Goal: Task Accomplishment & Management: Manage account settings

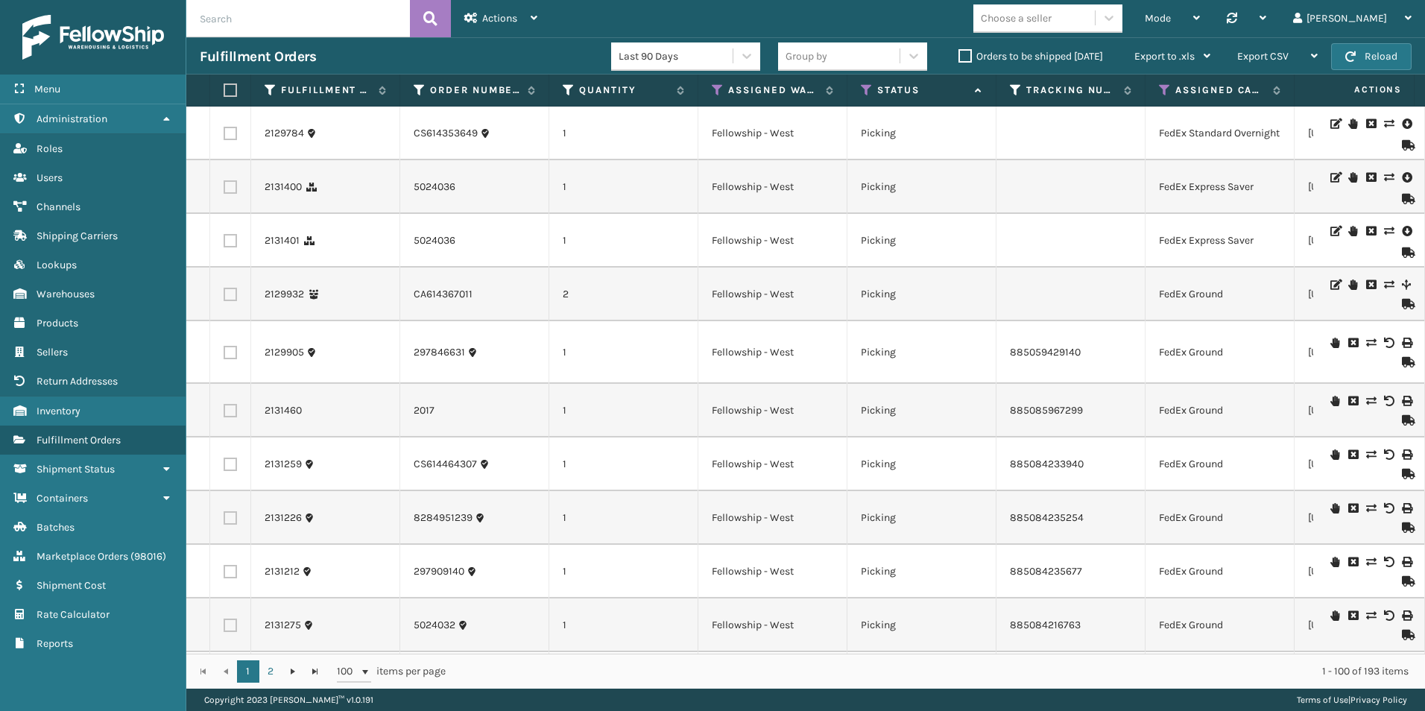
click at [961, 58] on label "Orders to be shipped [DATE]" at bounding box center [1030, 56] width 145 height 13
click at [959, 57] on input "Orders to be shipped [DATE]" at bounding box center [958, 53] width 1 height 10
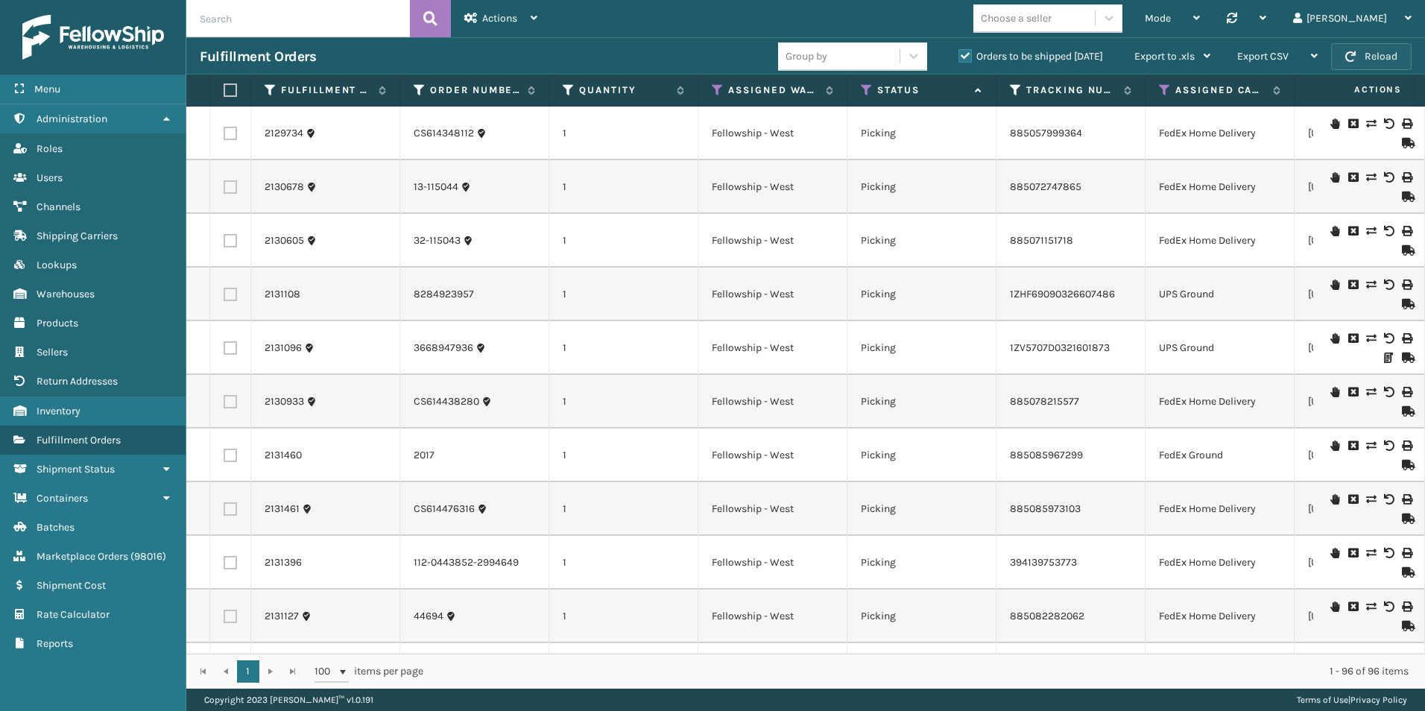
click at [1375, 51] on button "Reload" at bounding box center [1371, 56] width 80 height 27
click at [66, 552] on span "Marketplace Orders" at bounding box center [83, 556] width 92 height 13
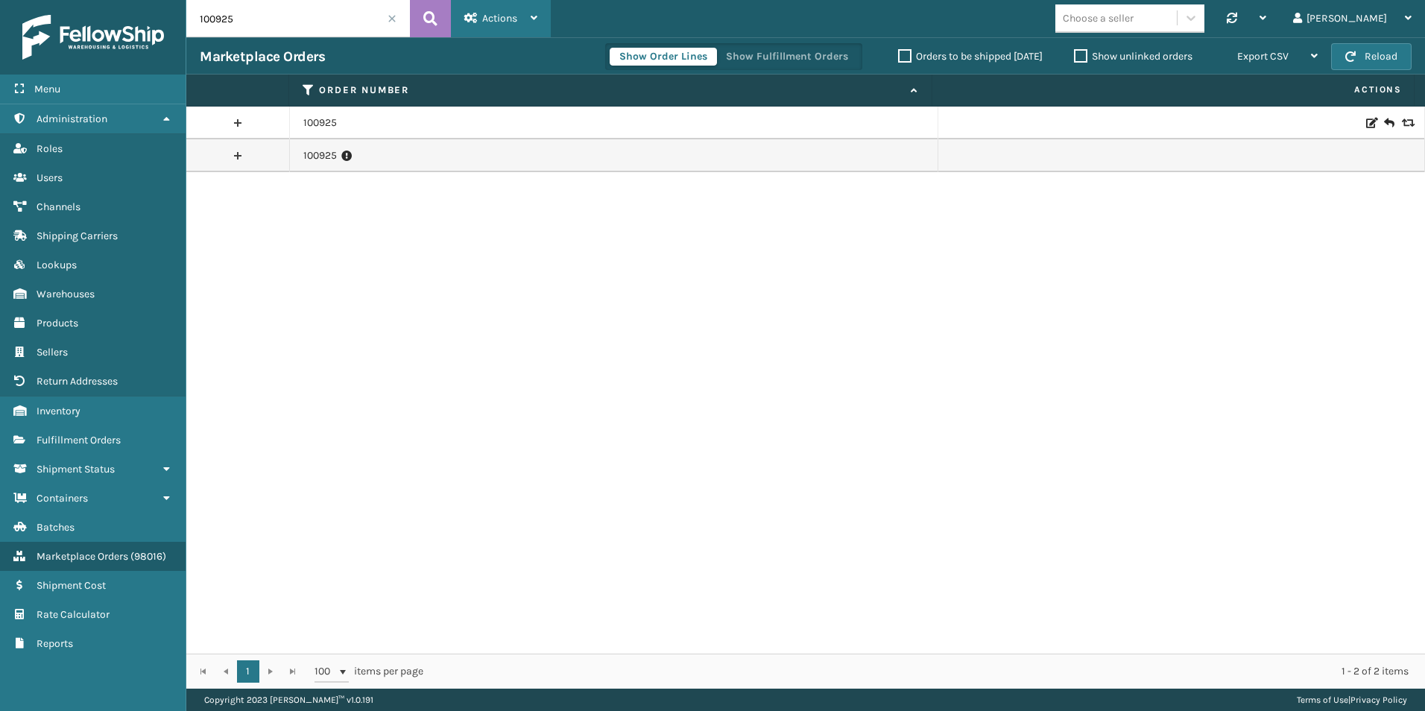
click at [502, 15] on span "Actions" at bounding box center [499, 18] width 35 height 13
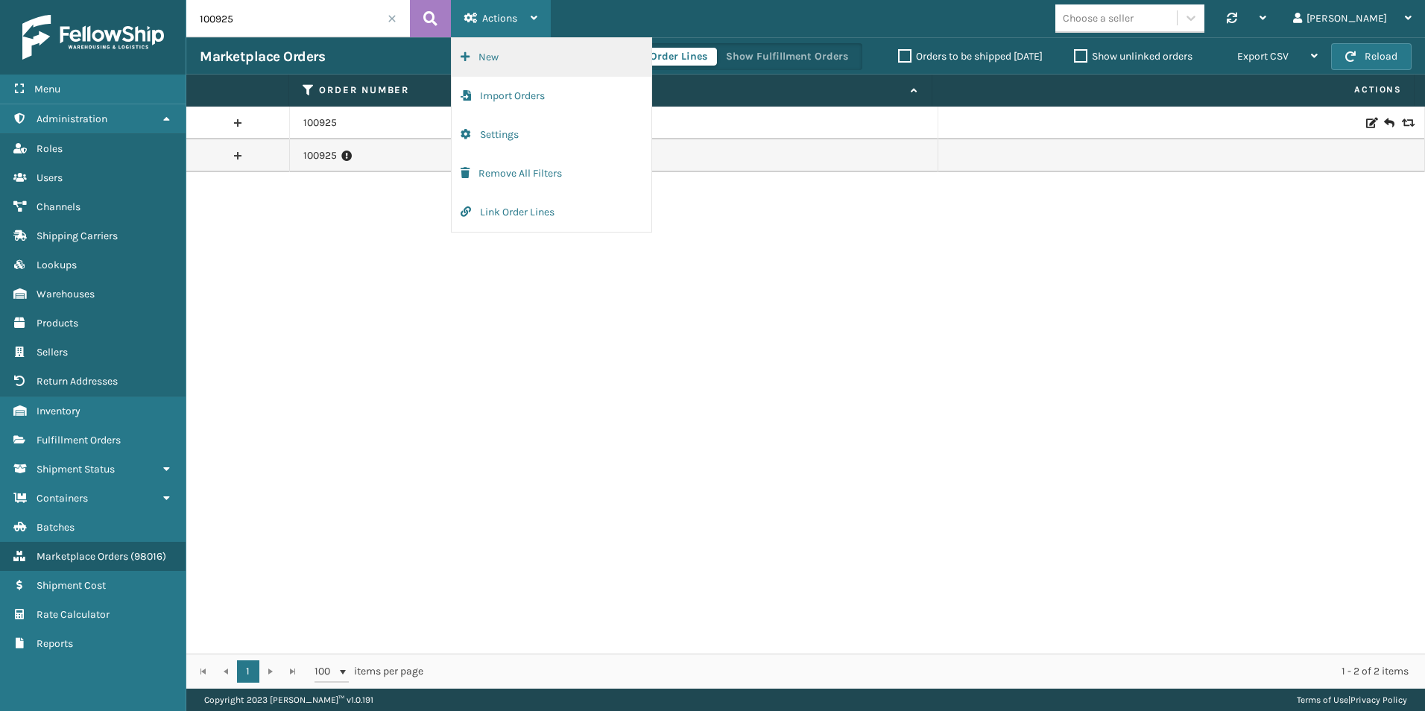
click at [485, 58] on button "New" at bounding box center [552, 57] width 200 height 39
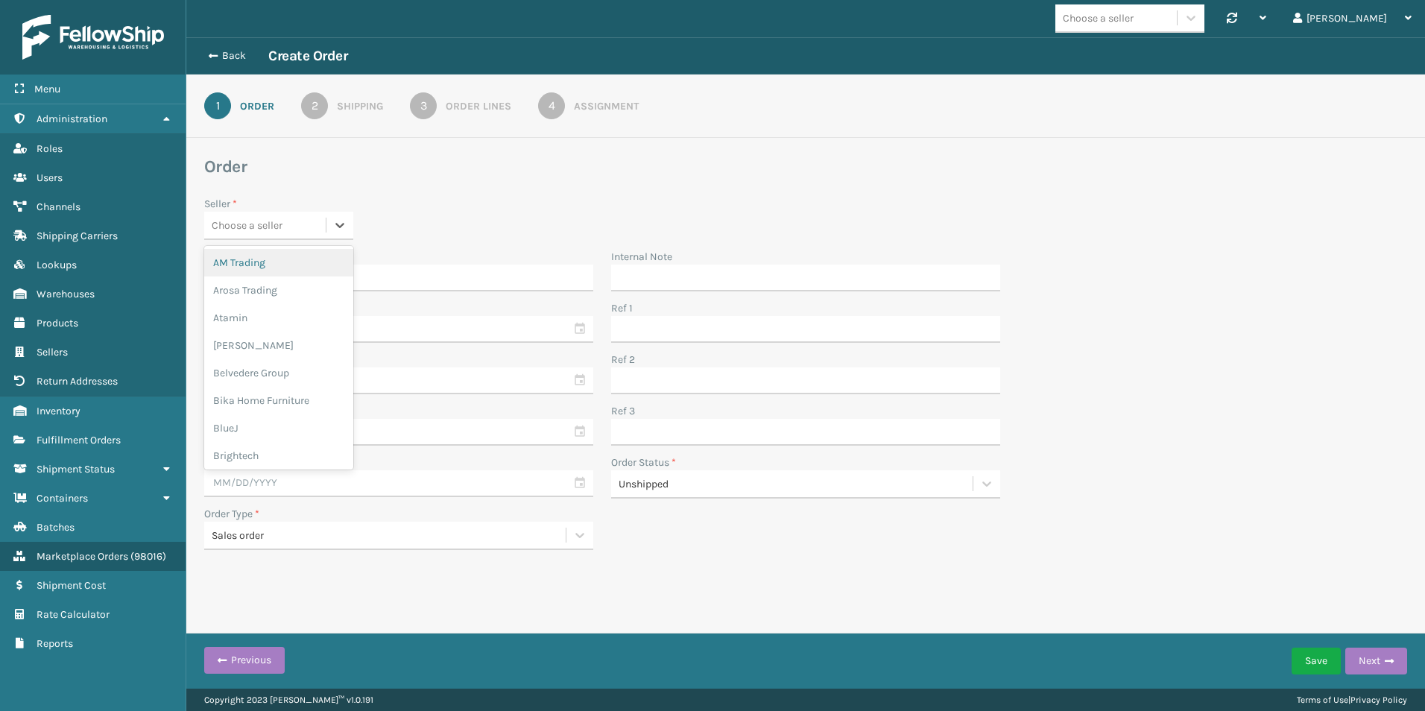
click at [249, 225] on div "Choose a seller" at bounding box center [247, 226] width 71 height 16
click at [274, 445] on div "Sky Blue Brands" at bounding box center [278, 450] width 149 height 28
click at [289, 271] on input "Order Number *" at bounding box center [398, 278] width 389 height 27
type input "101025"
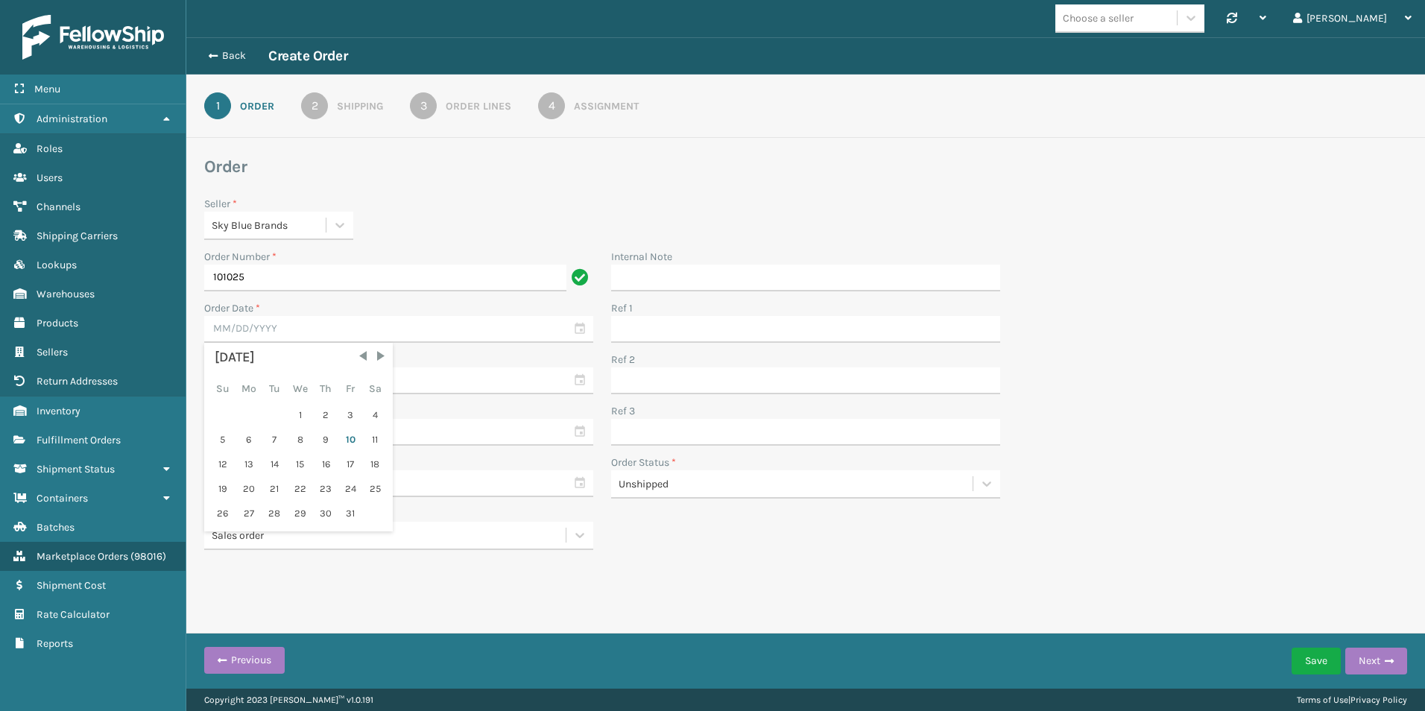
click at [347, 437] on div "10" at bounding box center [350, 440] width 22 height 22
type input "[DATE]"
click at [261, 381] on input "text" at bounding box center [398, 380] width 389 height 27
click at [346, 485] on div "10" at bounding box center [350, 491] width 22 height 22
type input "[DATE]"
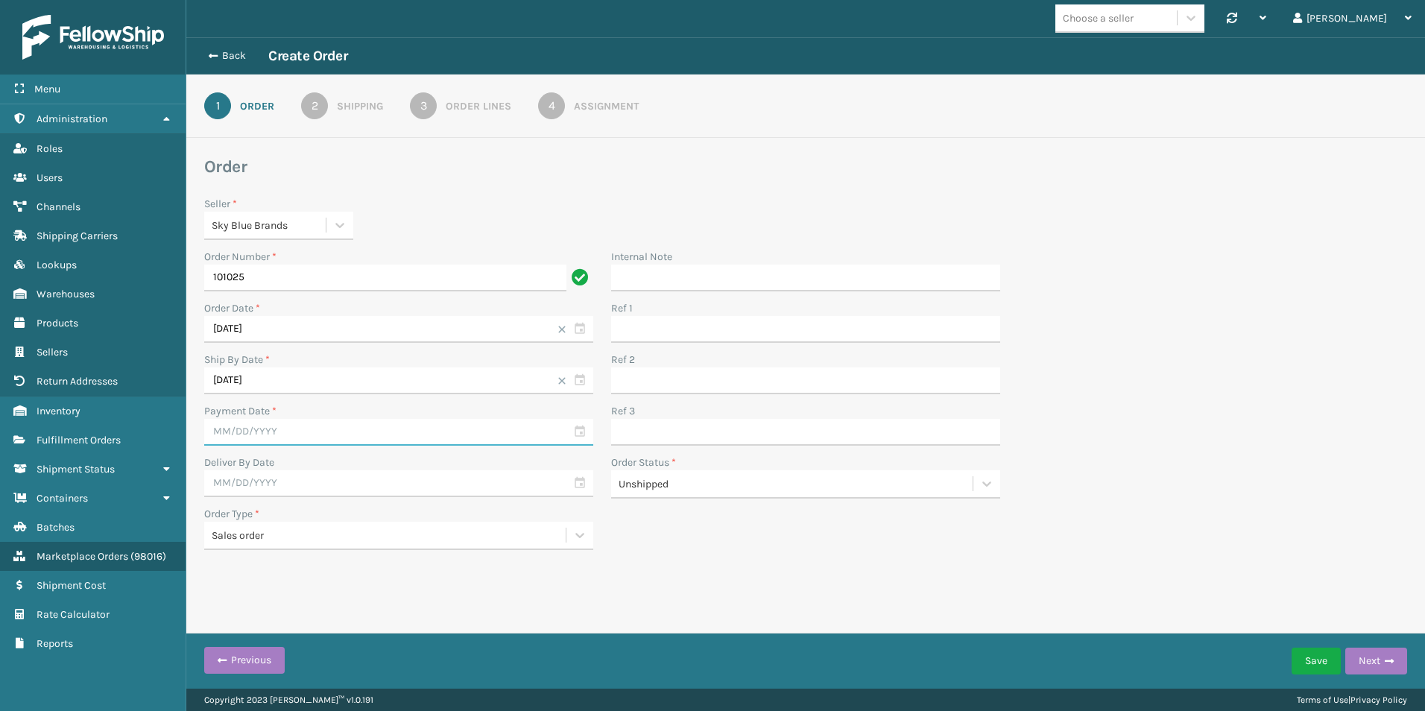
click at [247, 429] on input "text" at bounding box center [398, 432] width 389 height 27
click at [349, 544] on div "10" at bounding box center [350, 542] width 22 height 22
type input "[DATE]"
click at [316, 378] on input "[DATE]" at bounding box center [398, 380] width 389 height 27
click at [367, 486] on div "11" at bounding box center [375, 491] width 22 height 22
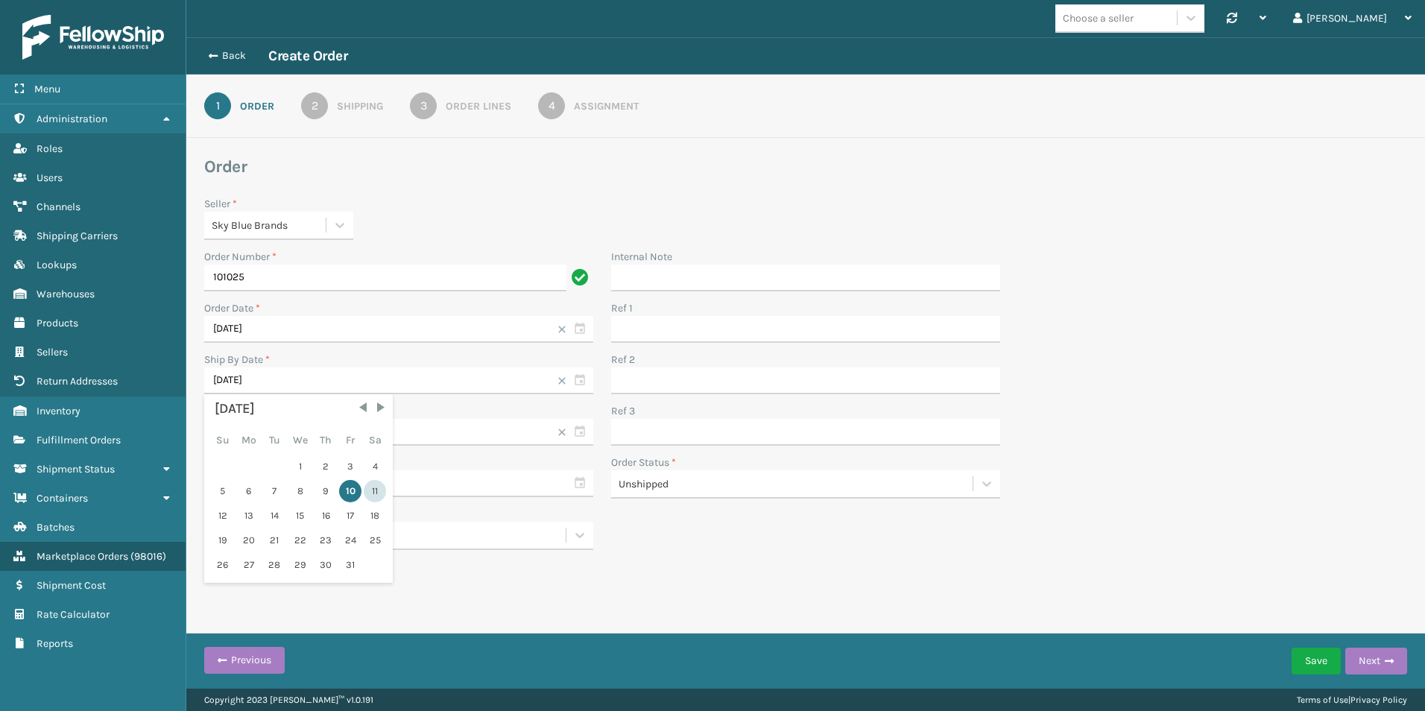
type input "[DATE]"
click at [341, 98] on div "Shipping" at bounding box center [360, 106] width 46 height 16
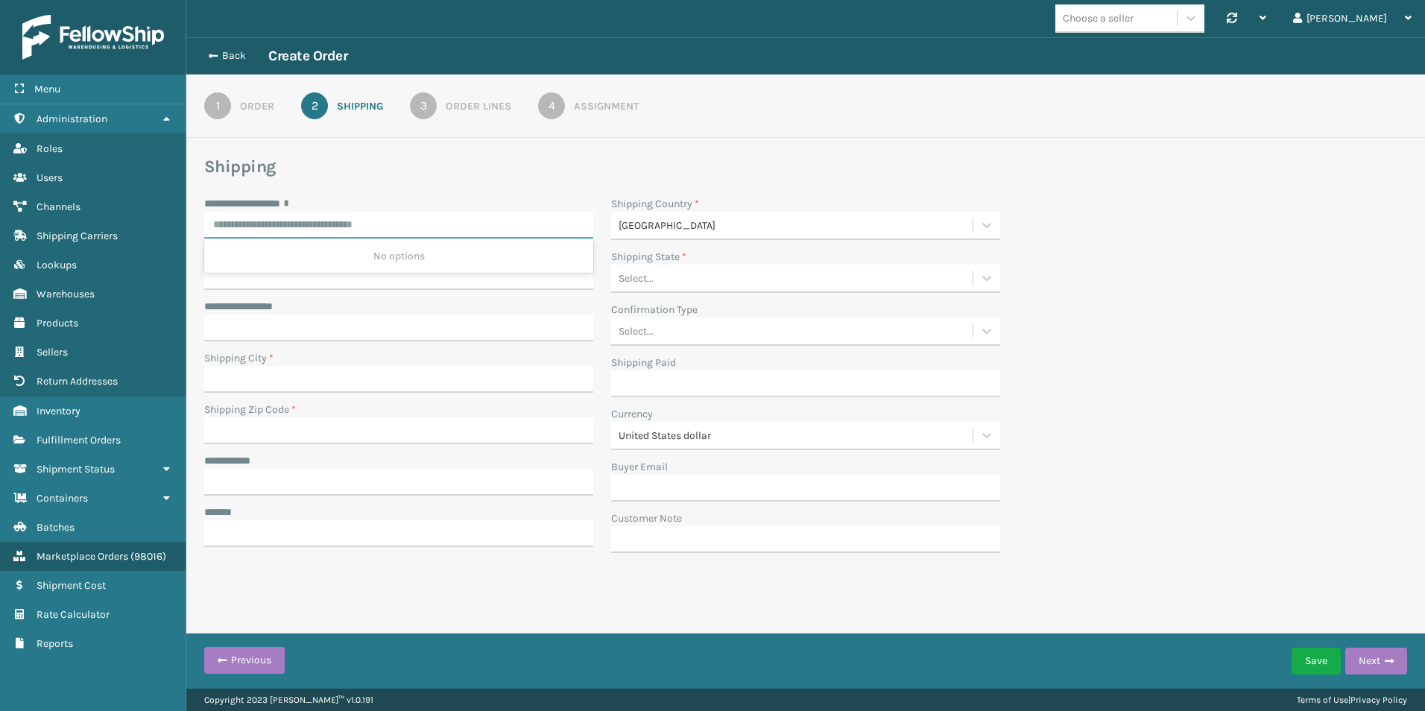
paste input "**********"
click at [364, 253] on div "[STREET_ADDRESS][PERSON_NAME]" at bounding box center [398, 256] width 389 height 28
type input "**********"
type input "[GEOGRAPHIC_DATA]"
type input "85730-3150"
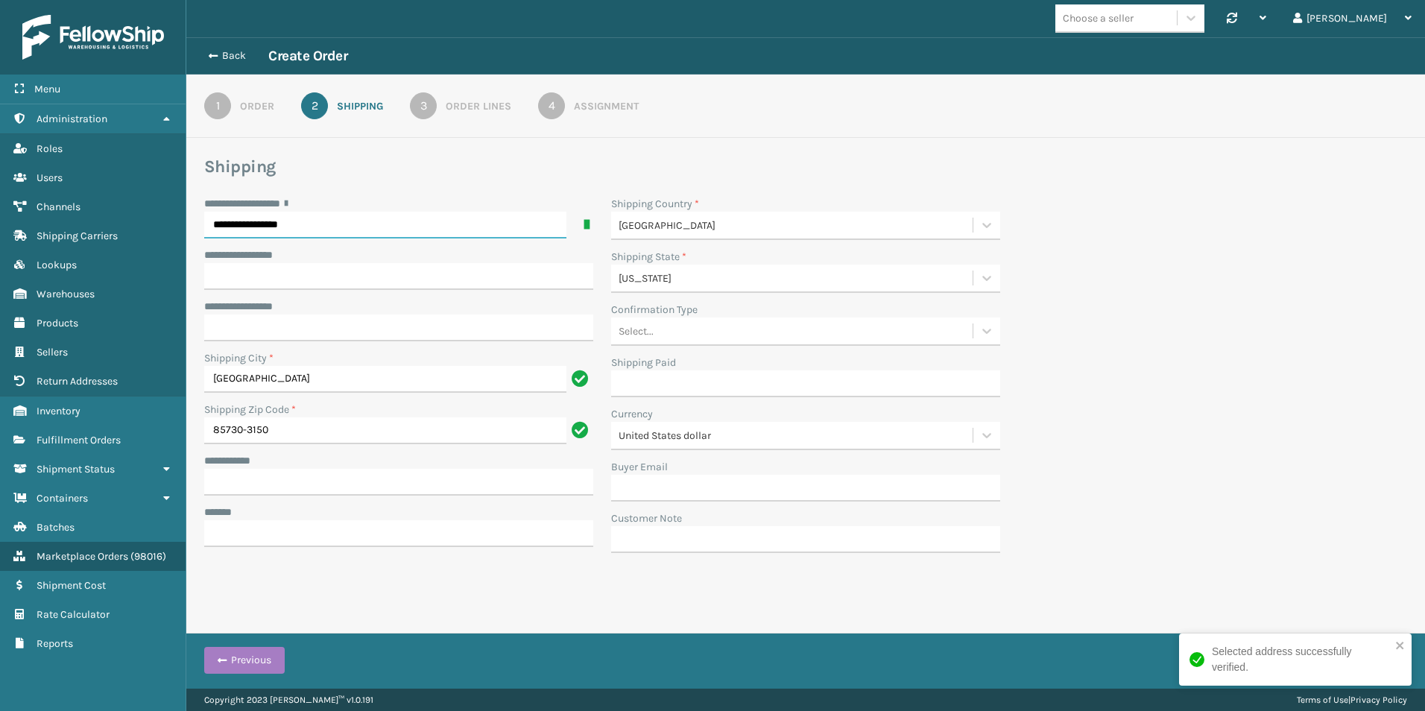
type input "**********"
drag, startPoint x: 256, startPoint y: 477, endPoint x: 1041, endPoint y: 380, distance: 790.8
click at [256, 477] on input "**********" at bounding box center [398, 482] width 389 height 27
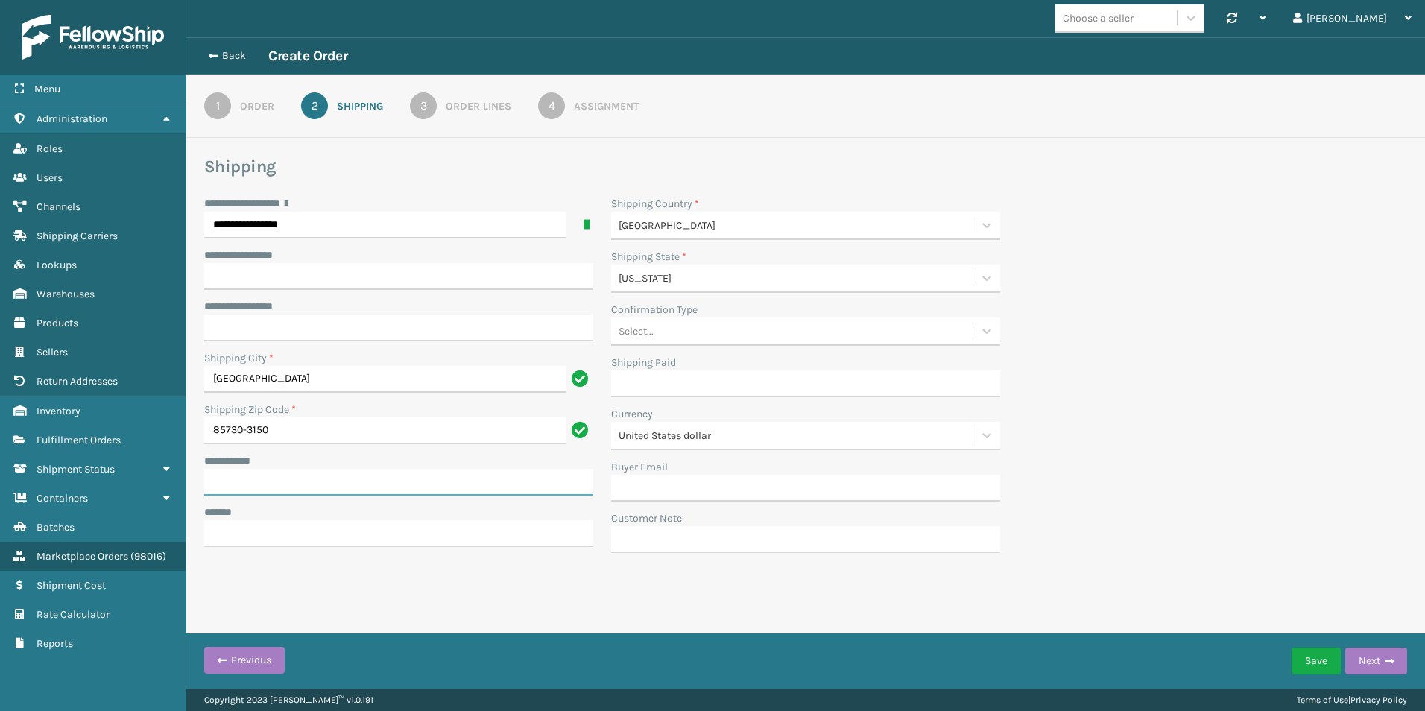
paste input "**********"
type input "**********"
click at [233, 536] on input "***** *" at bounding box center [398, 533] width 389 height 27
drag, startPoint x: 277, startPoint y: 537, endPoint x: 212, endPoint y: 531, distance: 65.1
click at [212, 531] on input "*******" at bounding box center [385, 533] width 362 height 27
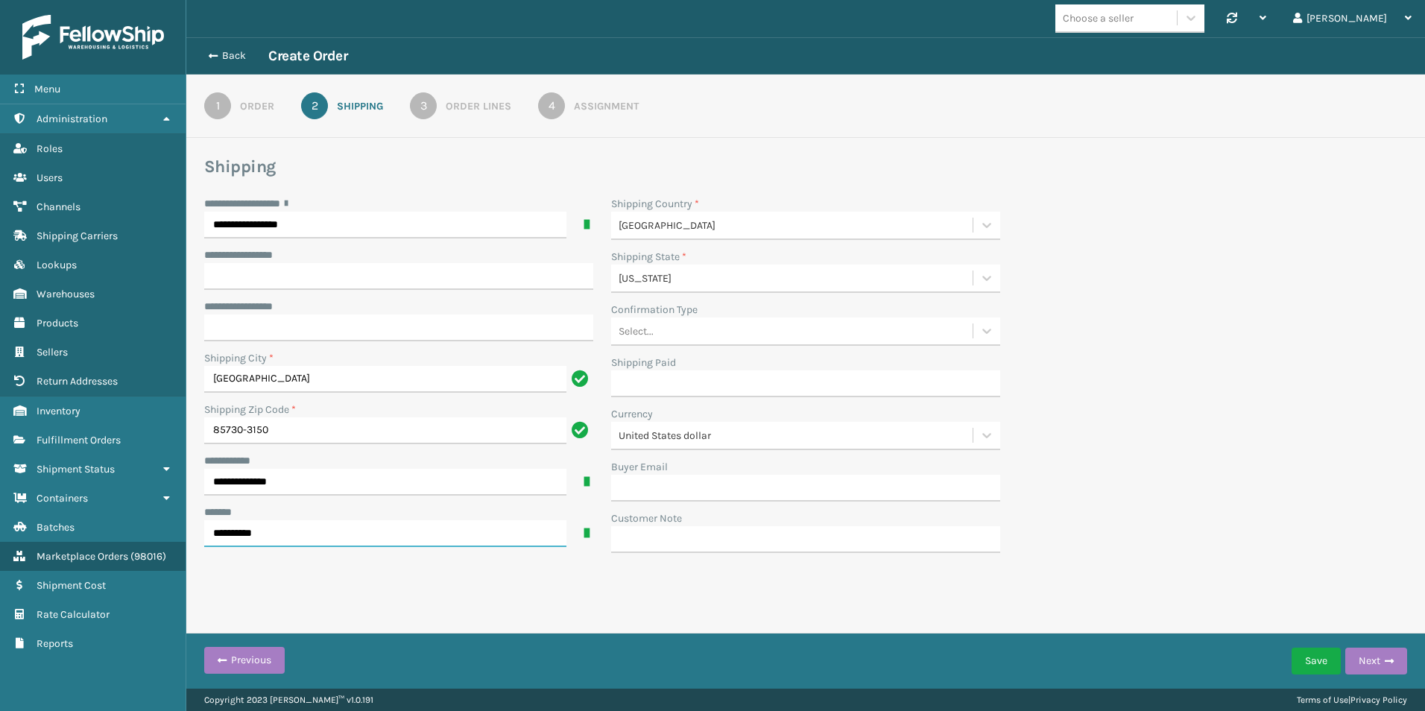
type input "**********"
click at [1122, 429] on div "**********" at bounding box center [805, 379] width 1221 height 366
click at [489, 106] on div "Order Lines" at bounding box center [479, 106] width 66 height 16
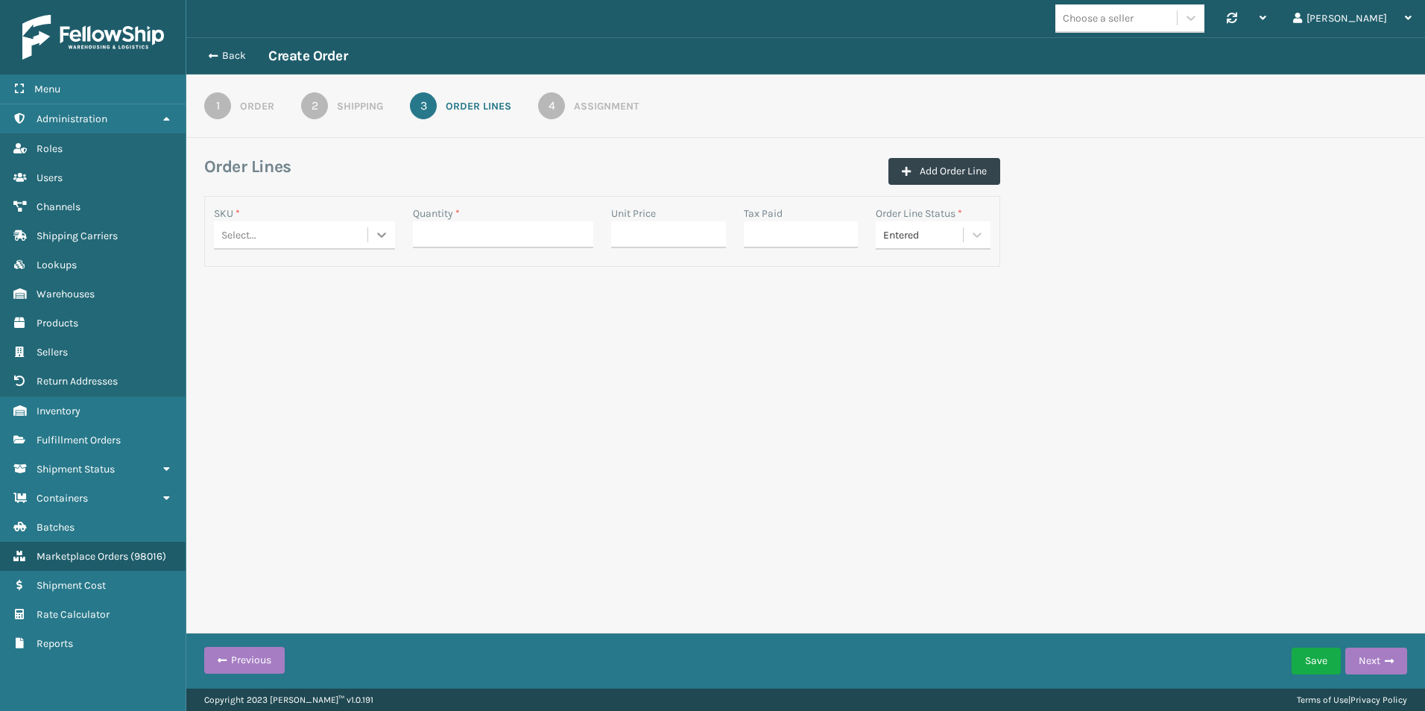
click at [386, 241] on icon at bounding box center [381, 234] width 15 height 15
click at [315, 268] on div "BR-RPDSPR-BLK" at bounding box center [304, 273] width 181 height 28
click at [514, 230] on input "Quantity *" at bounding box center [503, 234] width 181 height 27
type input "1"
drag, startPoint x: 522, startPoint y: 401, endPoint x: 519, endPoint y: 393, distance: 8.5
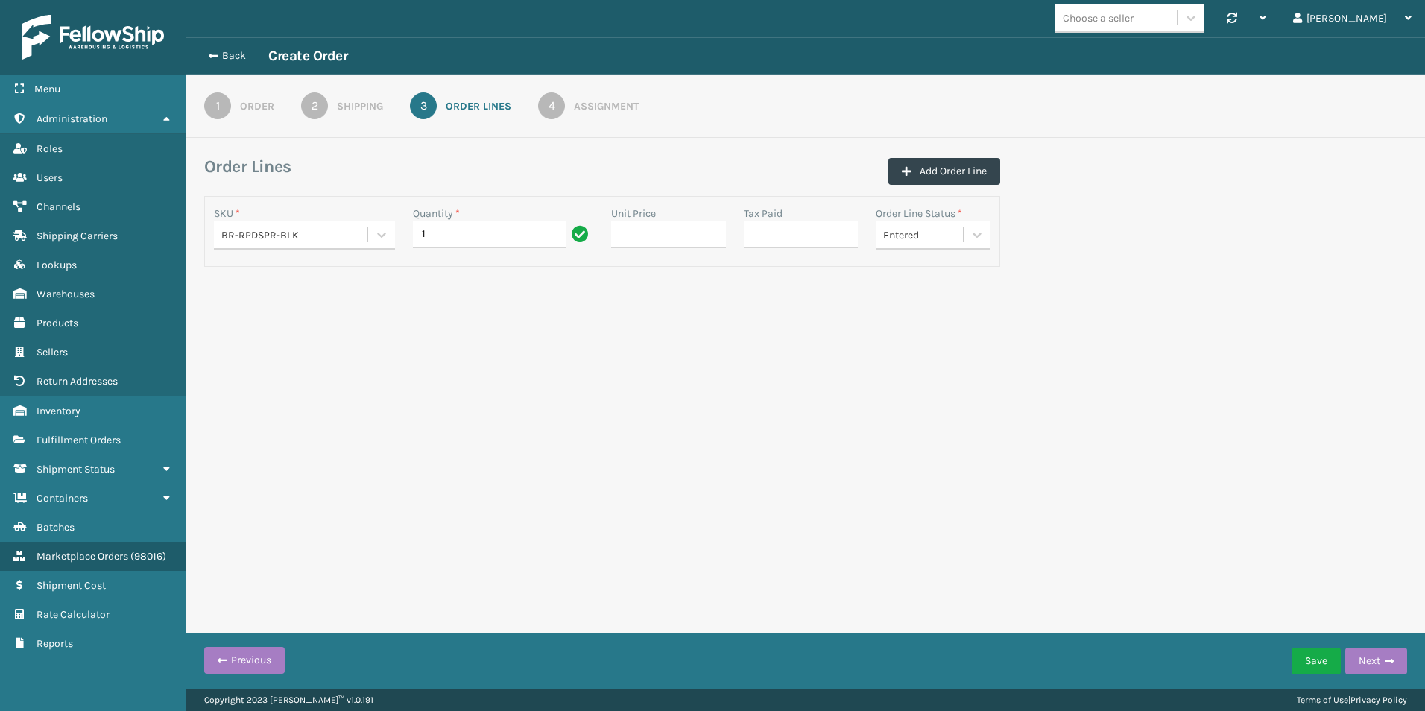
click at [521, 396] on div "Choose a seller Synchronise all channels Liz Log Out Back Create Order 1 Order …" at bounding box center [805, 344] width 1239 height 689
click at [595, 103] on div "Assignment" at bounding box center [606, 106] width 65 height 16
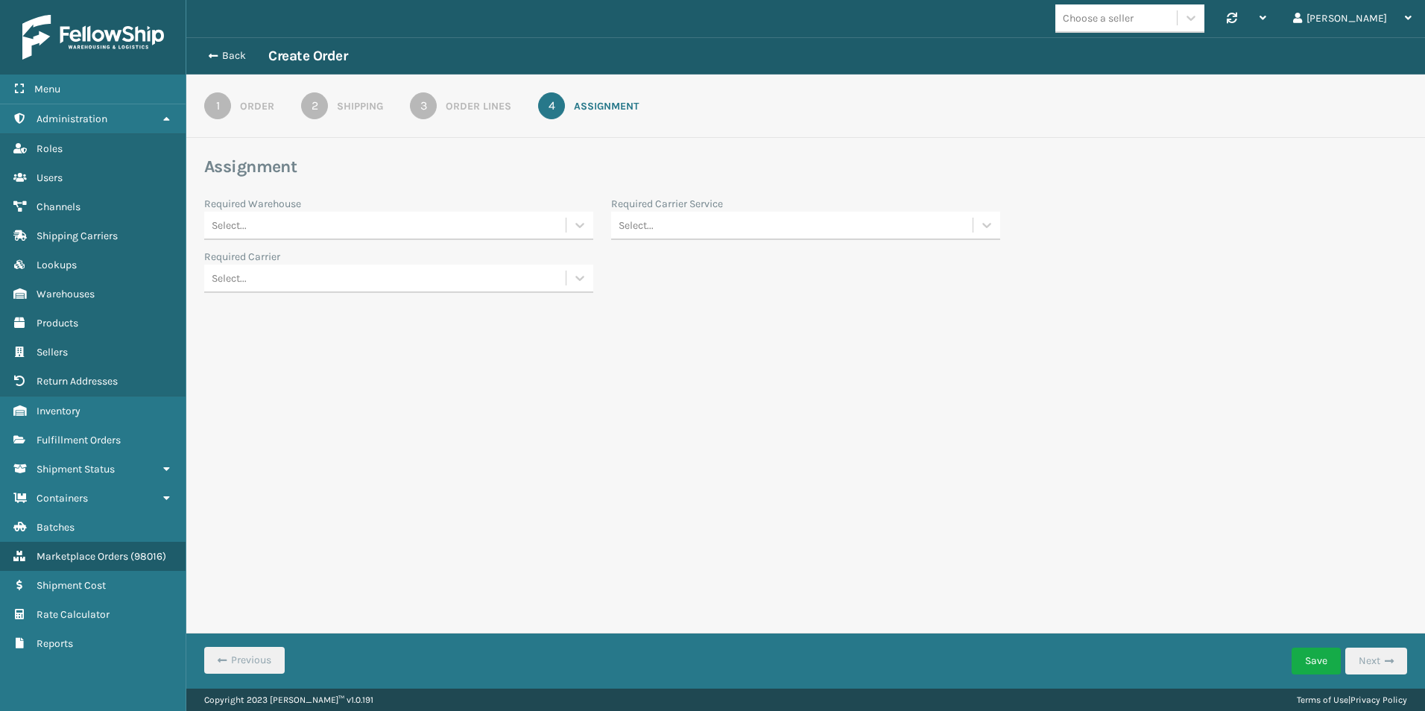
click at [403, 226] on div "Select..." at bounding box center [384, 225] width 361 height 25
click at [312, 288] on div "Fellowship - West" at bounding box center [398, 291] width 389 height 28
click at [715, 220] on div "Select..." at bounding box center [791, 225] width 361 height 25
click at [694, 304] on div "FedEx Ground" at bounding box center [805, 307] width 389 height 28
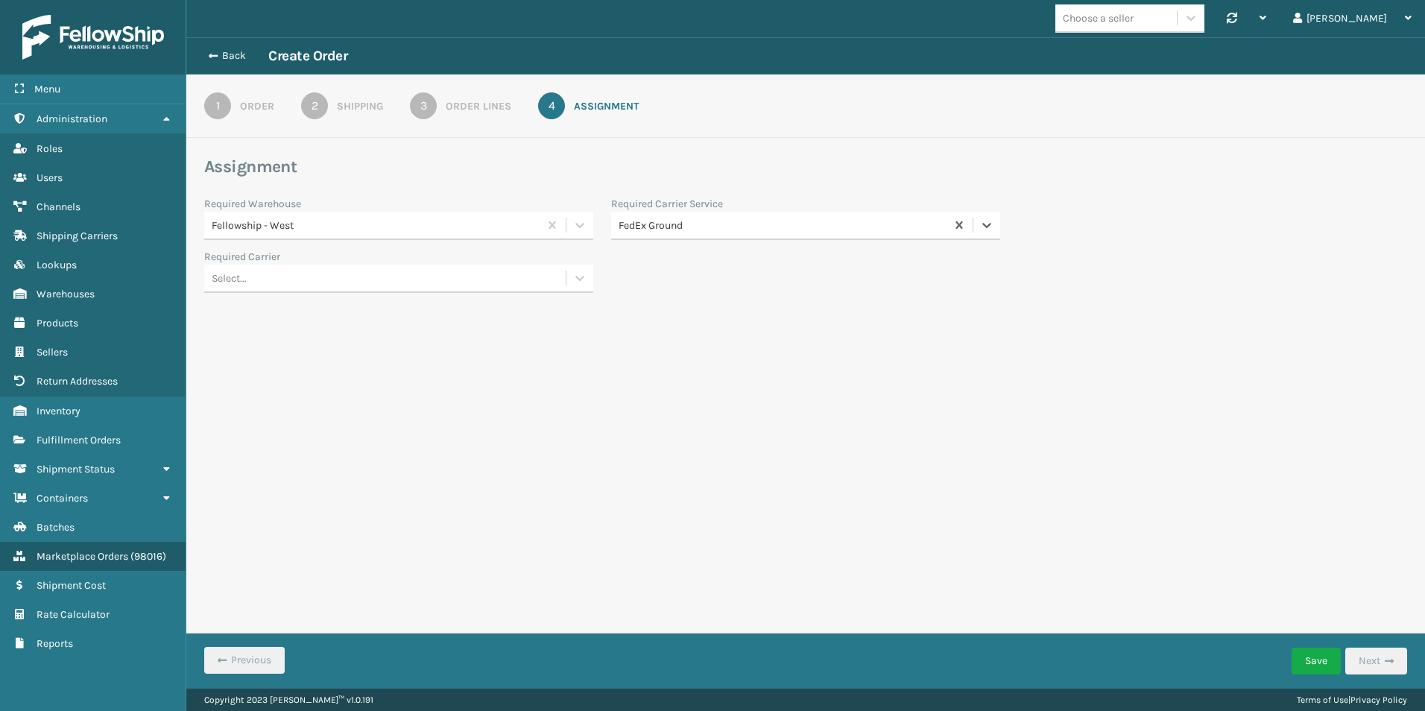
click at [304, 275] on div "Select..." at bounding box center [384, 278] width 361 height 25
click at [839, 306] on div "Back Create Order 1 Order 2 Shipping 3 Order Lines 4 Assignment Assignment Requ…" at bounding box center [805, 192] width 1239 height 311
click at [1312, 663] on button "Save" at bounding box center [1316, 661] width 49 height 27
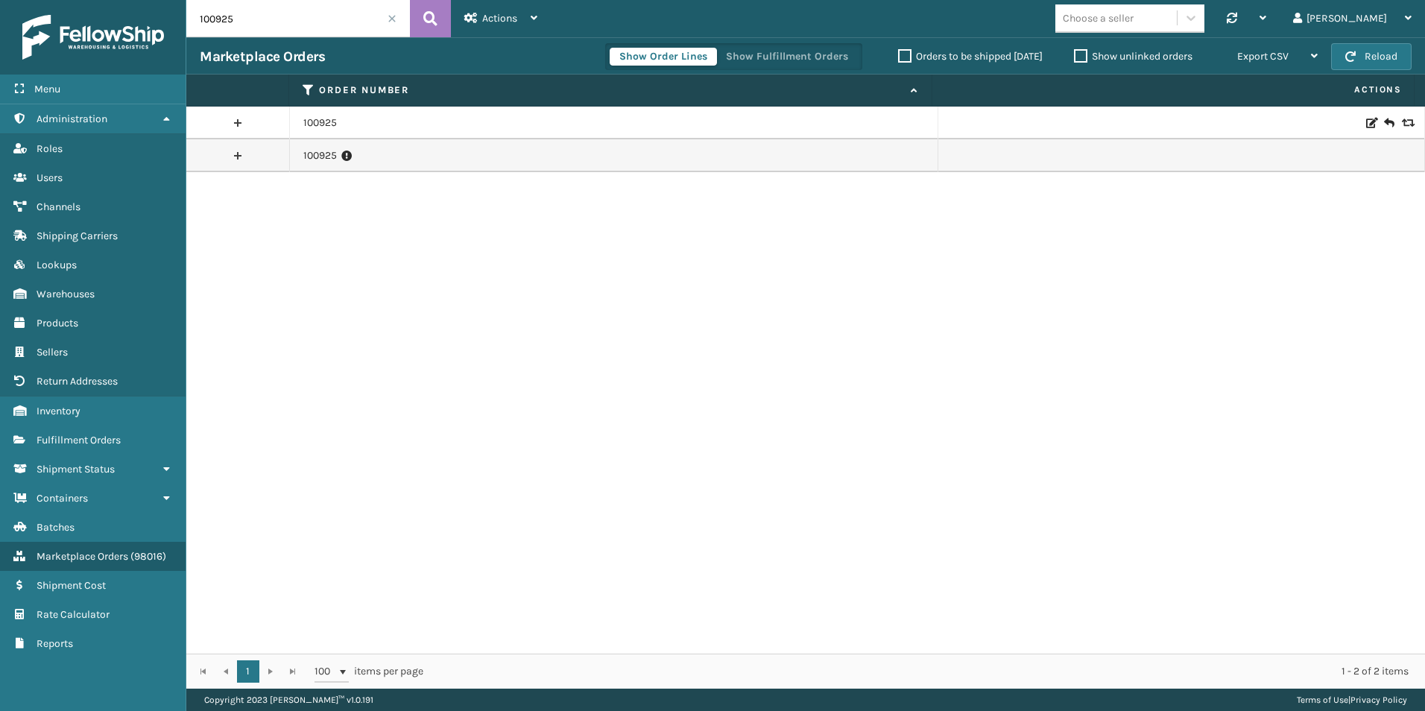
drag, startPoint x: 212, startPoint y: 22, endPoint x: 246, endPoint y: 23, distance: 33.6
click at [246, 23] on input "100925" at bounding box center [298, 18] width 224 height 37
type input "101025"
click at [240, 118] on link at bounding box center [237, 123] width 103 height 24
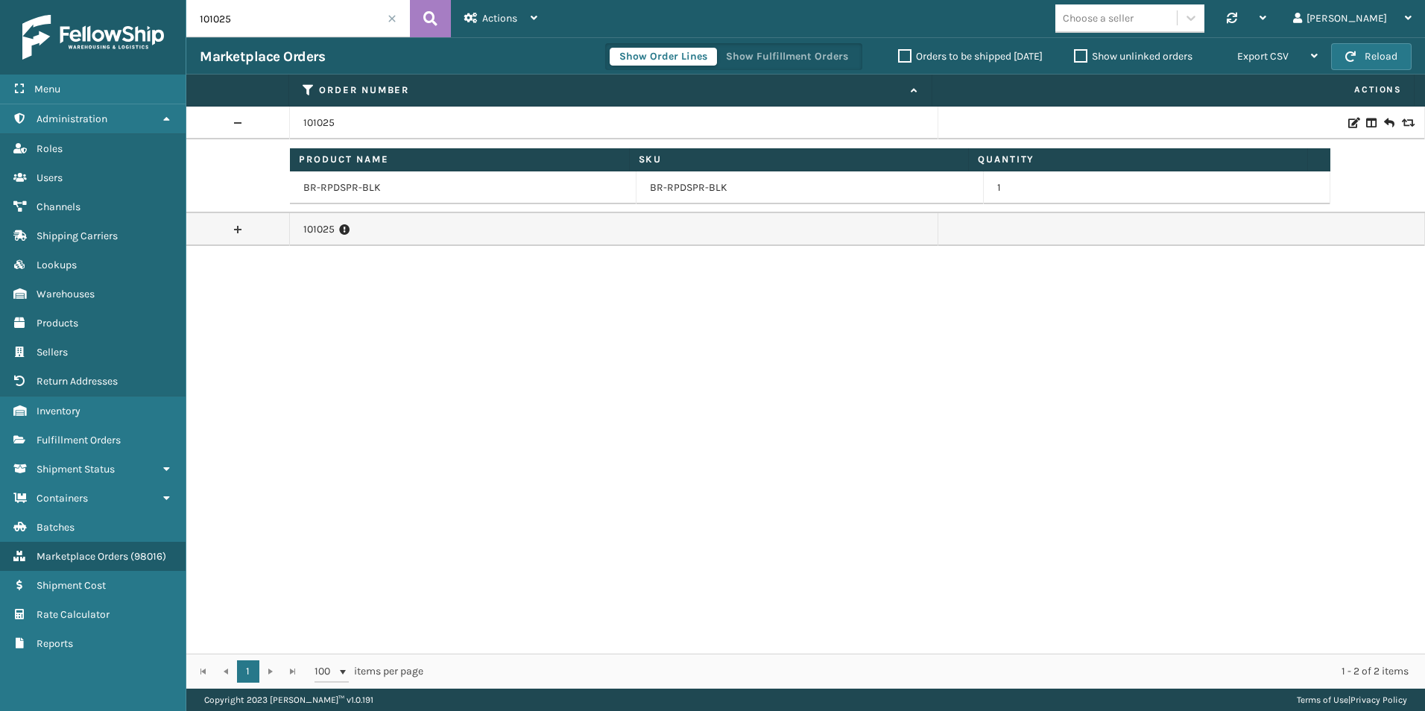
click at [239, 228] on link at bounding box center [237, 230] width 103 height 24
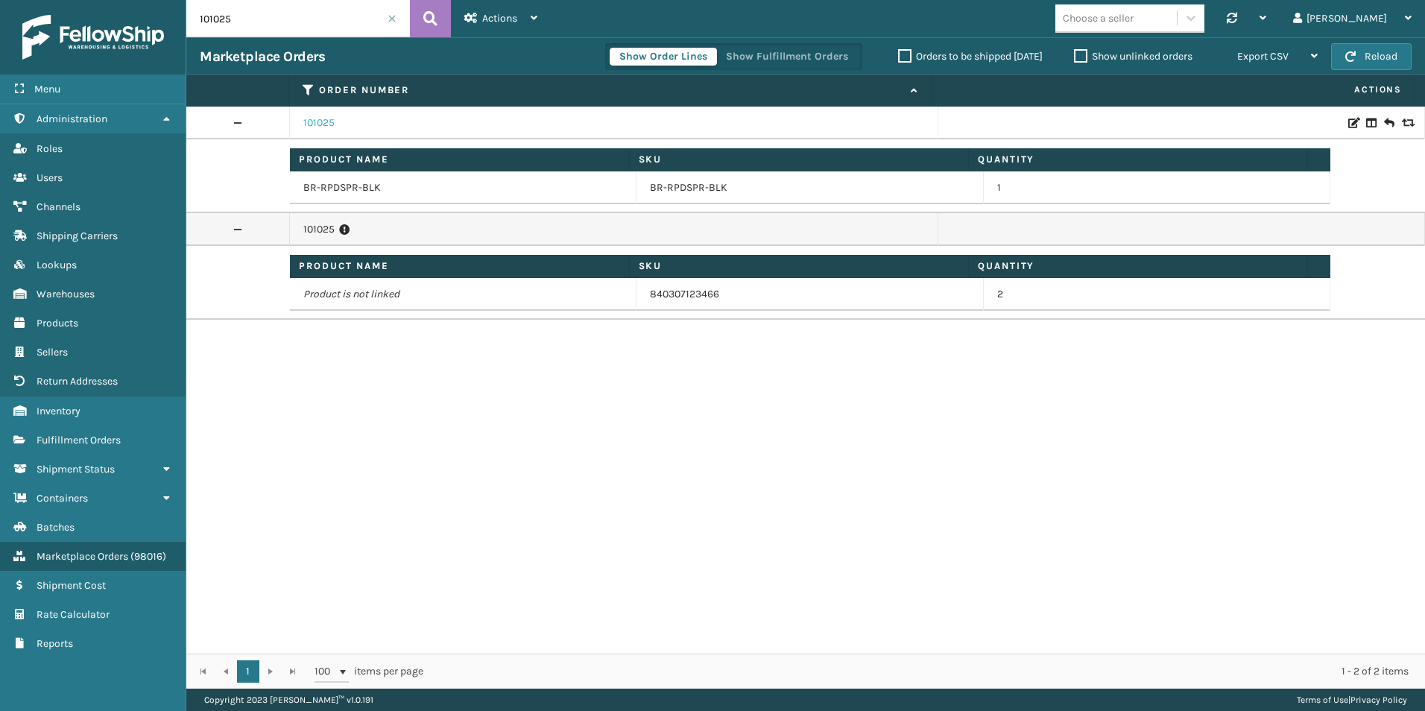
click at [320, 123] on link "101025" at bounding box center [318, 123] width 31 height 15
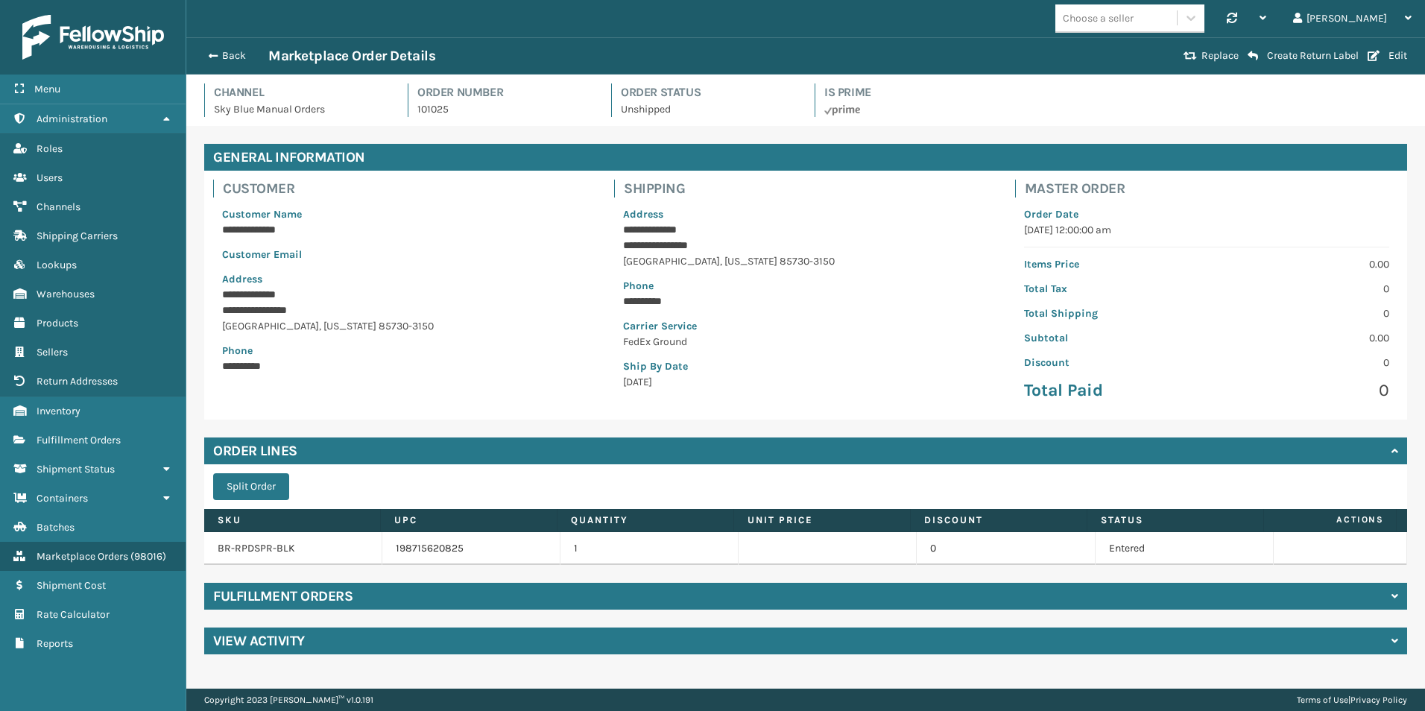
click at [332, 599] on h4 "Fulfillment Orders" at bounding box center [282, 596] width 139 height 18
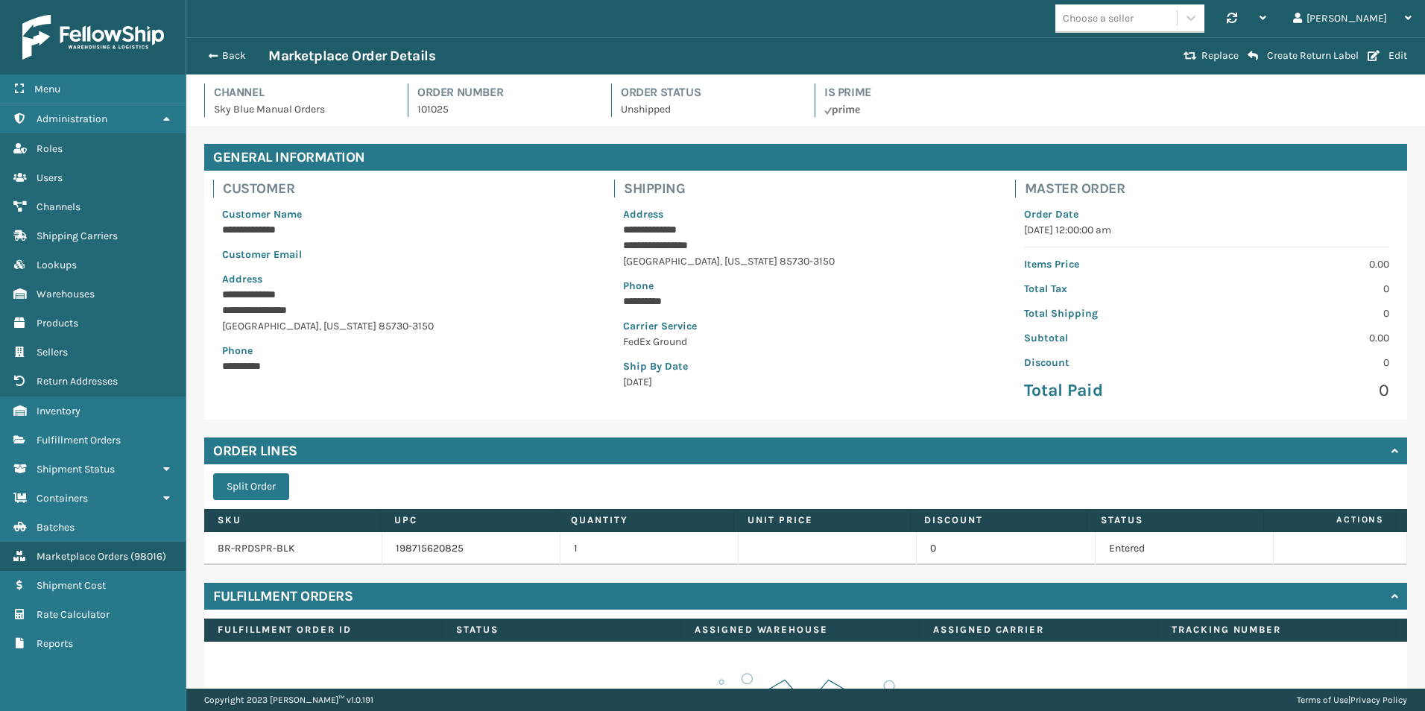
click at [297, 592] on h4 "Fulfillment Orders" at bounding box center [282, 596] width 139 height 18
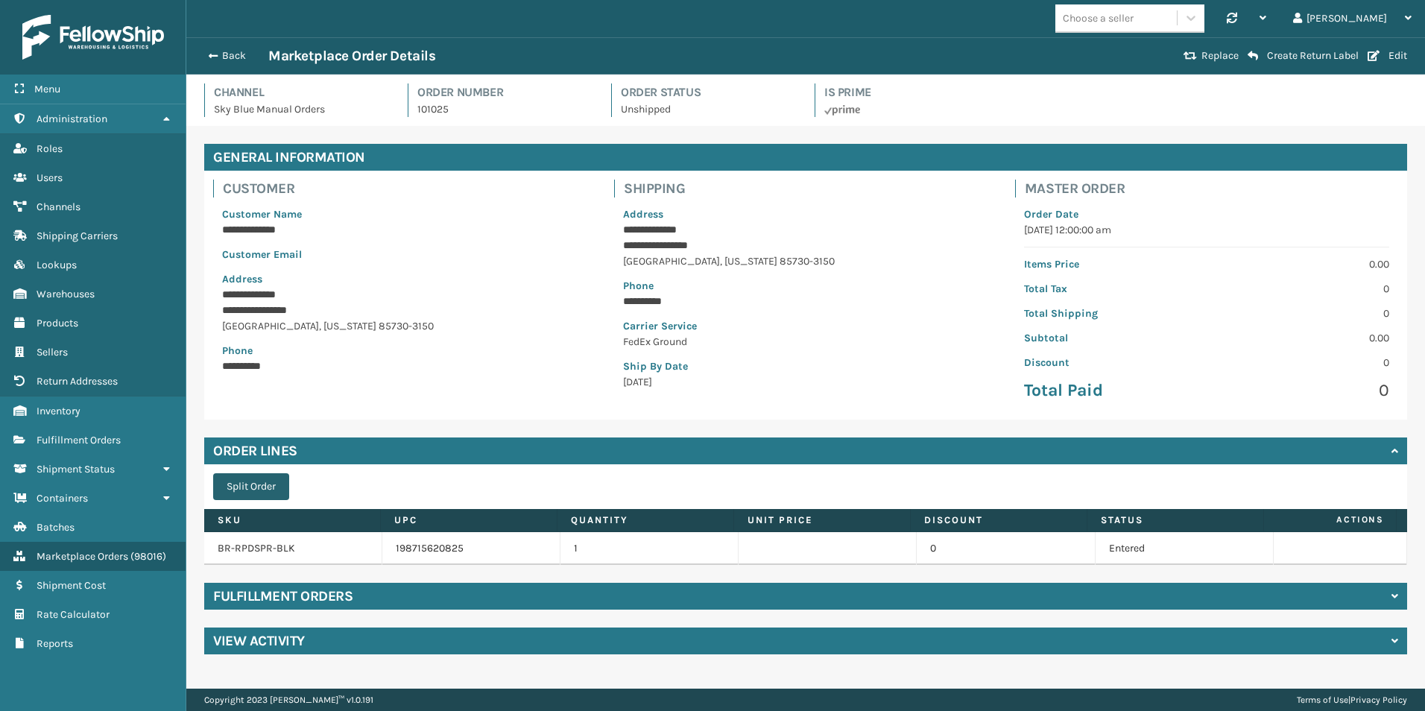
click at [268, 482] on button "Split Order" at bounding box center [251, 486] width 76 height 27
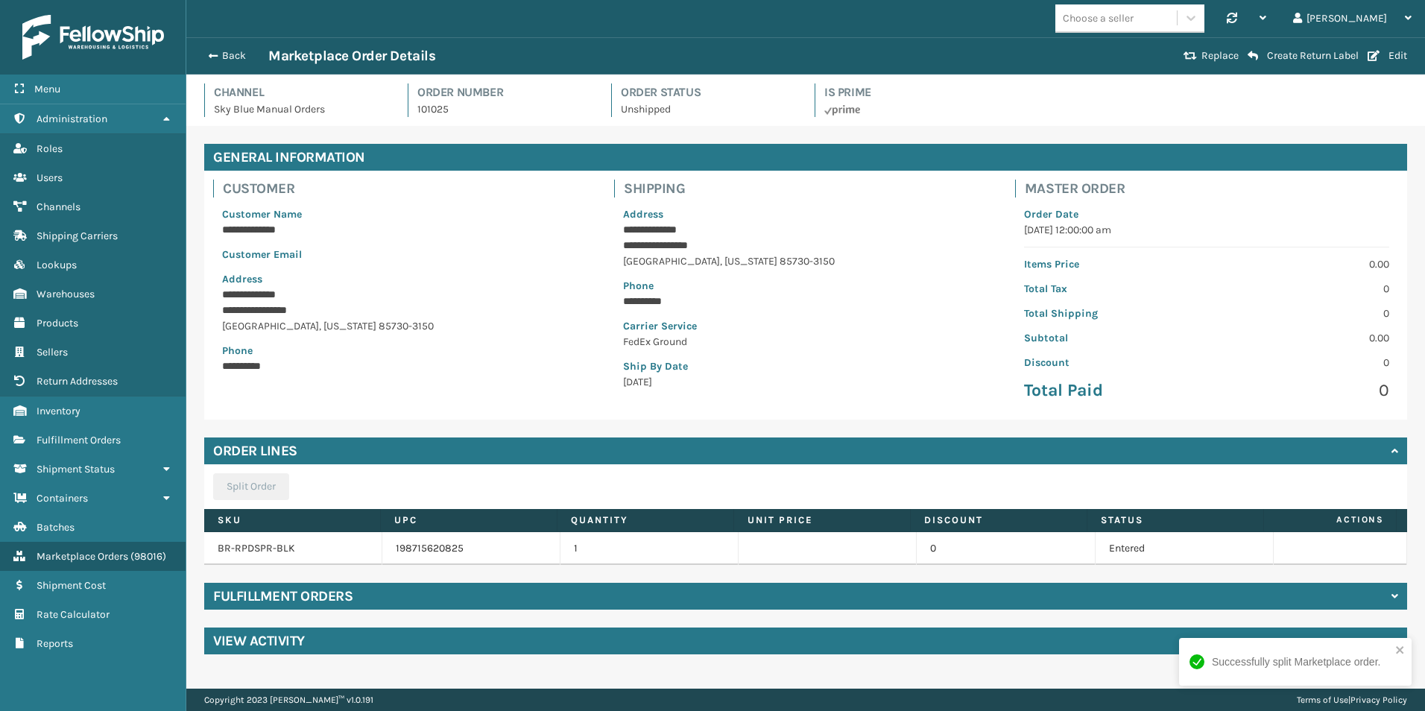
click at [1394, 652] on div "Successfully split Marketplace order." at bounding box center [1290, 662] width 210 height 25
click at [318, 595] on h4 "Fulfillment Orders" at bounding box center [282, 596] width 139 height 18
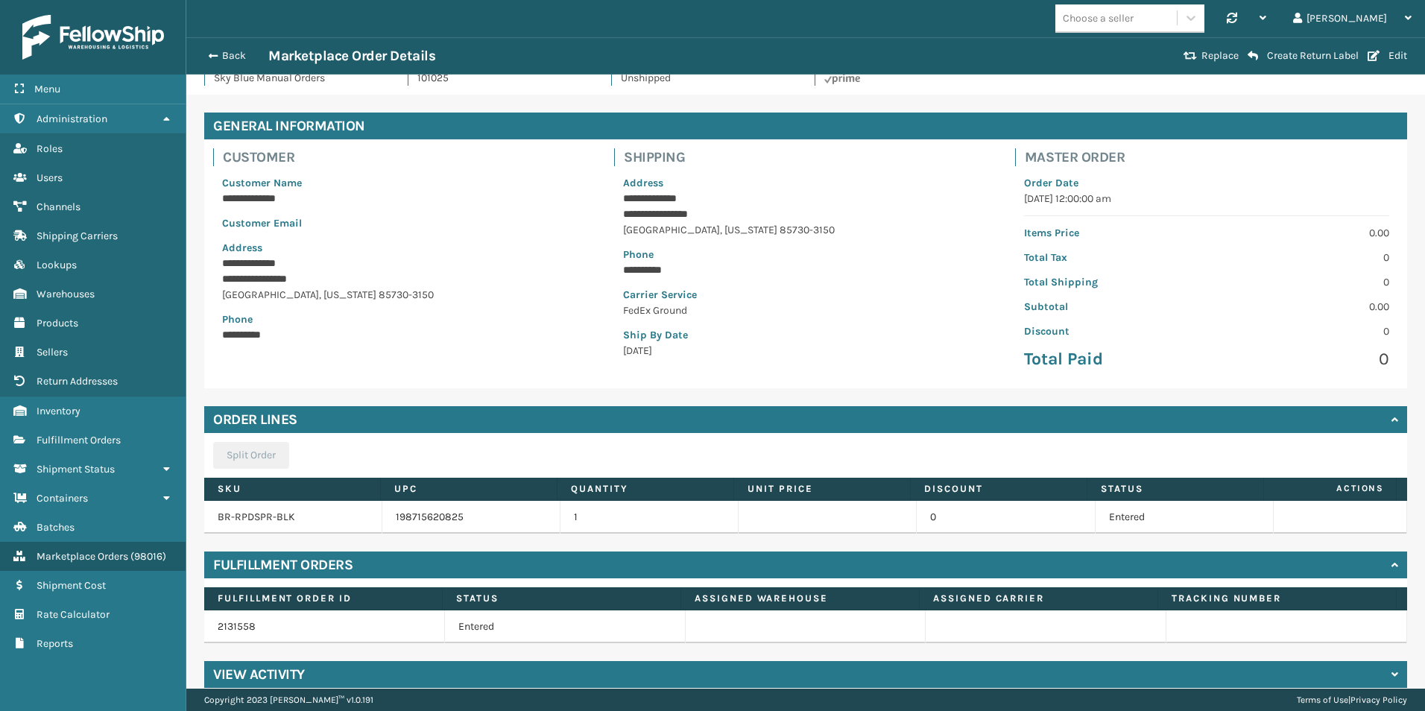
scroll to position [48, 0]
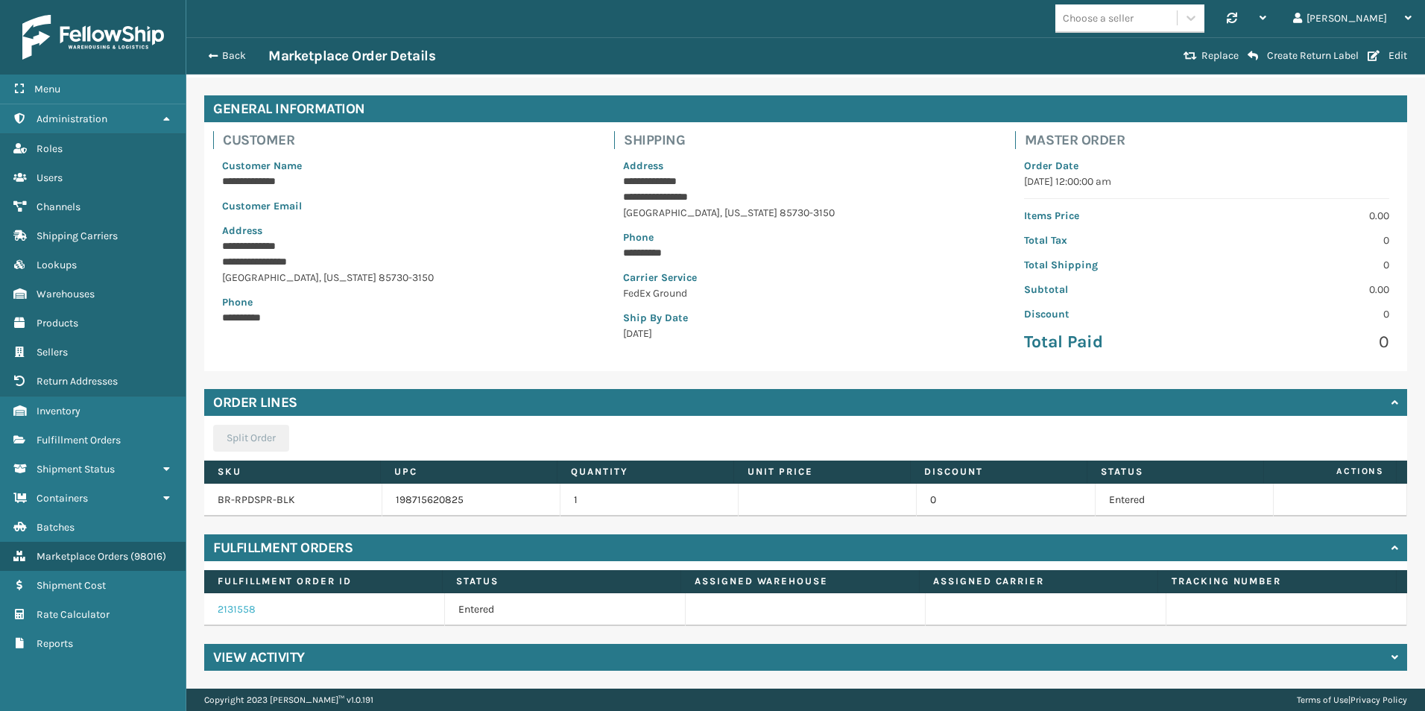
click at [241, 609] on link "2131558" at bounding box center [237, 609] width 38 height 13
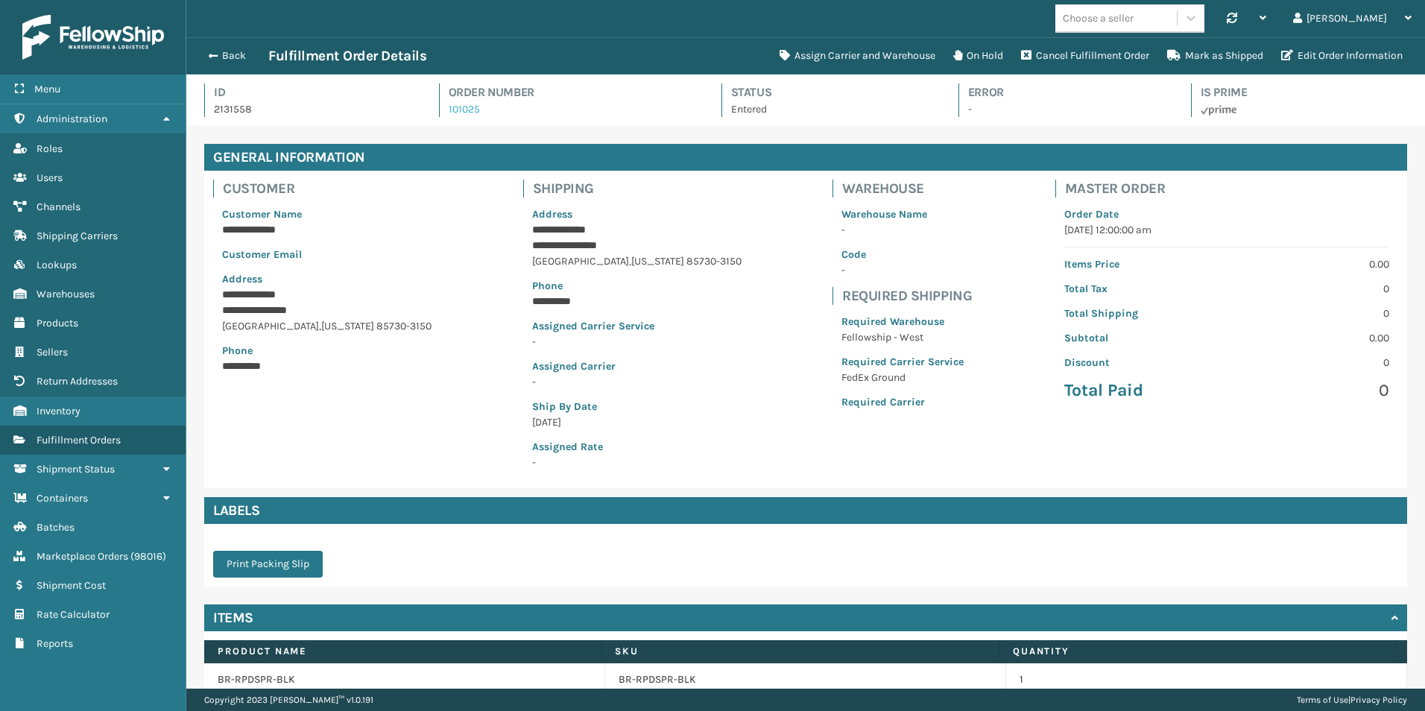
click at [472, 113] on link "101025" at bounding box center [464, 109] width 31 height 13
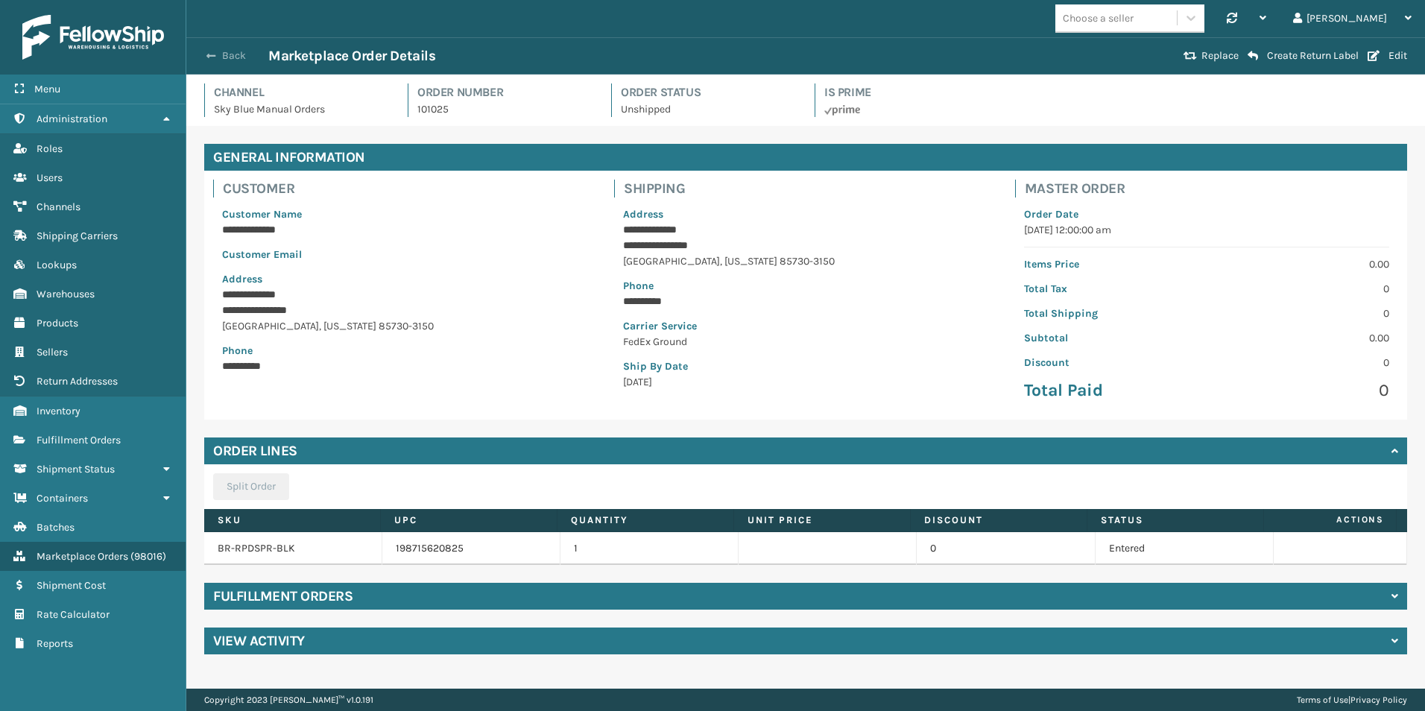
click at [229, 50] on button "Back" at bounding box center [234, 55] width 69 height 13
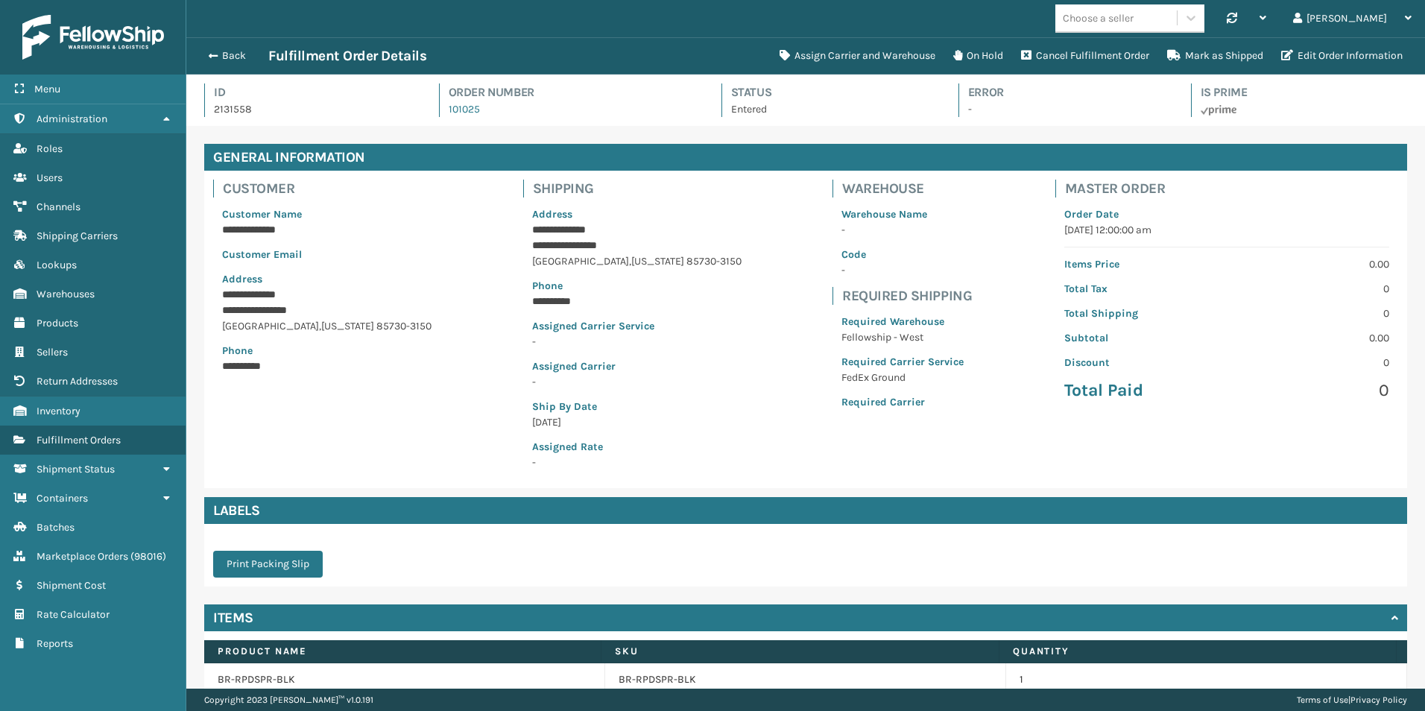
scroll to position [36, 1239]
click at [839, 55] on button "Assign Carrier and Warehouse" at bounding box center [858, 56] width 174 height 30
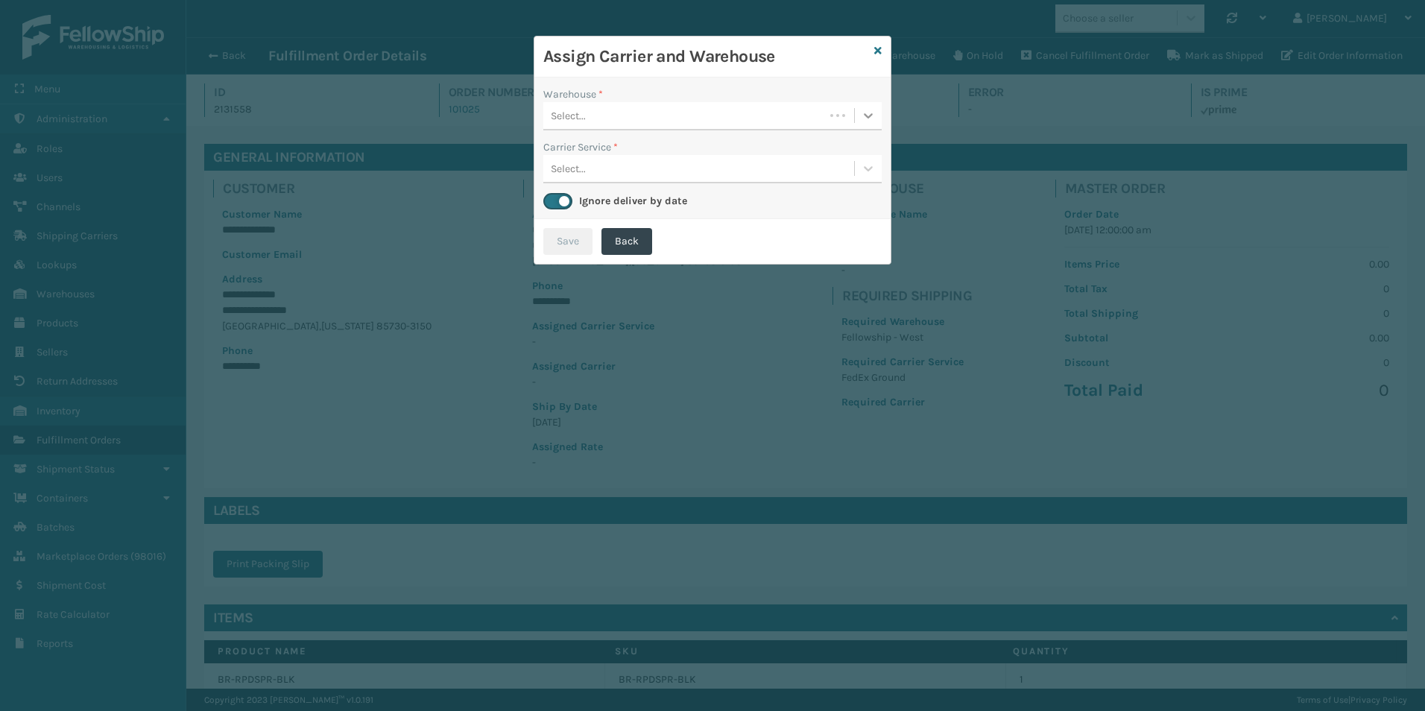
click at [862, 115] on icon at bounding box center [868, 115] width 15 height 15
click at [616, 153] on div "Fellowship - West (required)" at bounding box center [712, 153] width 338 height 28
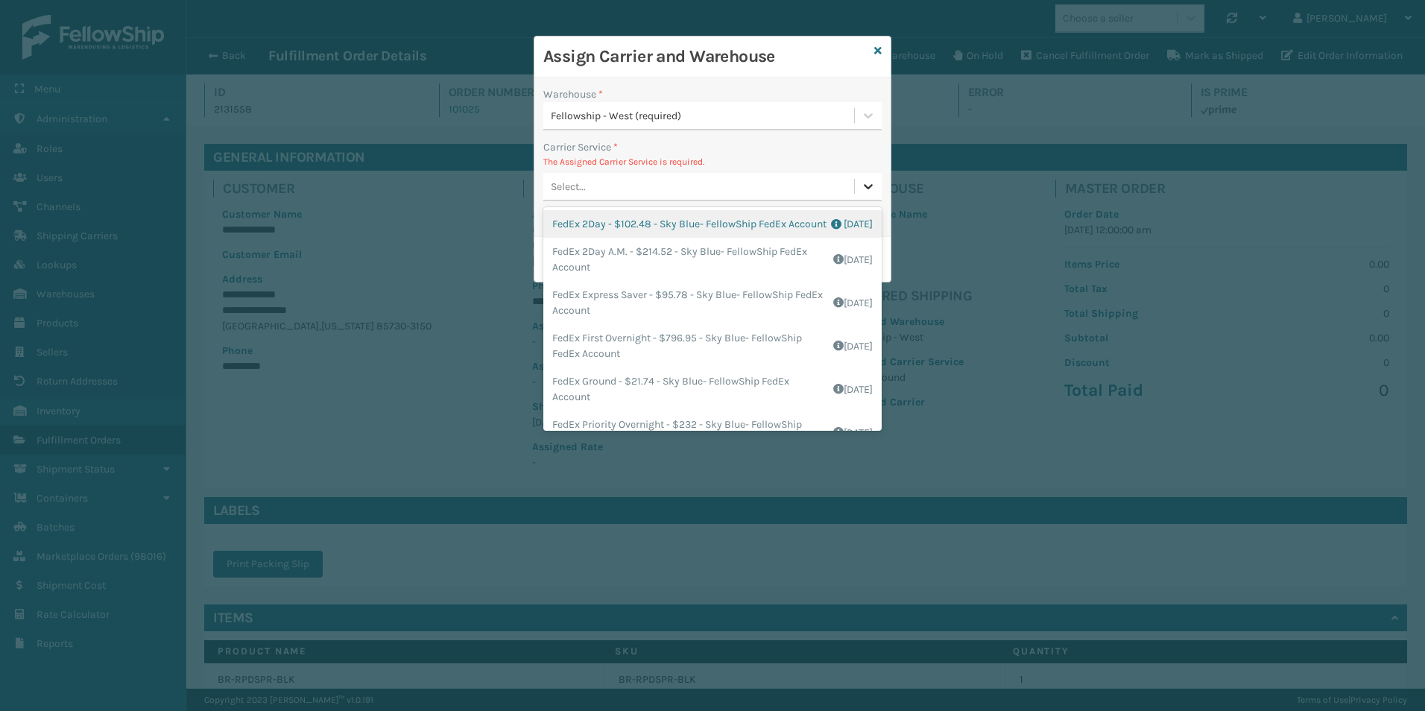
click at [873, 181] on icon at bounding box center [868, 186] width 15 height 15
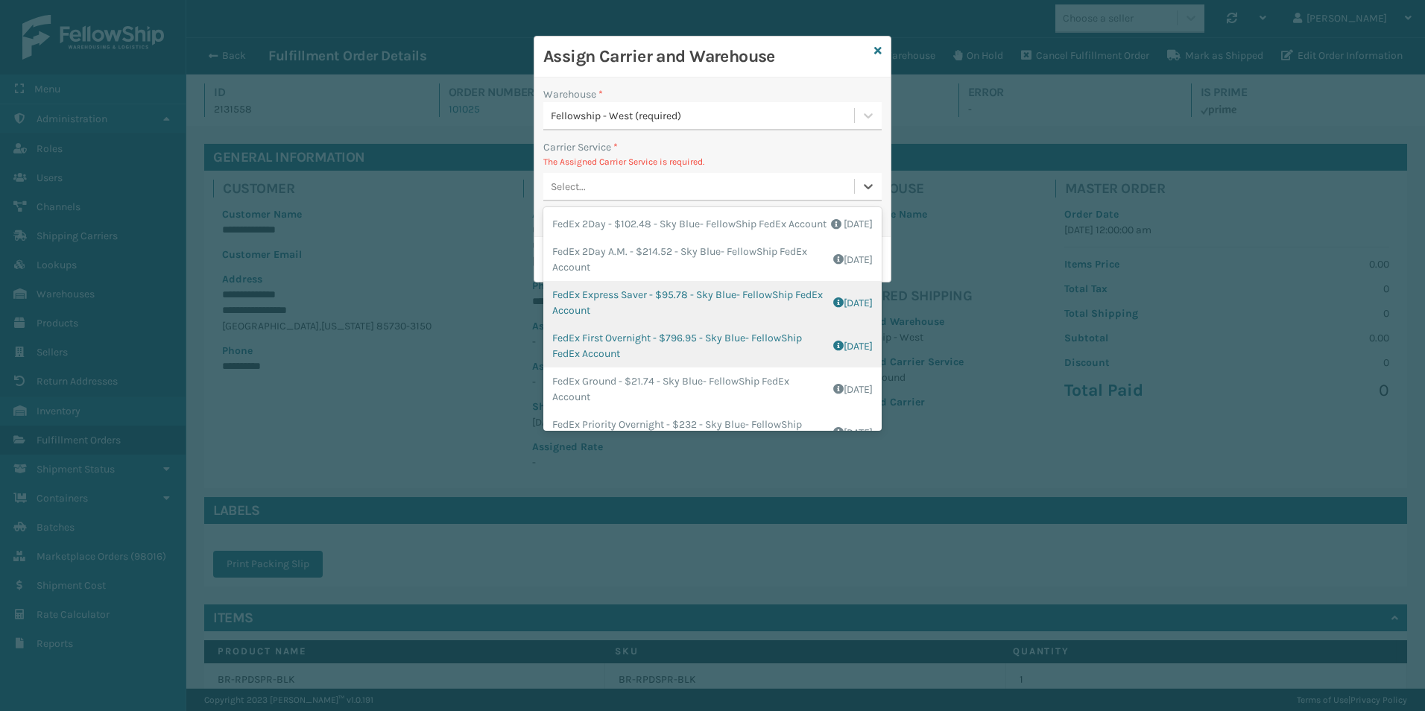
scroll to position [85, 0]
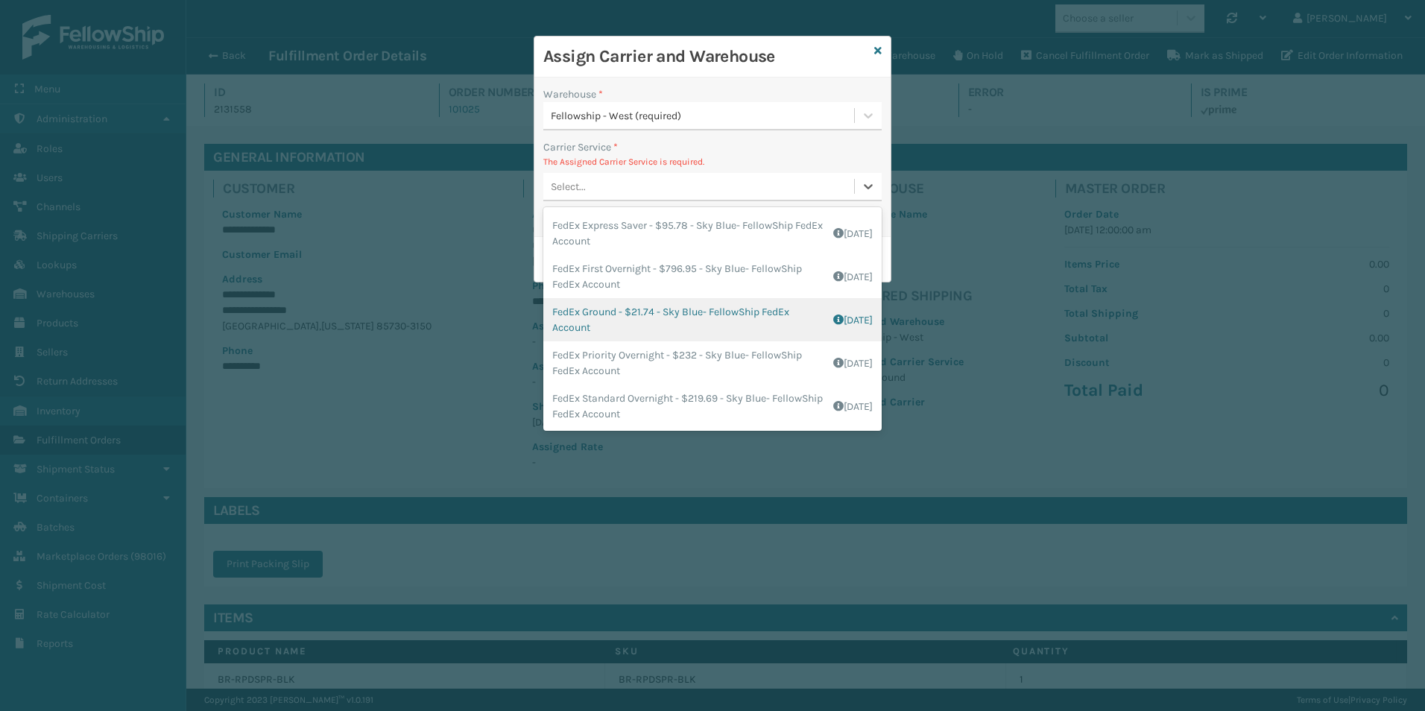
click at [625, 316] on div "FedEx Ground - $21.74 - Sky Blue- FellowShip FedEx Account Shipping Cost $17.39…" at bounding box center [712, 319] width 338 height 43
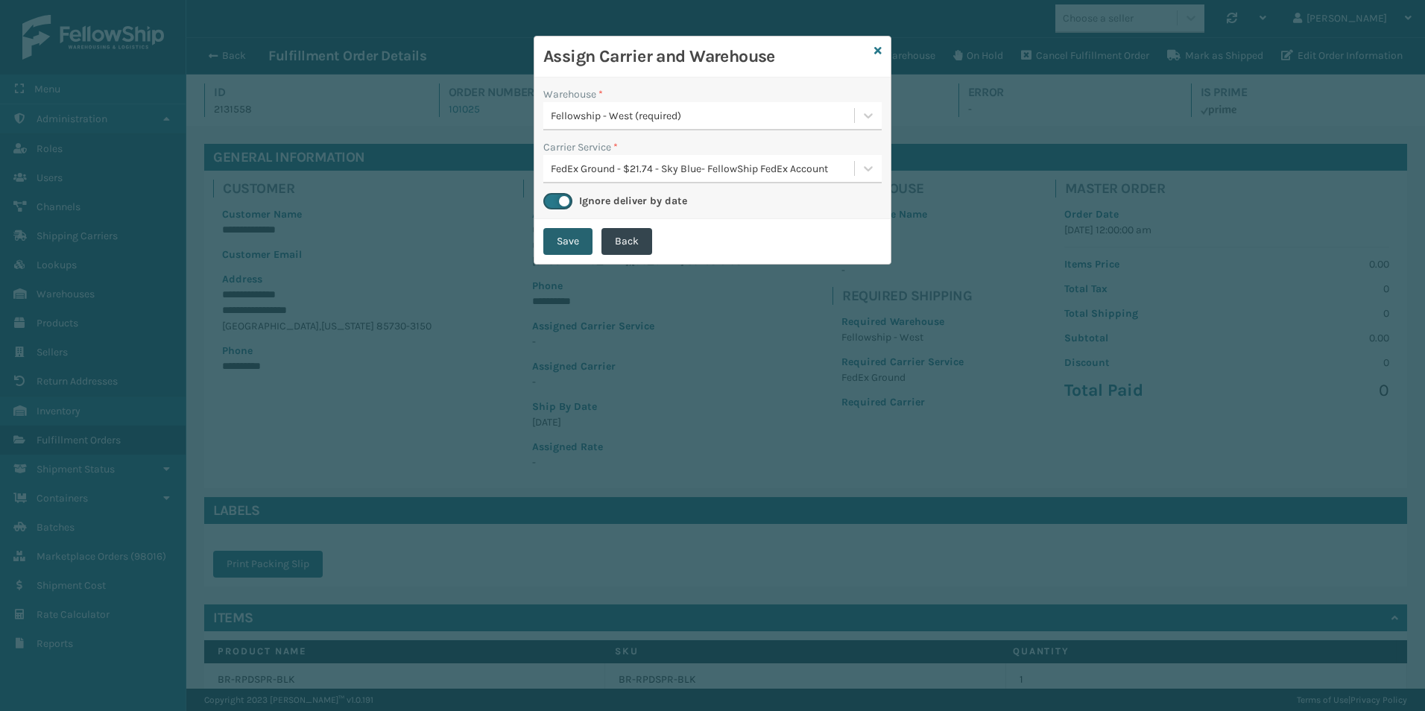
click at [572, 236] on button "Save" at bounding box center [567, 241] width 49 height 27
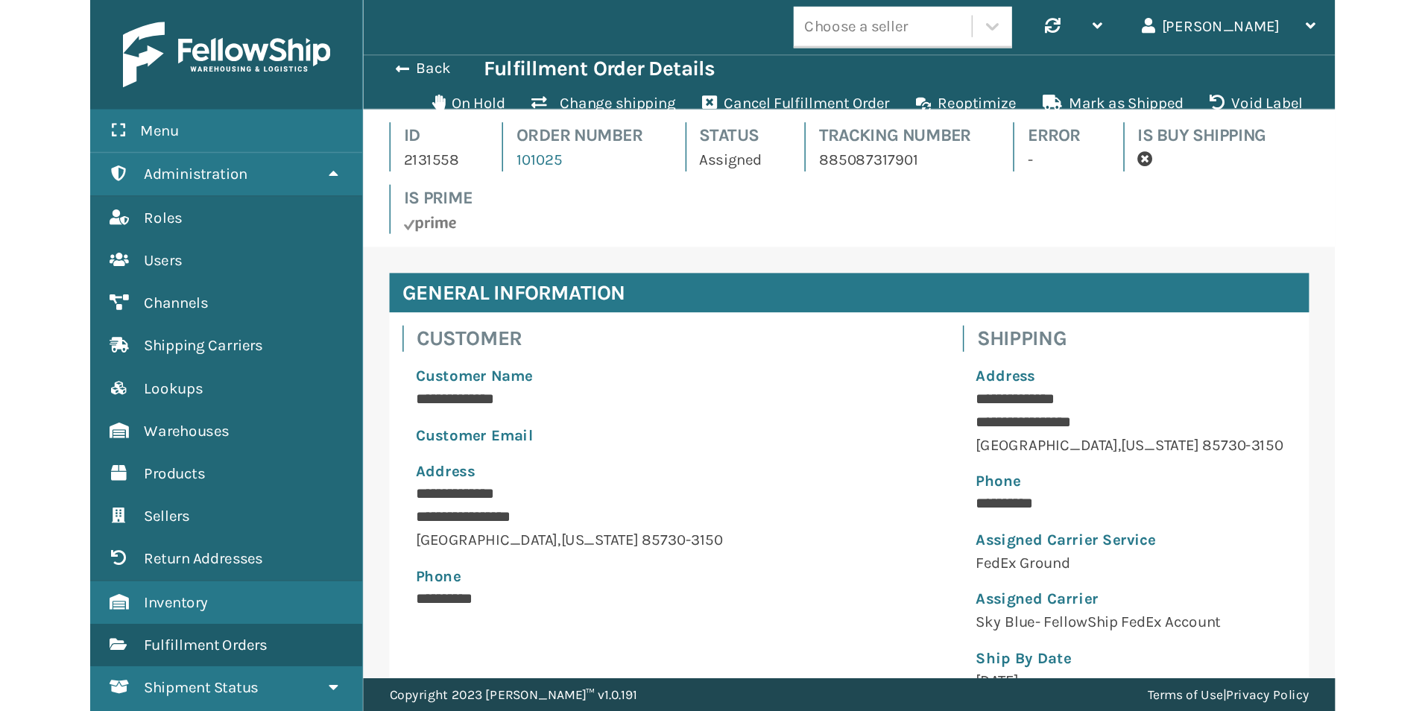
scroll to position [74494, 73291]
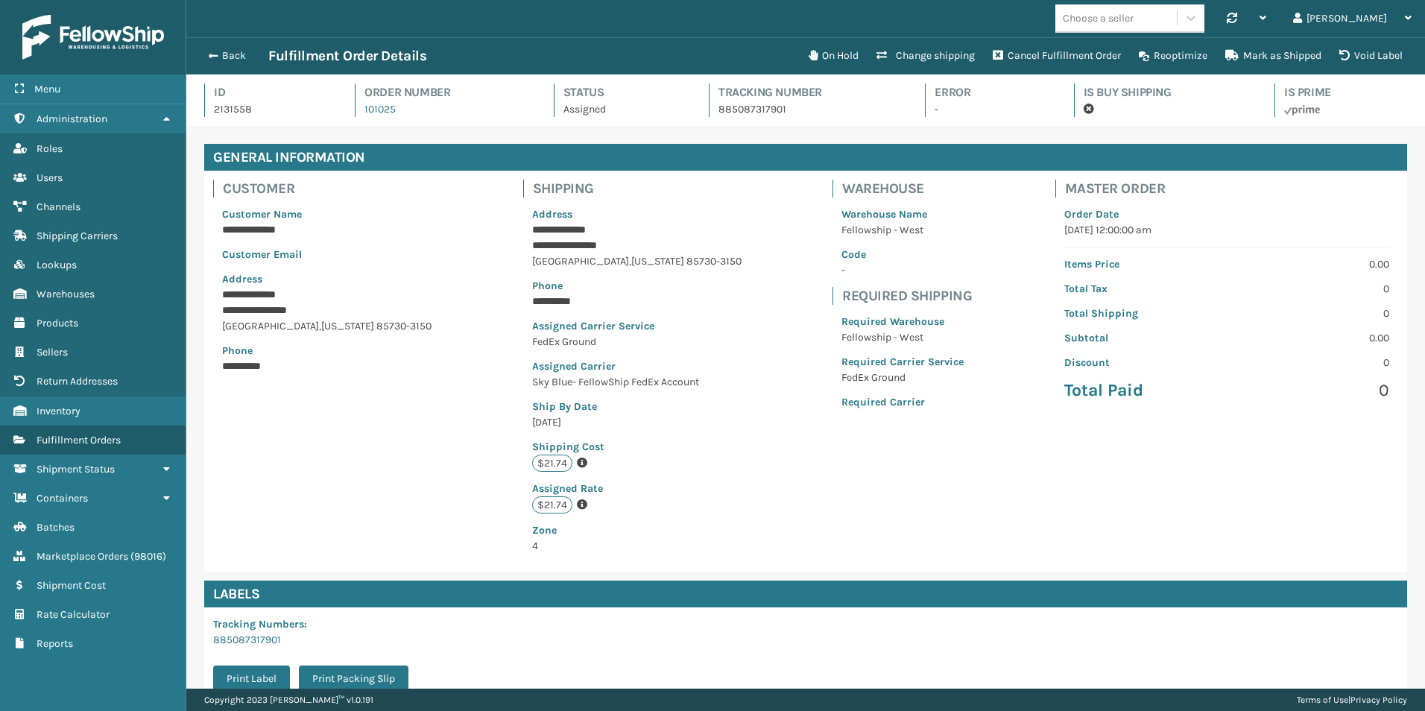
click at [236, 110] on p "2131558" at bounding box center [271, 109] width 114 height 16
copy p "2131558"
click at [222, 51] on button "Back" at bounding box center [234, 55] width 69 height 13
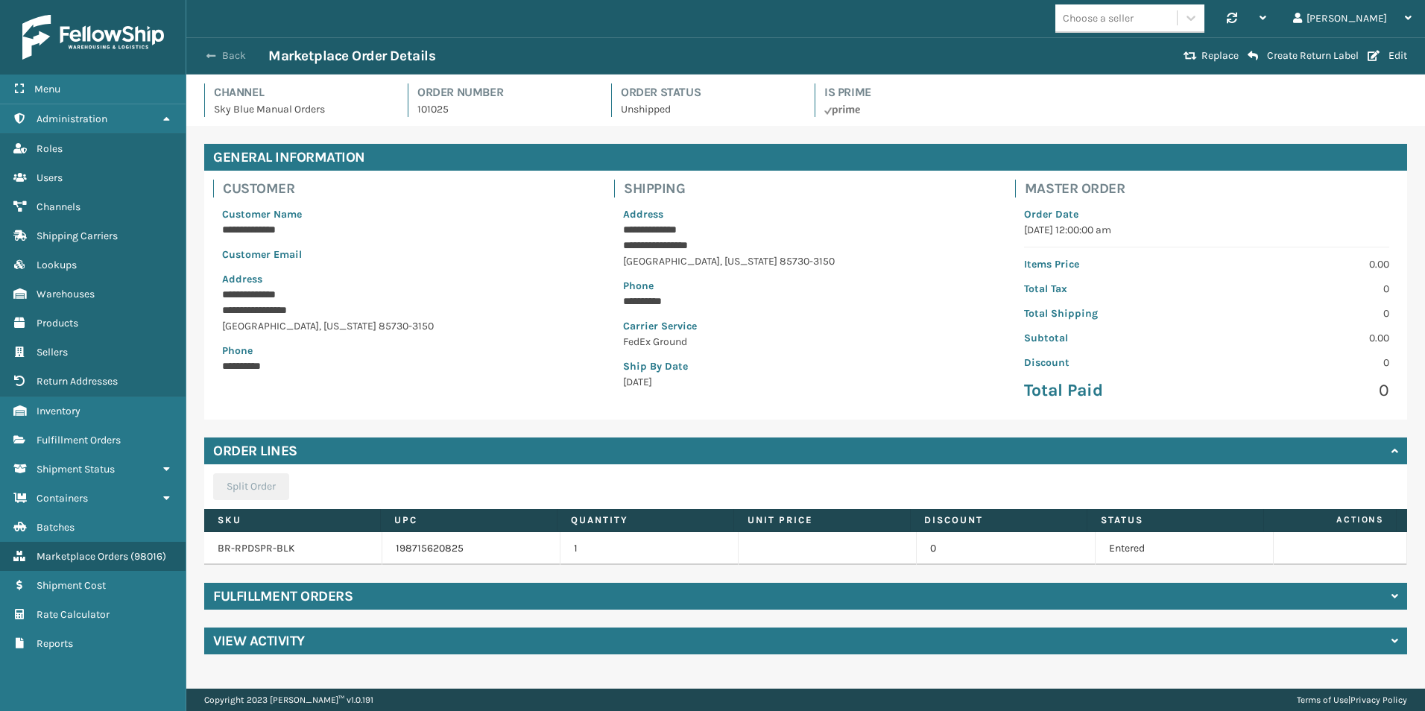
click at [234, 52] on button "Back" at bounding box center [234, 55] width 69 height 13
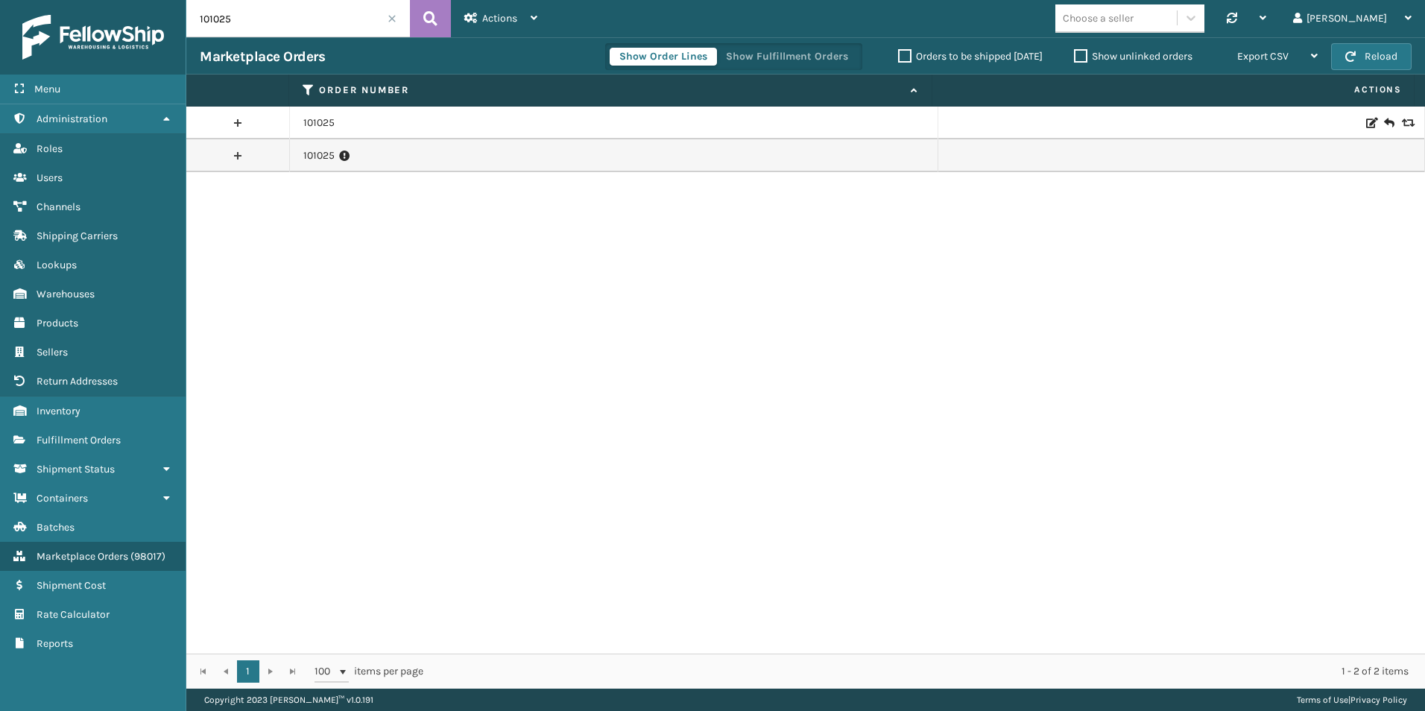
click at [395, 20] on span at bounding box center [392, 18] width 9 height 9
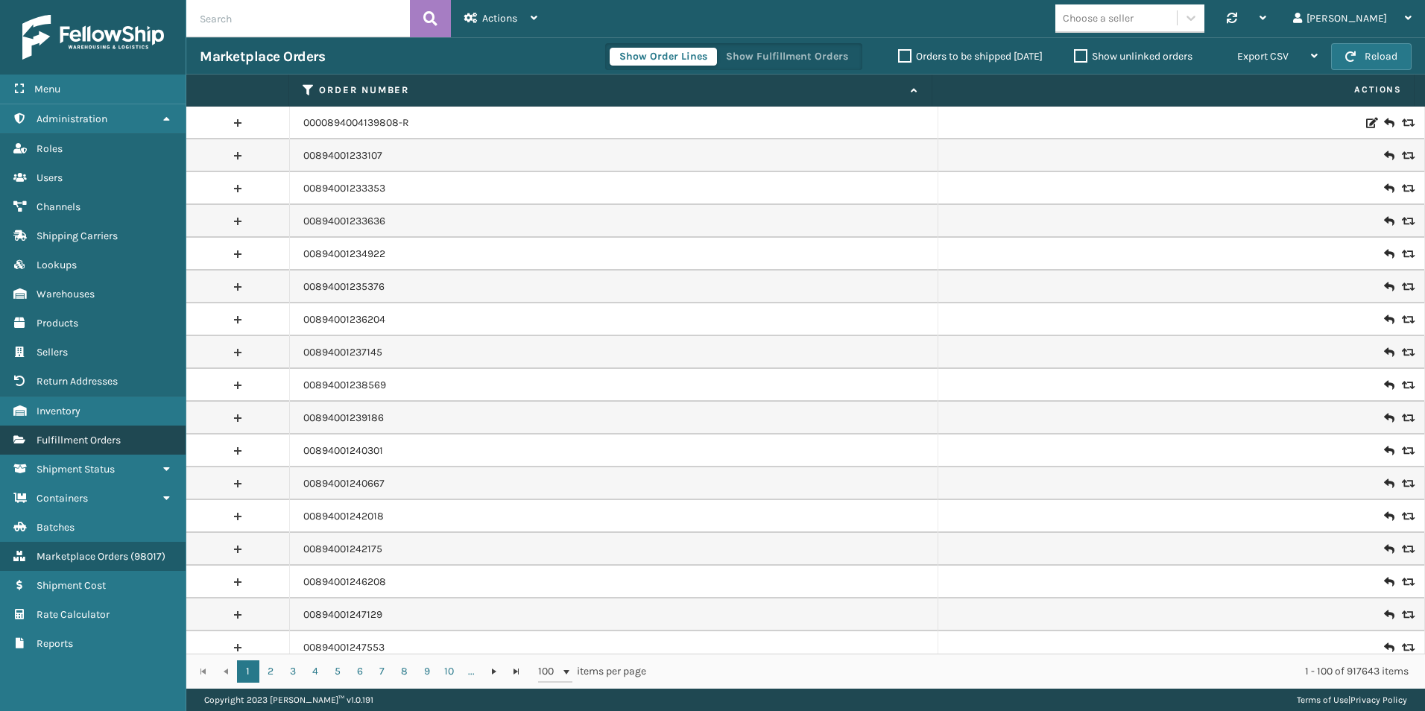
click at [71, 440] on span "Fulfillment Orders" at bounding box center [79, 440] width 84 height 13
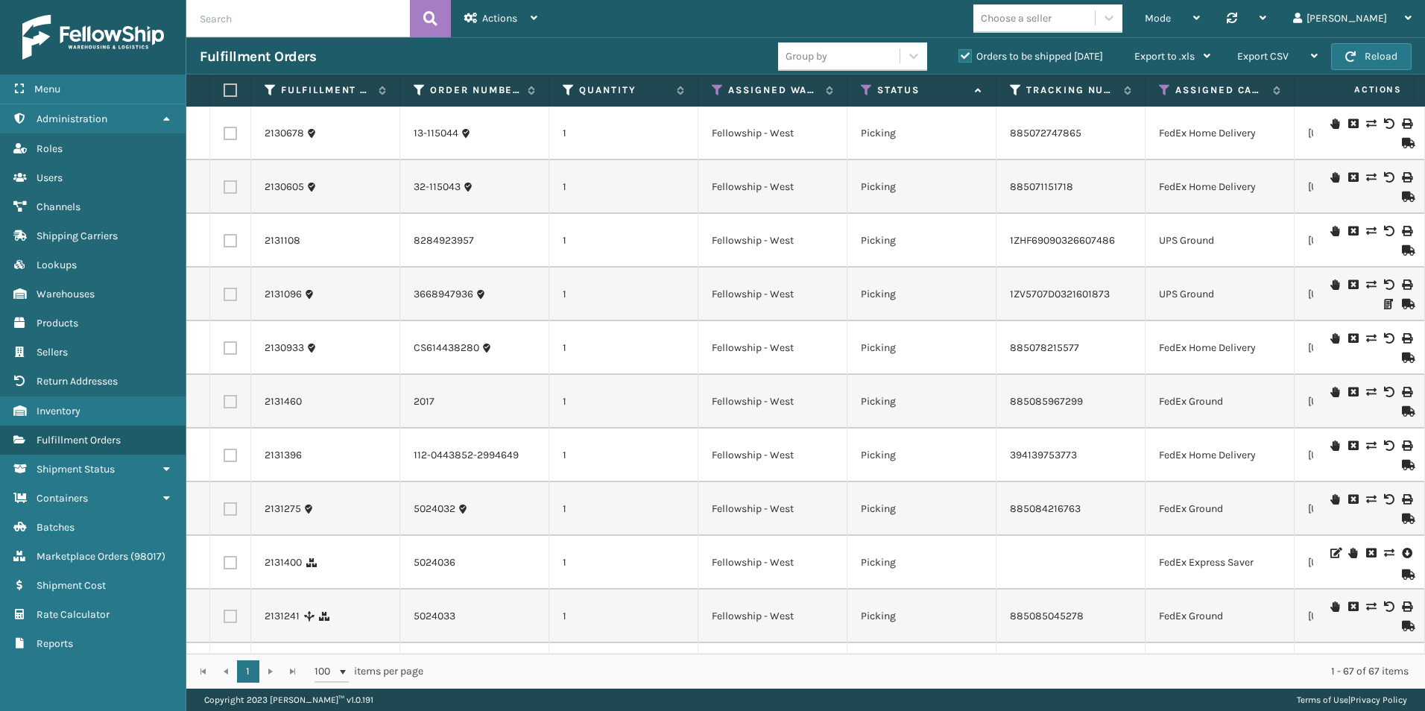
paste input "2131558"
type input "2131558"
click at [430, 23] on icon at bounding box center [430, 18] width 14 height 22
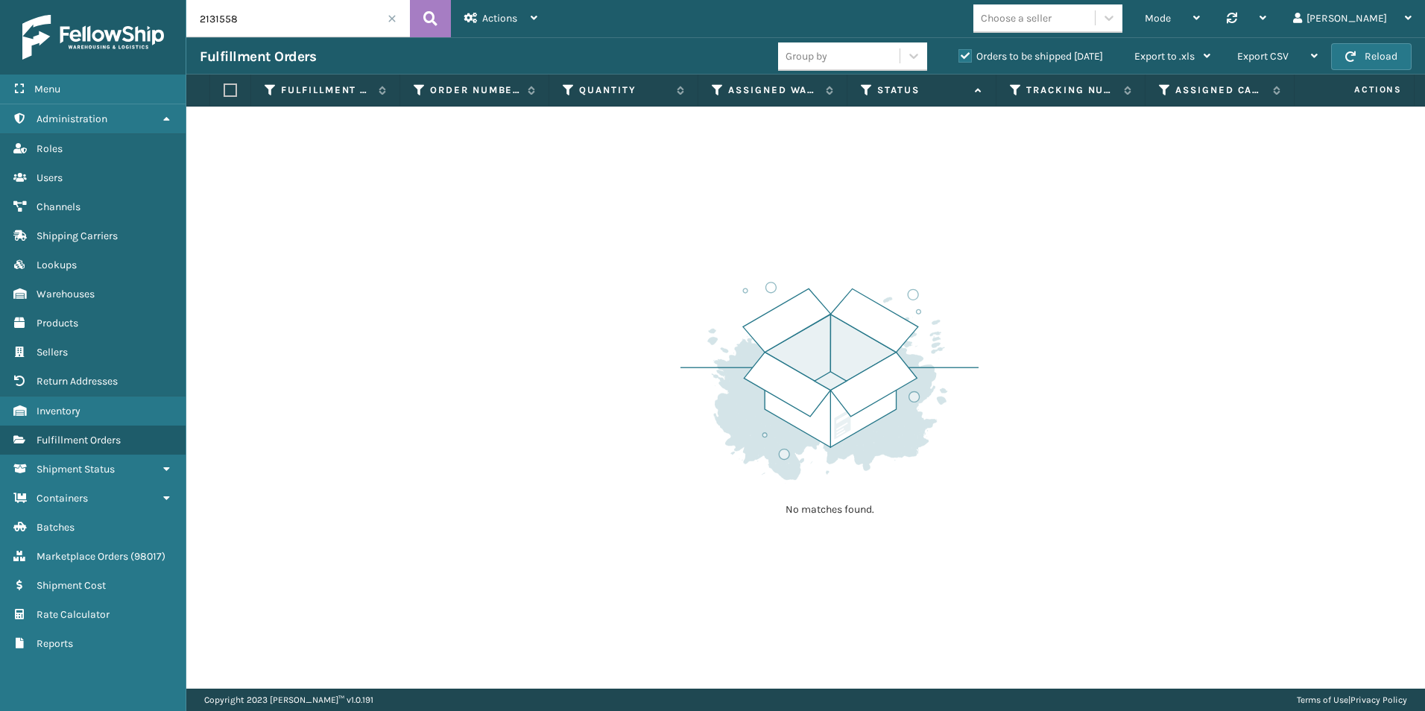
click at [963, 47] on div "Group by Orders to be shipped [DATE] Export to .xls Use ship by date Starting s…" at bounding box center [1001, 56] width 446 height 37
click at [966, 58] on label "Orders to be shipped [DATE]" at bounding box center [1030, 56] width 145 height 13
click at [959, 57] on input "Orders to be shipped [DATE]" at bounding box center [958, 53] width 1 height 10
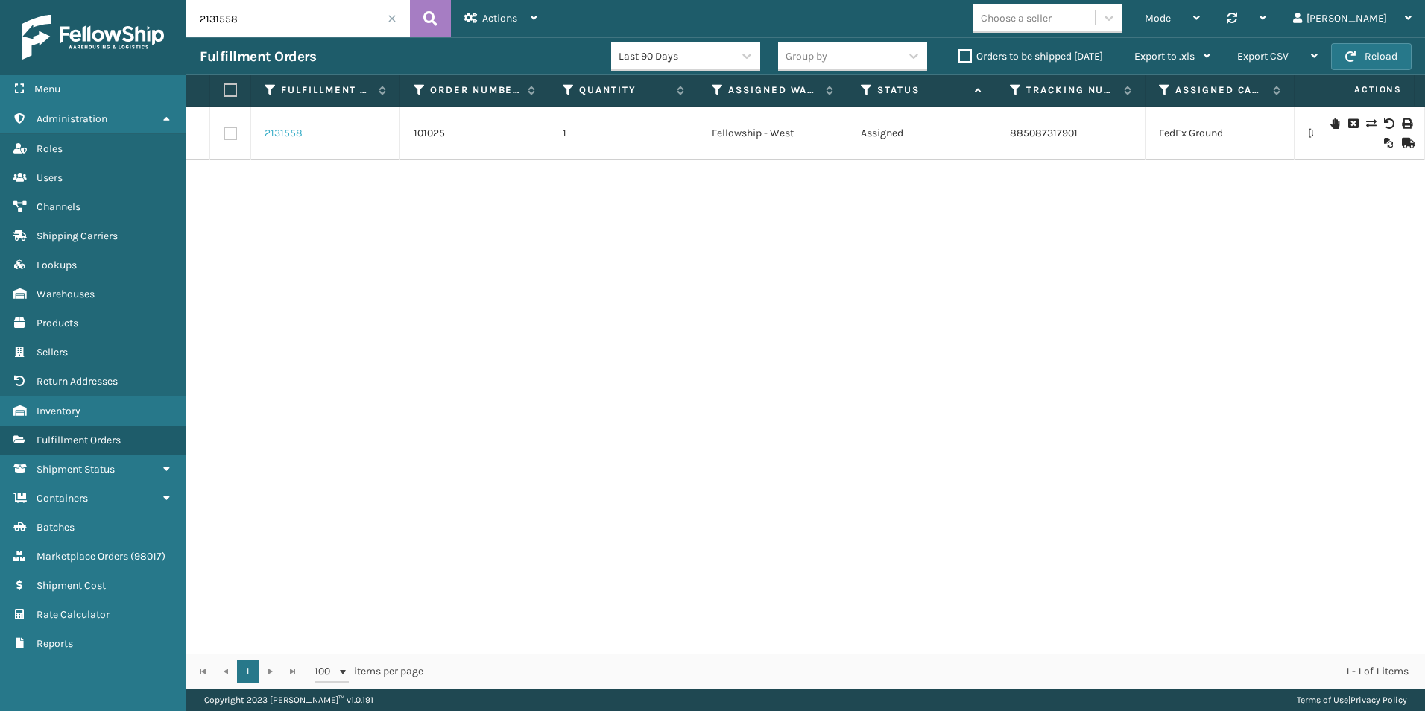
click at [295, 132] on link "2131558" at bounding box center [284, 133] width 38 height 15
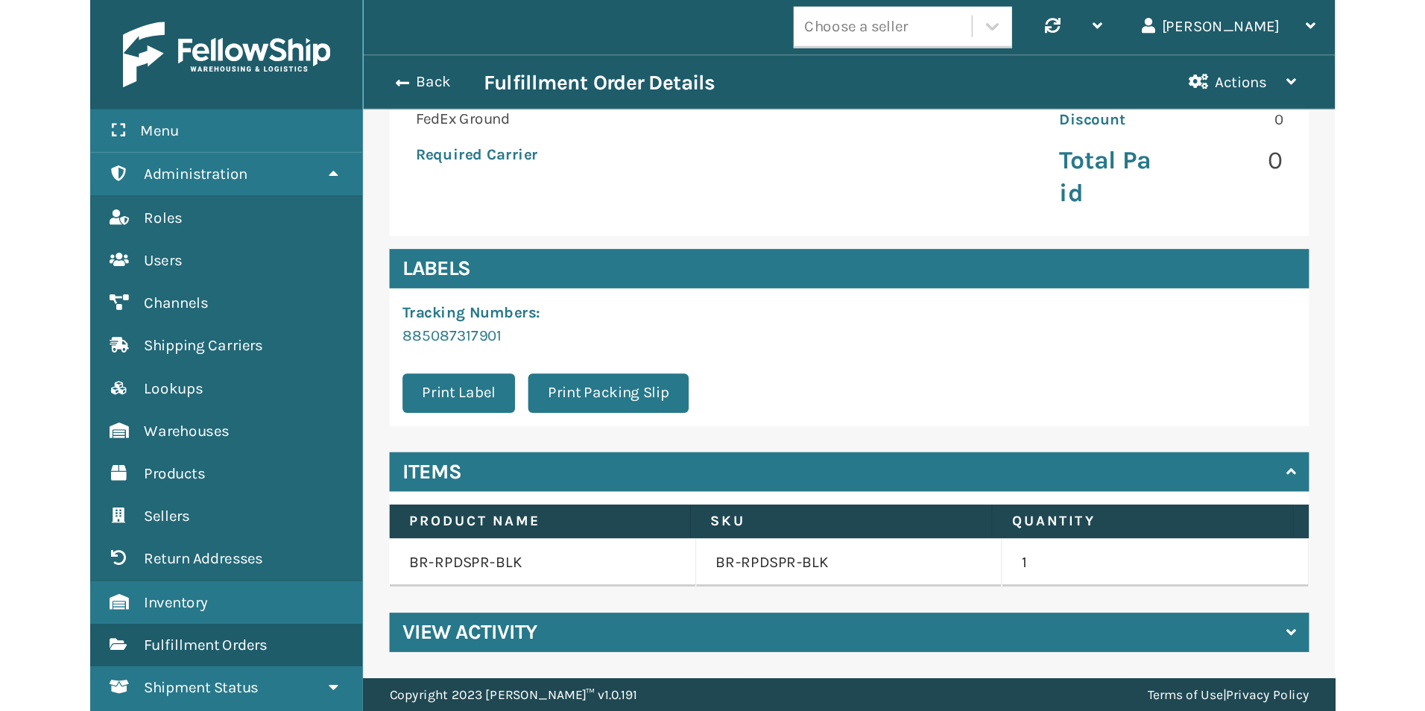
scroll to position [74494, 73291]
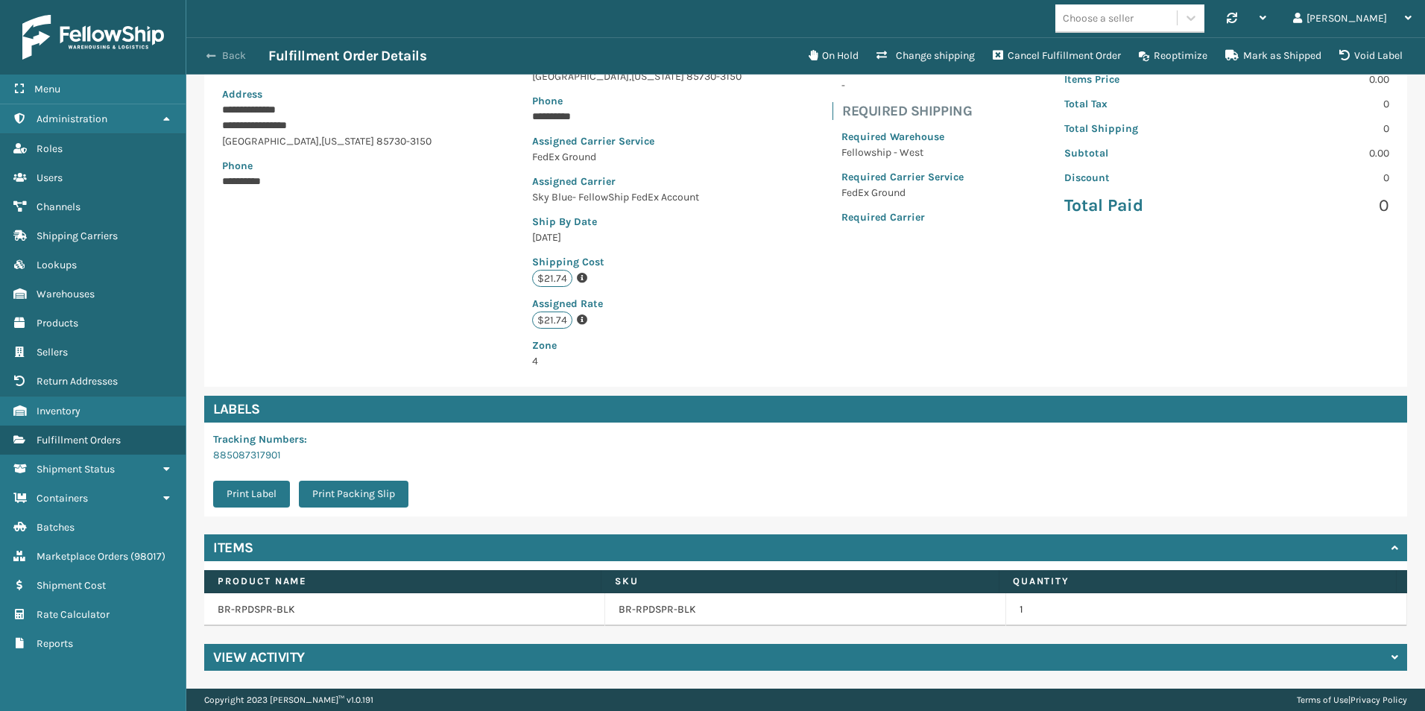
click at [227, 59] on button "Back" at bounding box center [234, 55] width 69 height 13
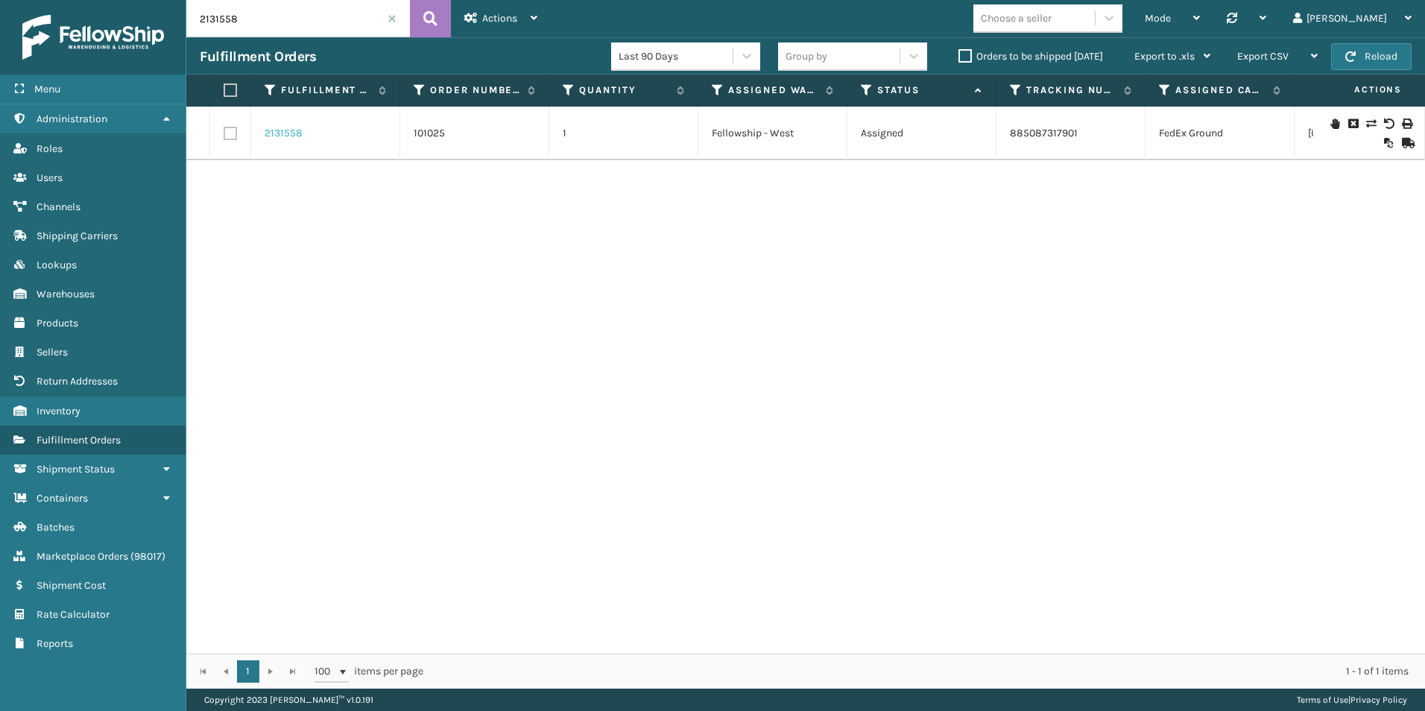
click at [285, 131] on link "2131558" at bounding box center [284, 133] width 38 height 15
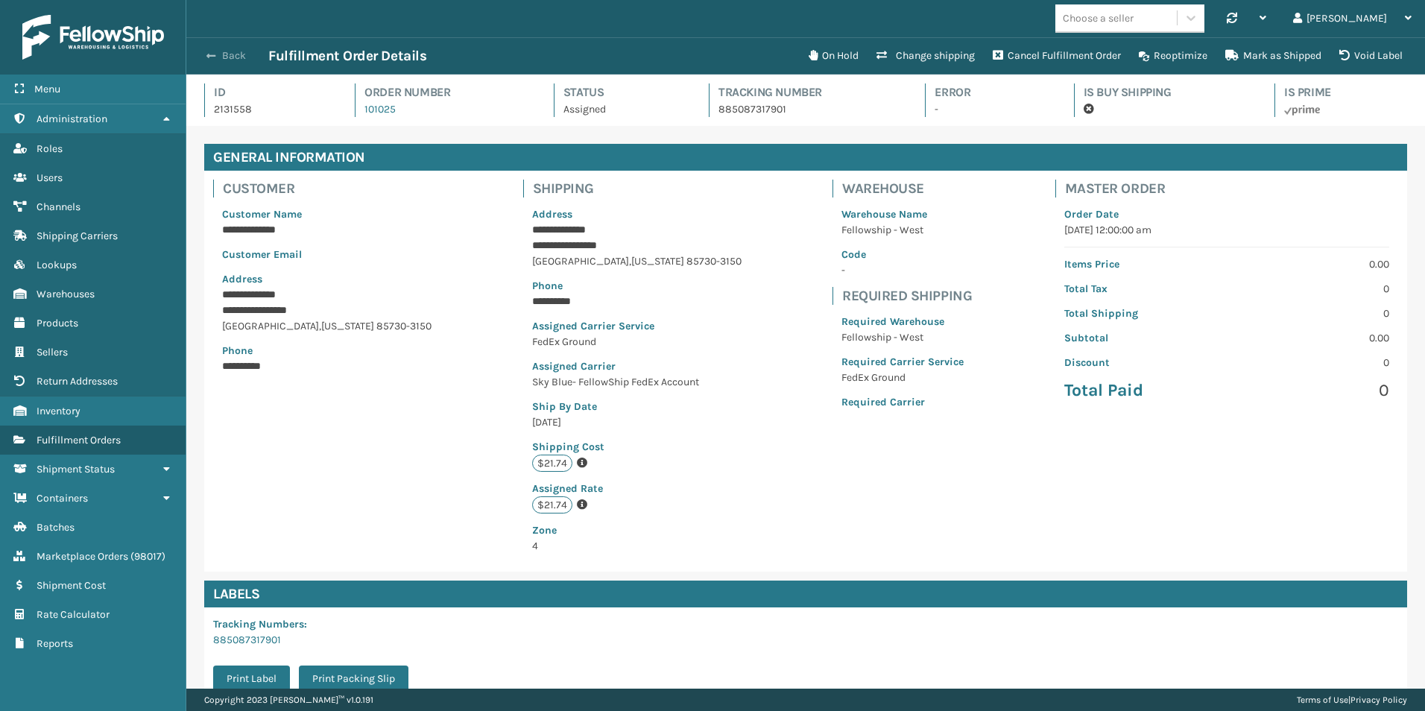
click at [212, 54] on span "button" at bounding box center [210, 56] width 9 height 10
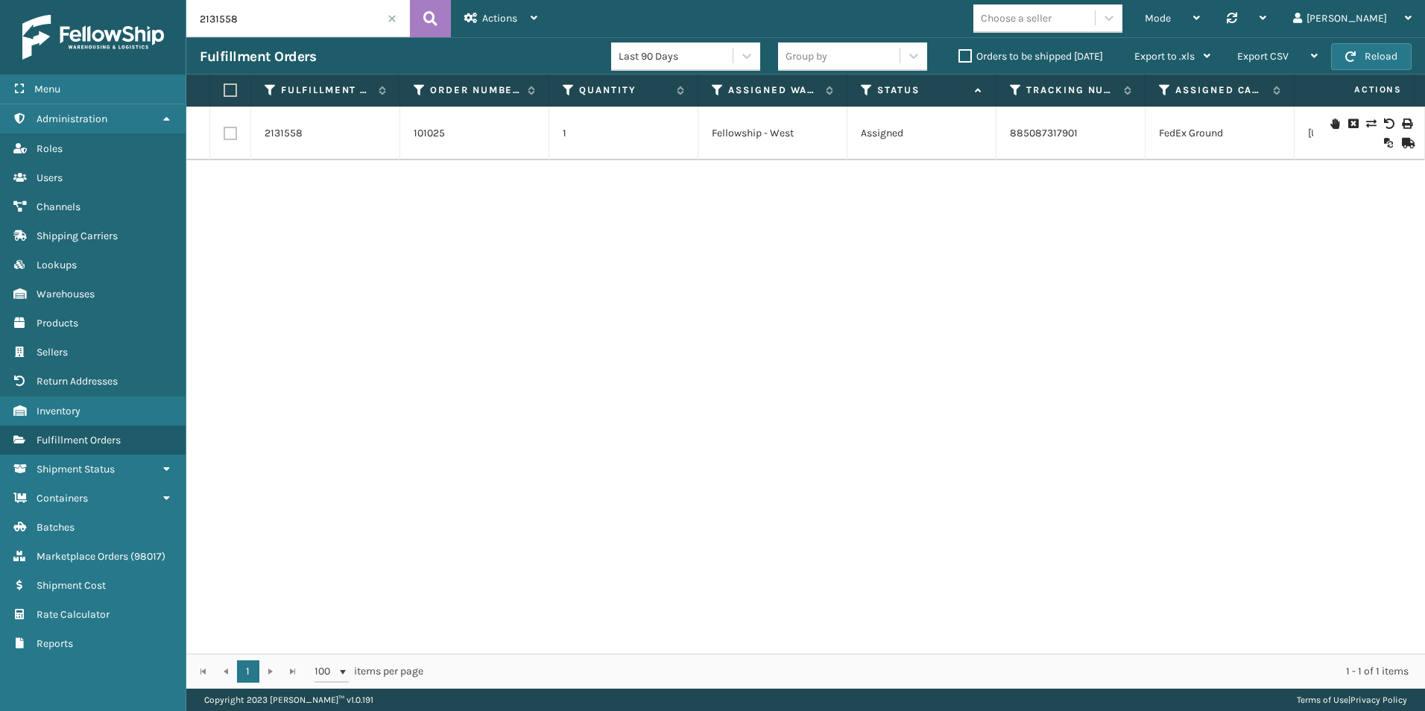
drag, startPoint x: 250, startPoint y: 25, endPoint x: 257, endPoint y: 22, distance: 7.8
click at [250, 25] on input "2131558" at bounding box center [298, 18] width 224 height 37
drag, startPoint x: 267, startPoint y: 20, endPoint x: 154, endPoint y: 18, distance: 113.3
click at [138, 0] on div "Menu Administration Roles Users Channels Shipping Carriers Lookups Warehouses P…" at bounding box center [712, 0] width 1425 height 0
paste input "884895686307"
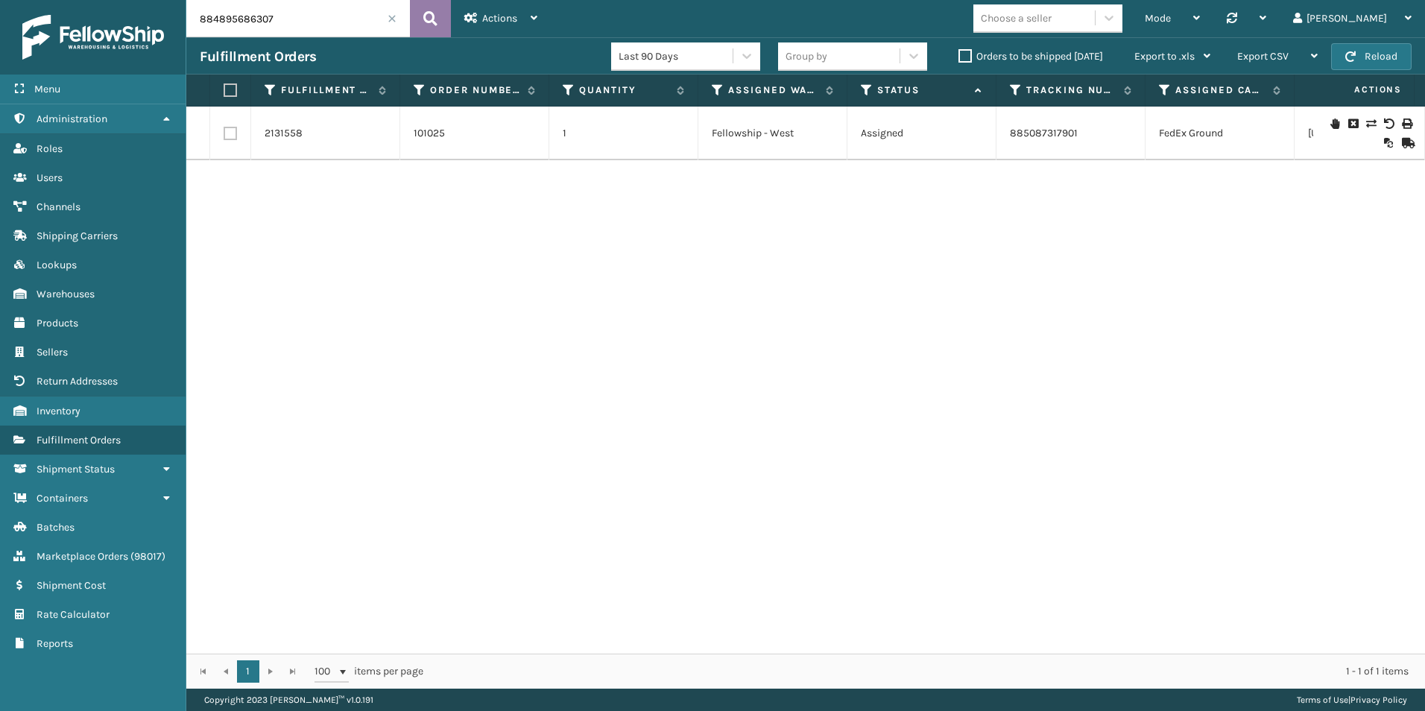
click at [434, 21] on icon at bounding box center [430, 18] width 14 height 22
type input "884895686307"
click at [281, 129] on link "2114817" at bounding box center [282, 133] width 35 height 15
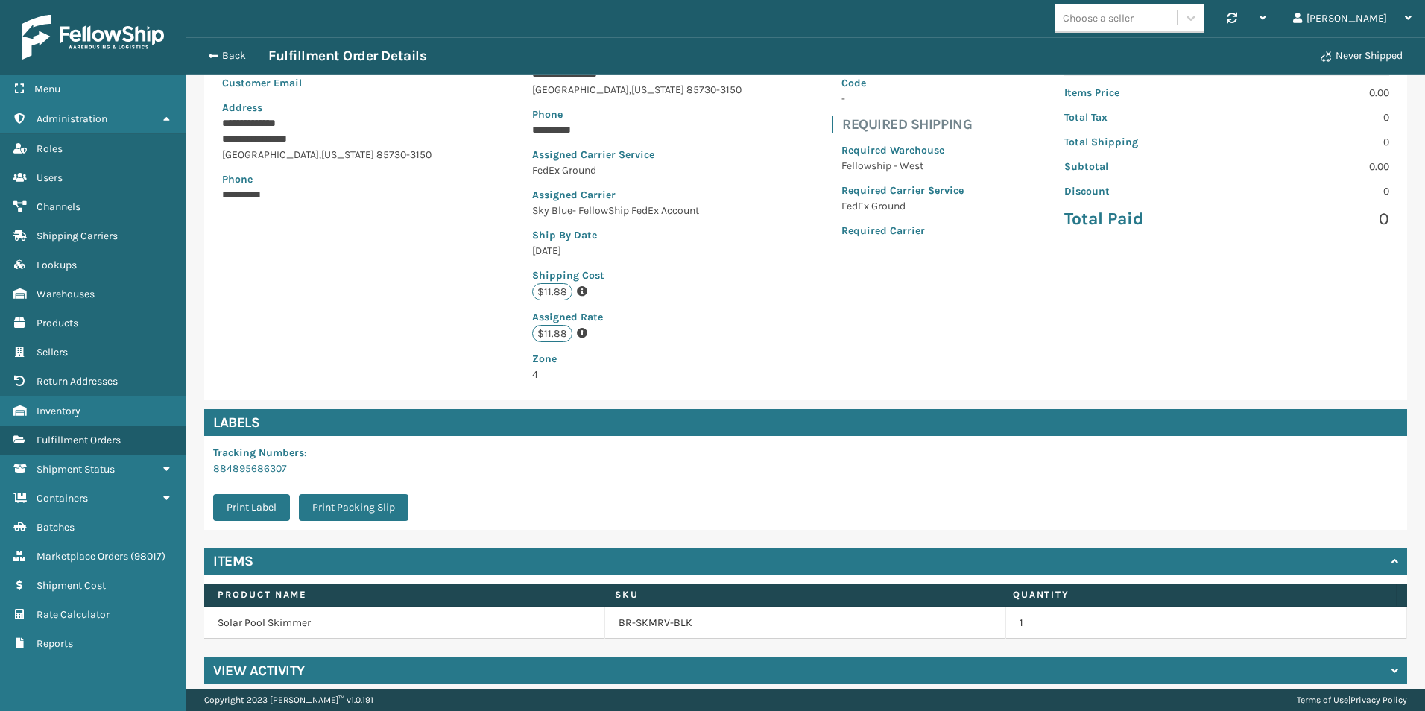
scroll to position [186, 0]
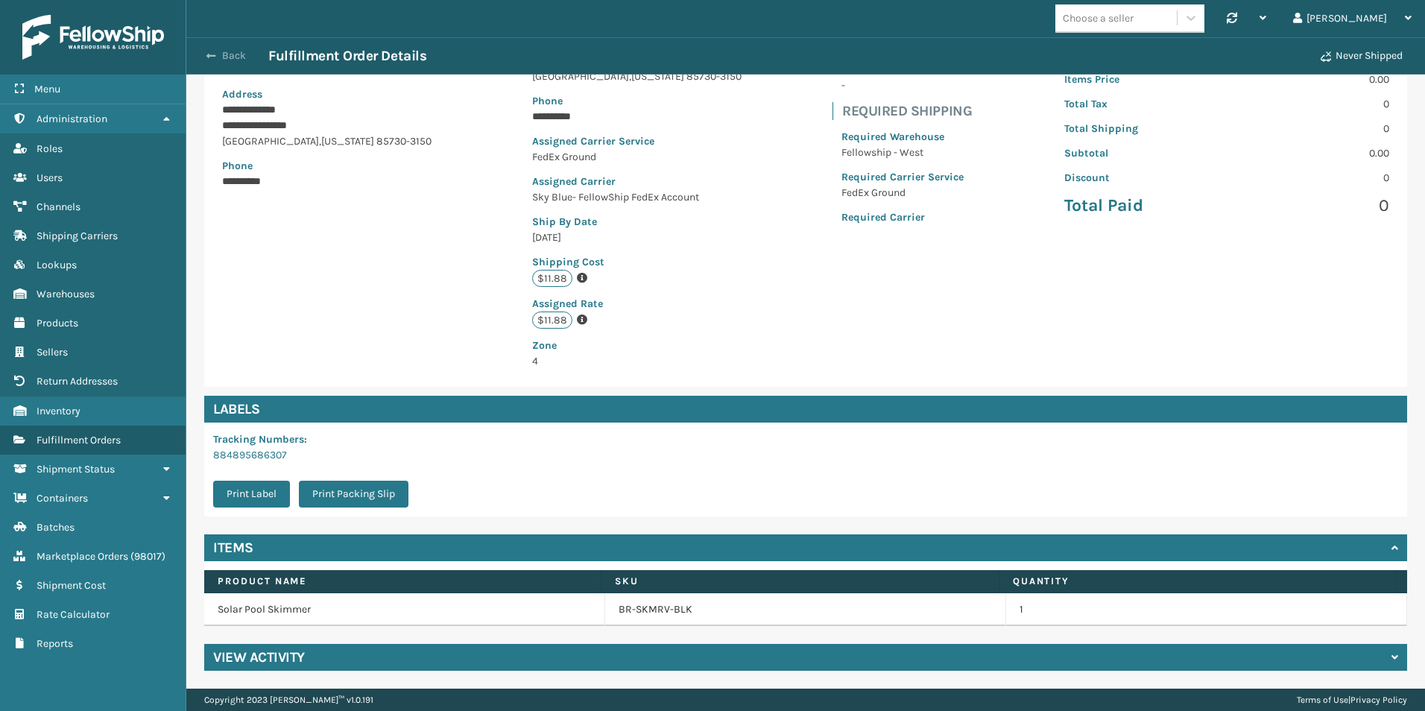
click at [215, 52] on span "button" at bounding box center [210, 56] width 9 height 10
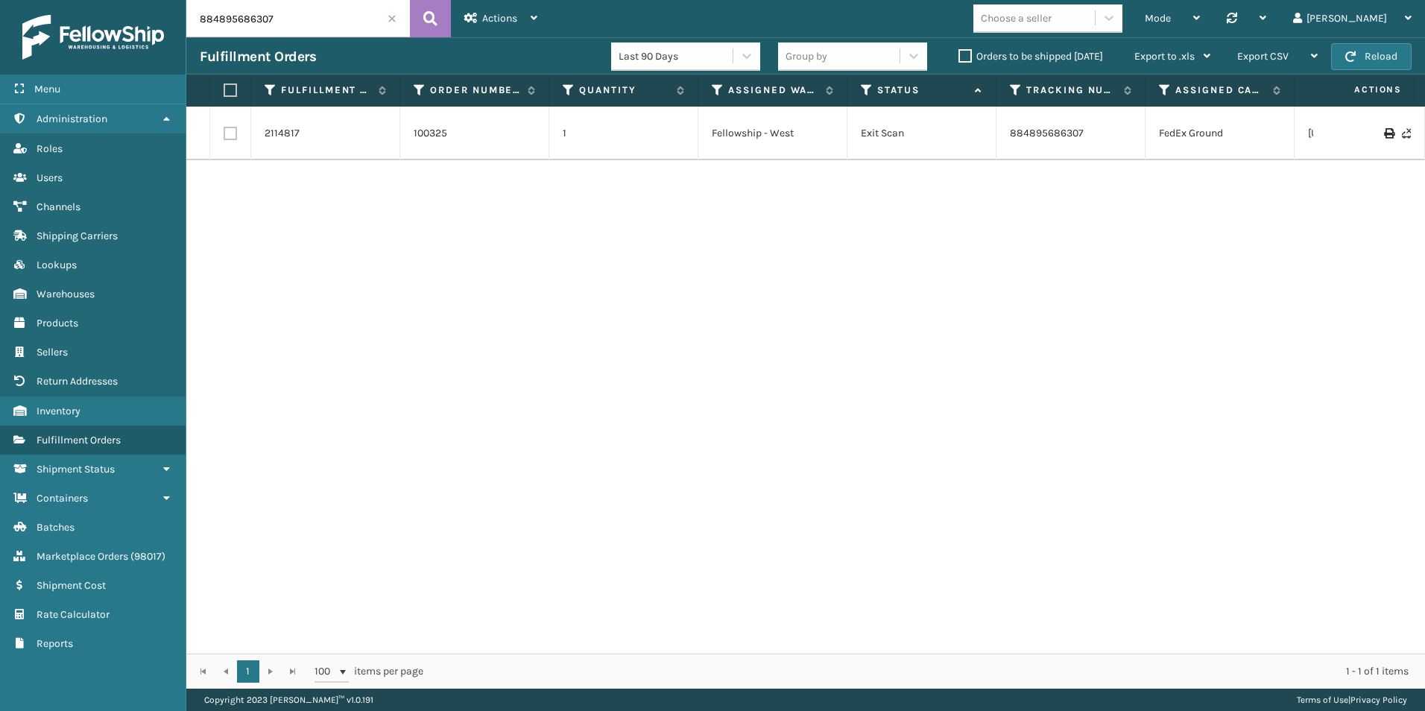
click at [963, 56] on label "Orders to be shipped [DATE]" at bounding box center [1030, 56] width 145 height 13
click at [959, 56] on input "Orders to be shipped [DATE]" at bounding box center [958, 53] width 1 height 10
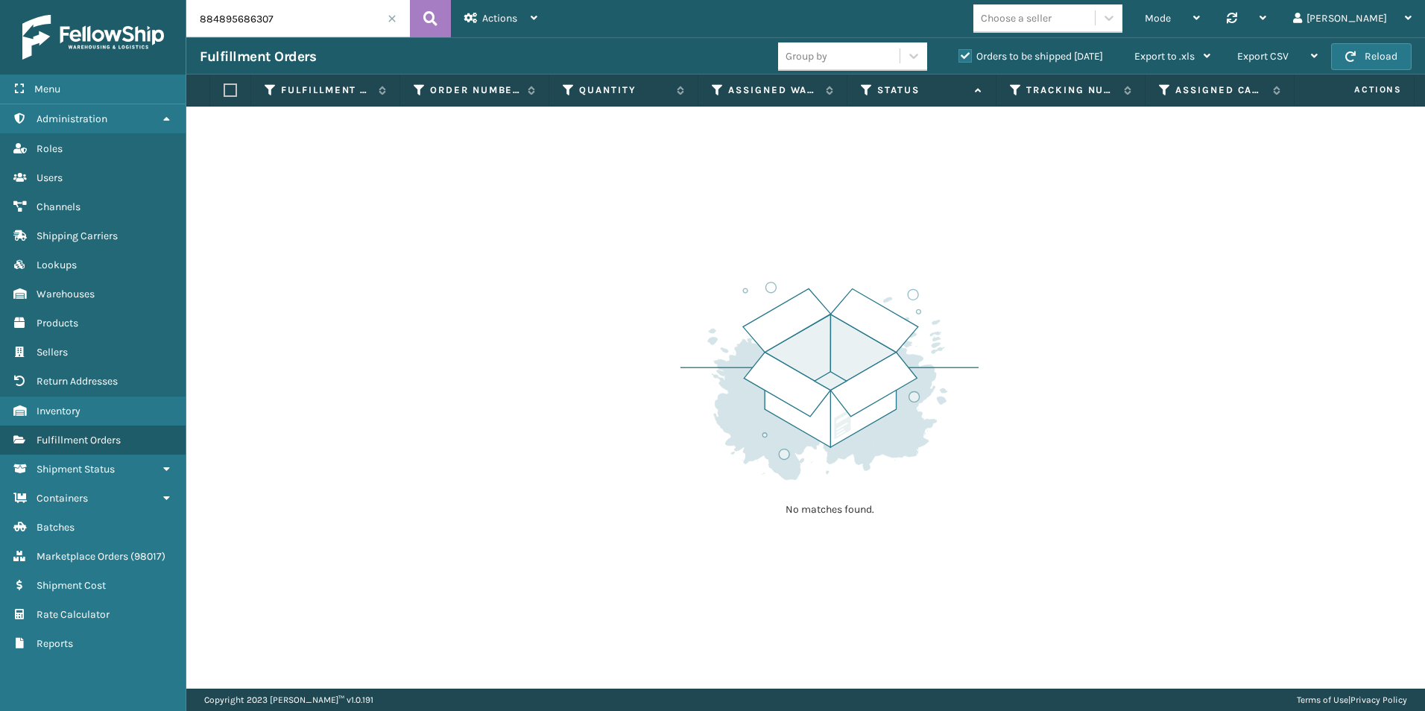
click at [396, 15] on span at bounding box center [392, 18] width 9 height 9
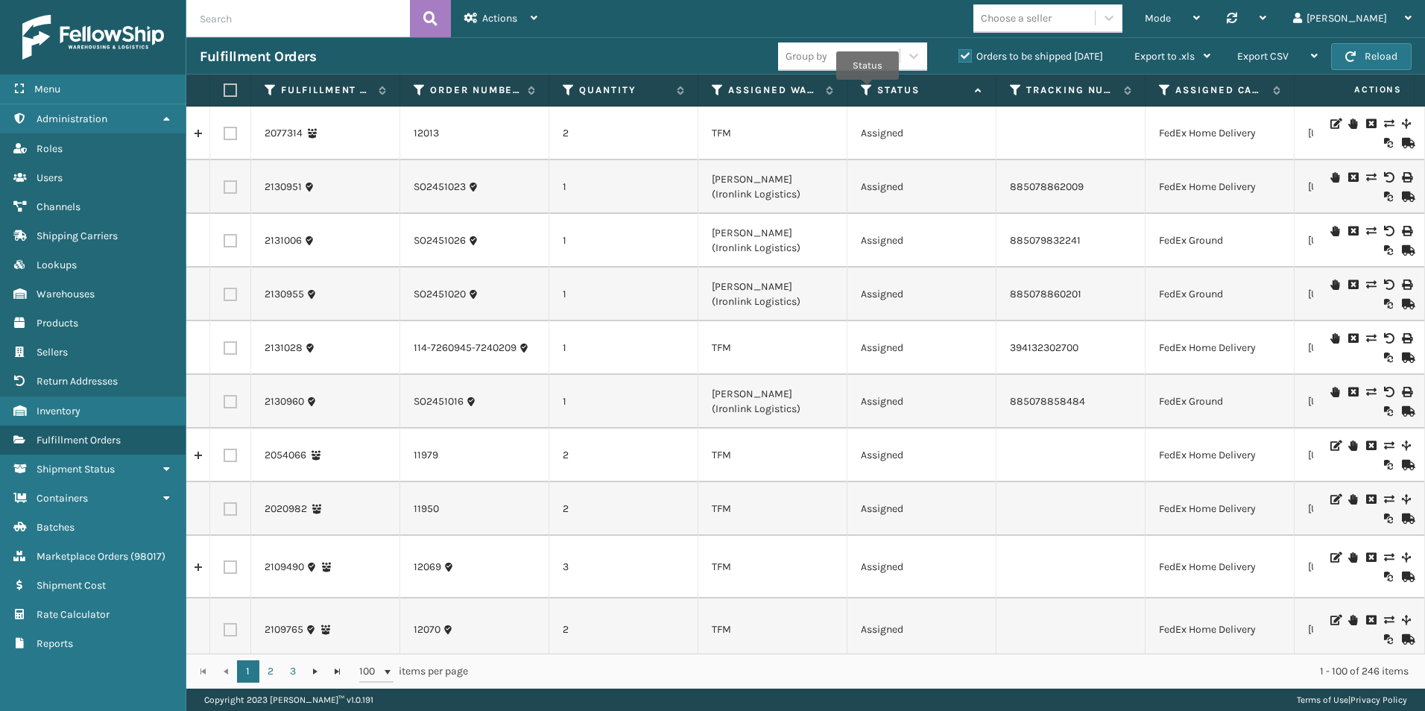
click at [868, 90] on icon at bounding box center [867, 89] width 12 height 13
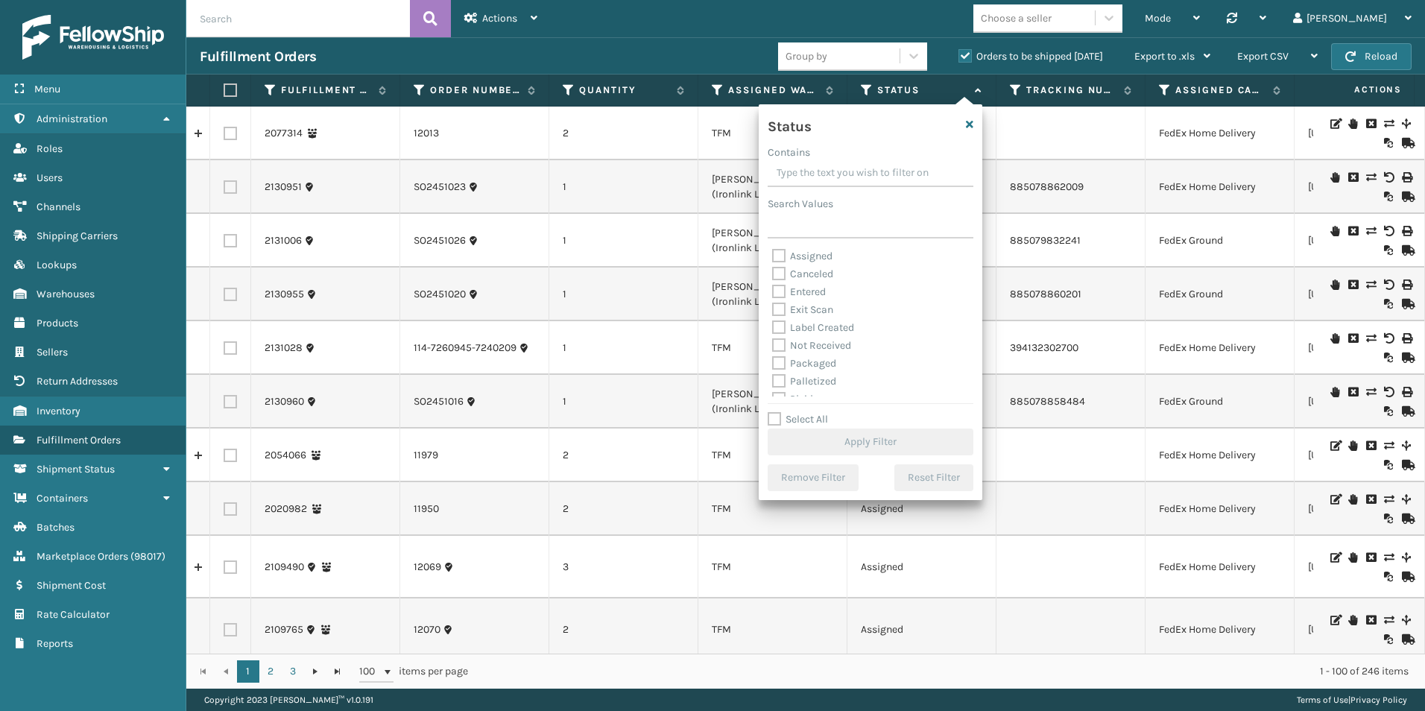
scroll to position [83, 0]
click at [778, 313] on label "Picking" at bounding box center [798, 315] width 53 height 13
click at [773, 313] on input "Picking" at bounding box center [772, 312] width 1 height 10
checkbox input "true"
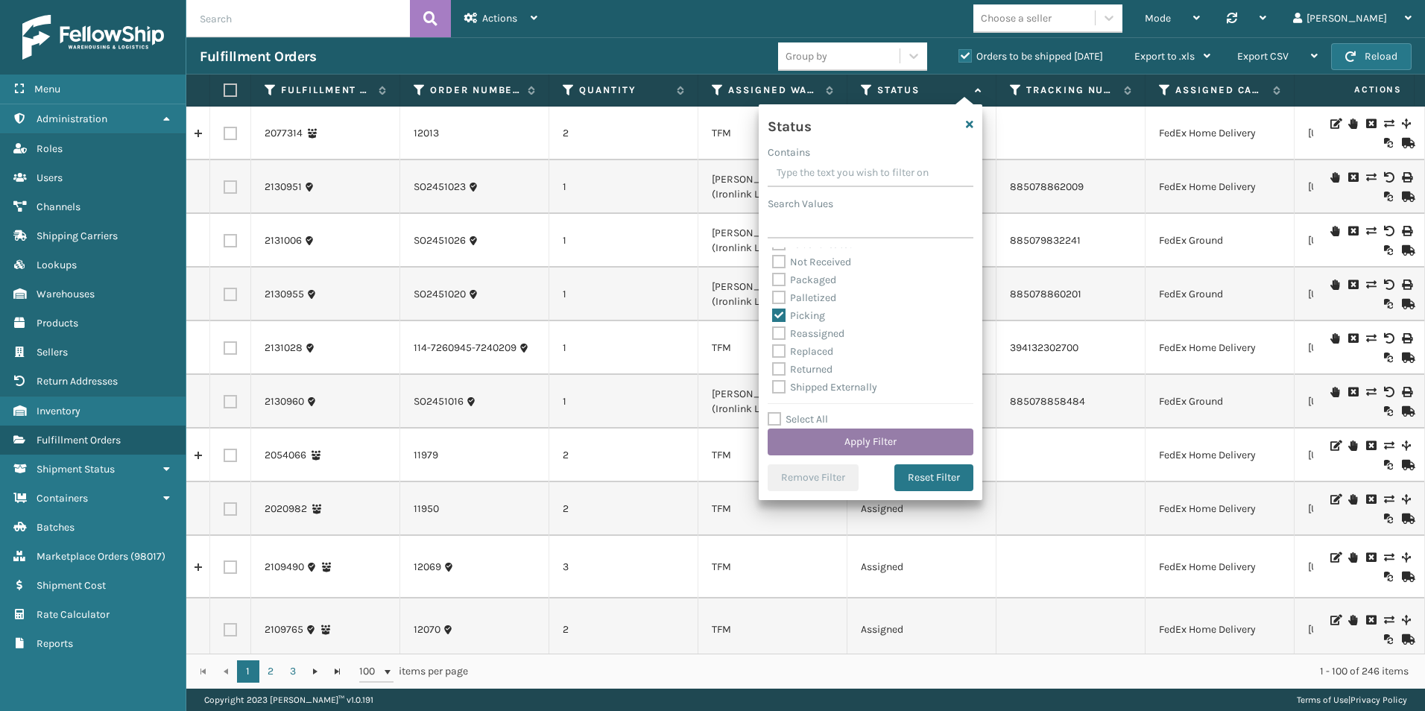
click at [849, 437] on button "Apply Filter" at bounding box center [871, 442] width 206 height 27
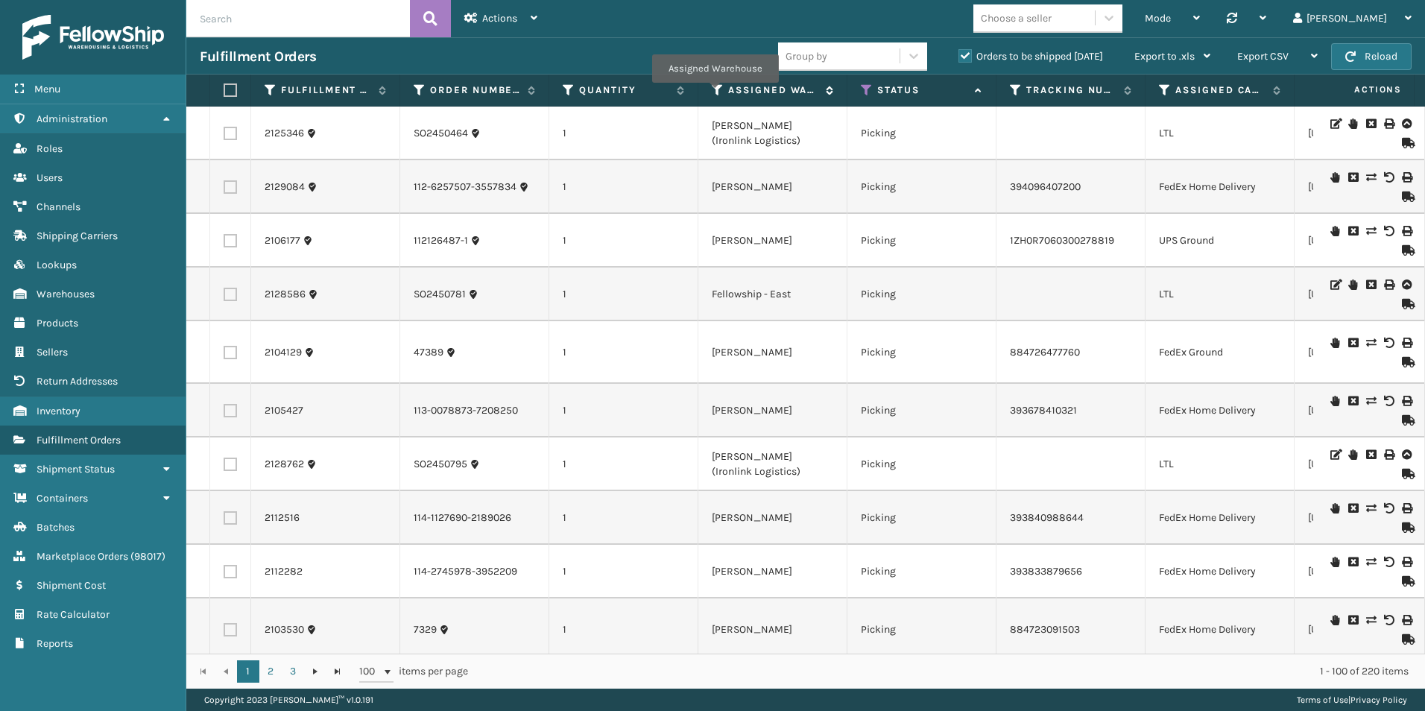
click at [714, 92] on icon at bounding box center [718, 89] width 12 height 13
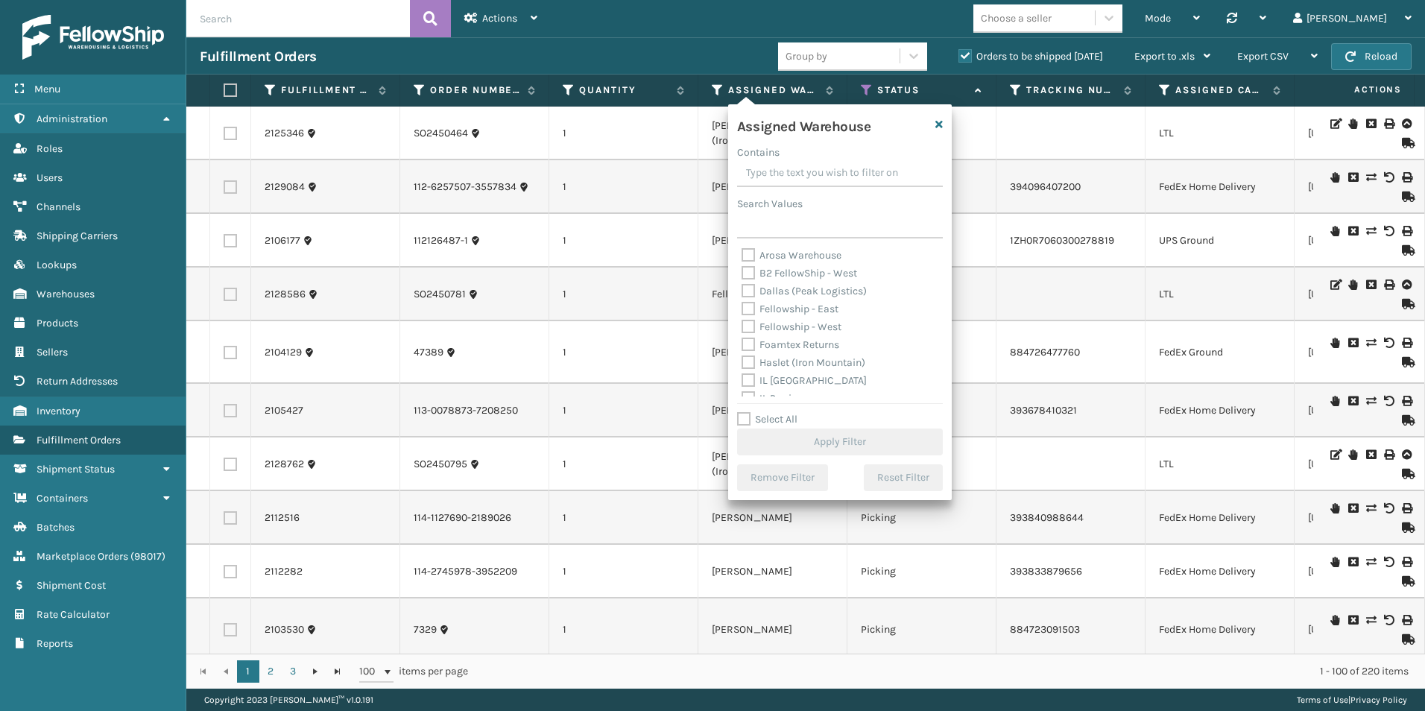
scroll to position [0, 0]
click at [747, 328] on label "Fellowship - West" at bounding box center [792, 327] width 100 height 13
click at [742, 328] on input "Fellowship - West" at bounding box center [742, 324] width 1 height 10
checkbox input "true"
click at [834, 435] on button "Apply Filter" at bounding box center [840, 442] width 206 height 27
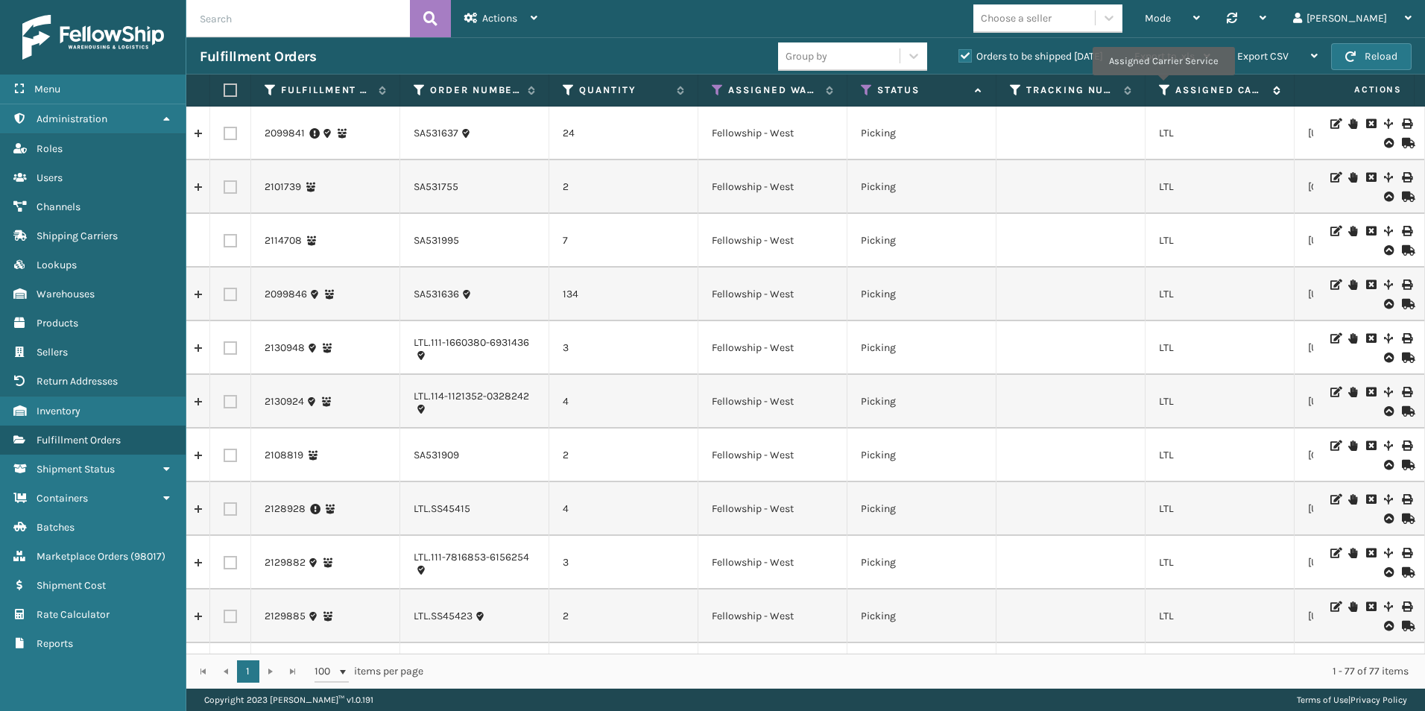
click at [1163, 86] on icon at bounding box center [1165, 89] width 12 height 13
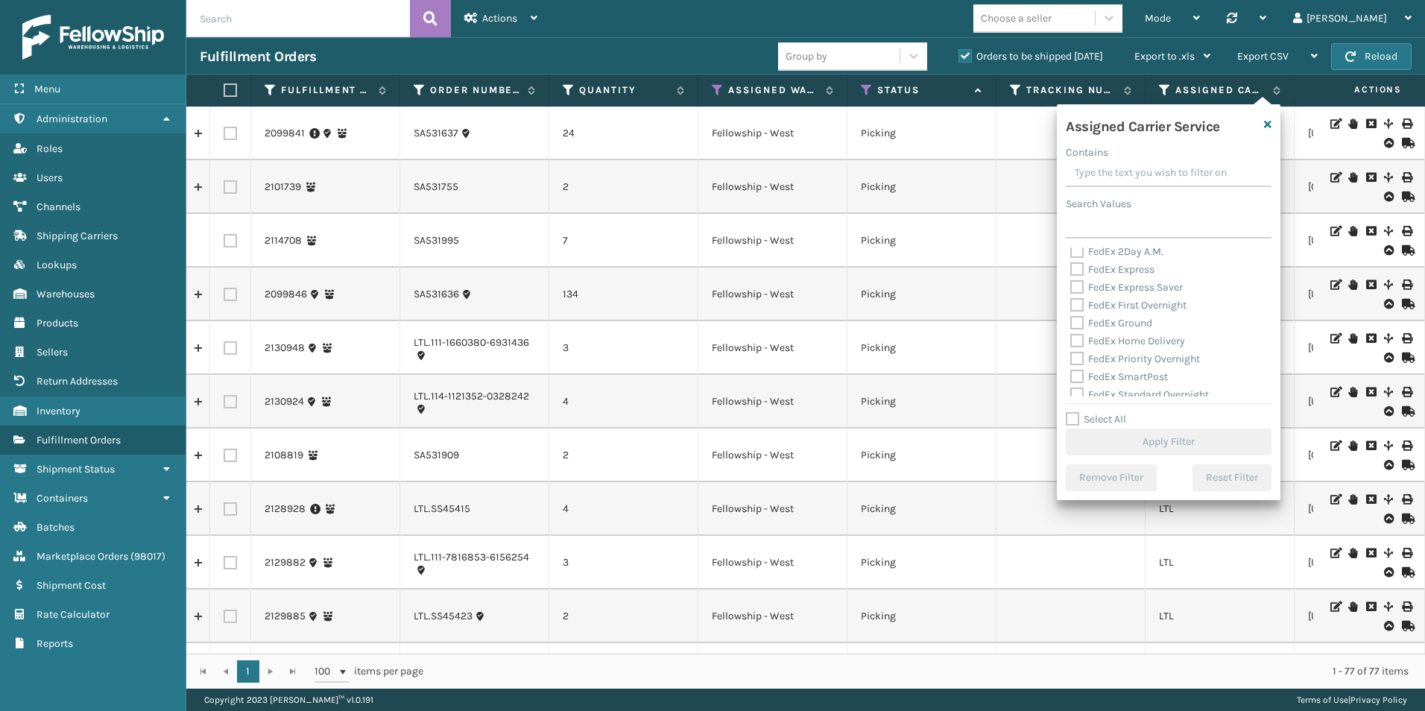
scroll to position [149, 0]
click at [1070, 418] on label "Select All" at bounding box center [1096, 419] width 60 height 13
click at [1070, 412] on input "Select All" at bounding box center [1178, 411] width 224 height 1
checkbox input "true"
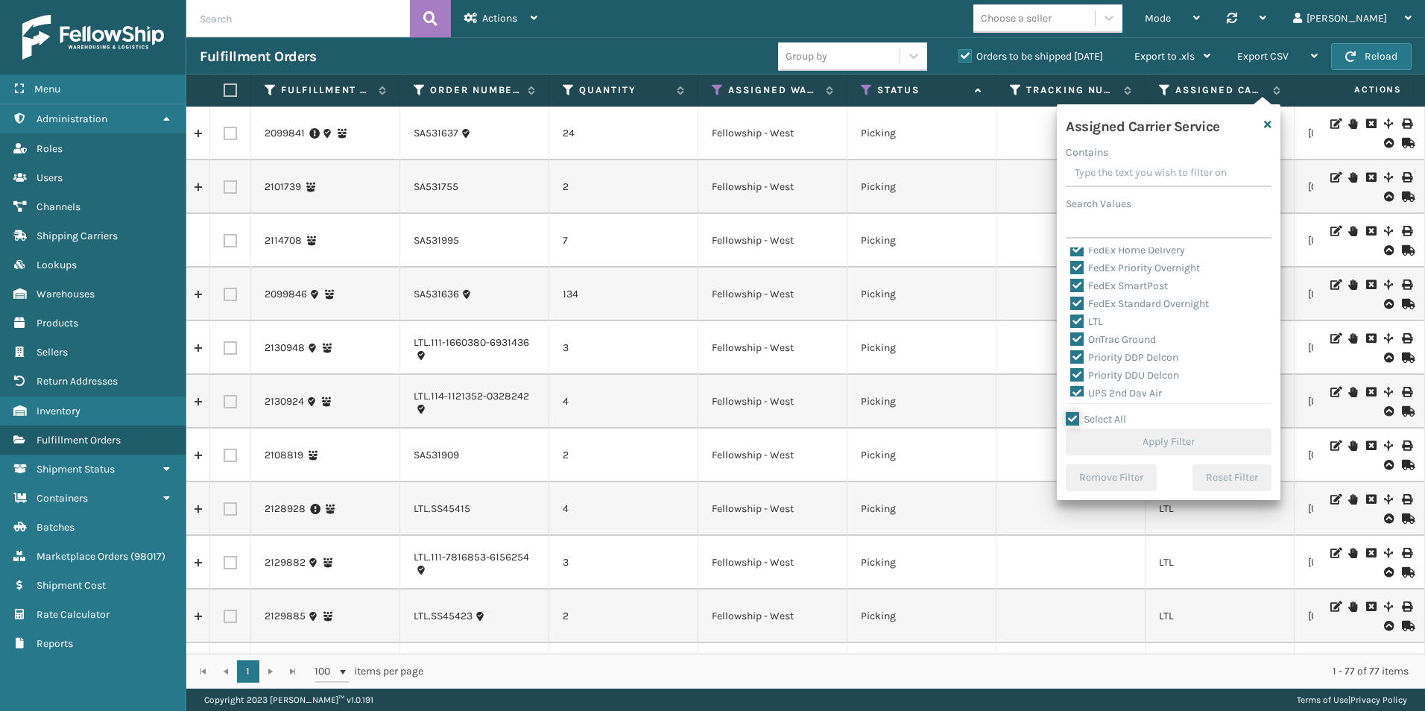
checkbox input "true"
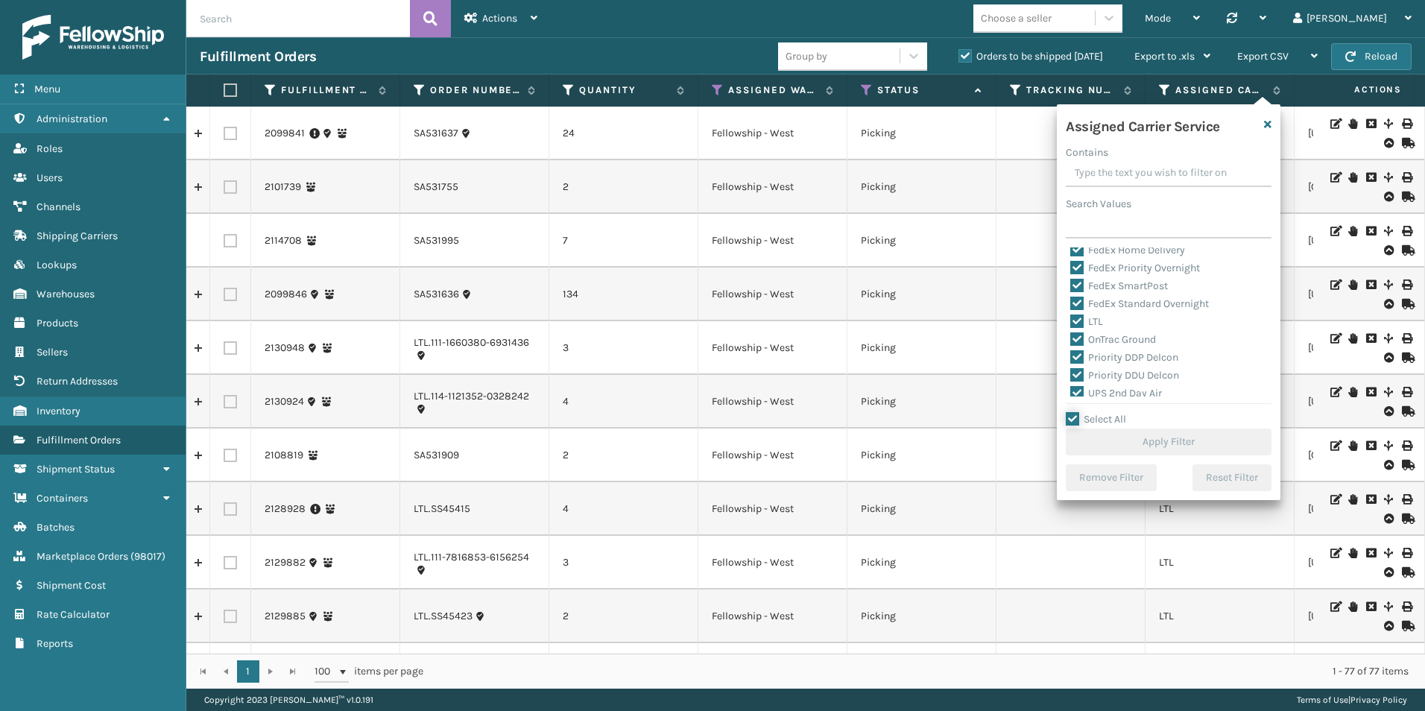
checkbox input "true"
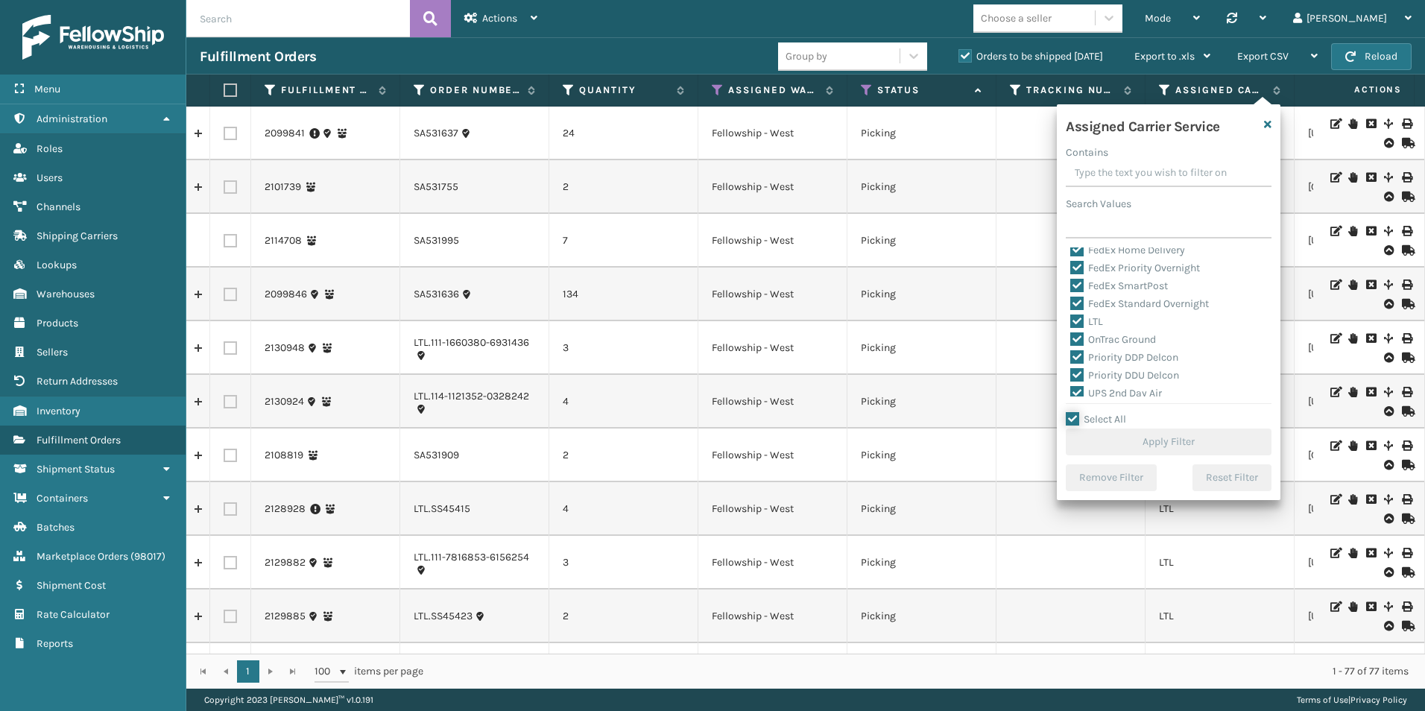
checkbox input "true"
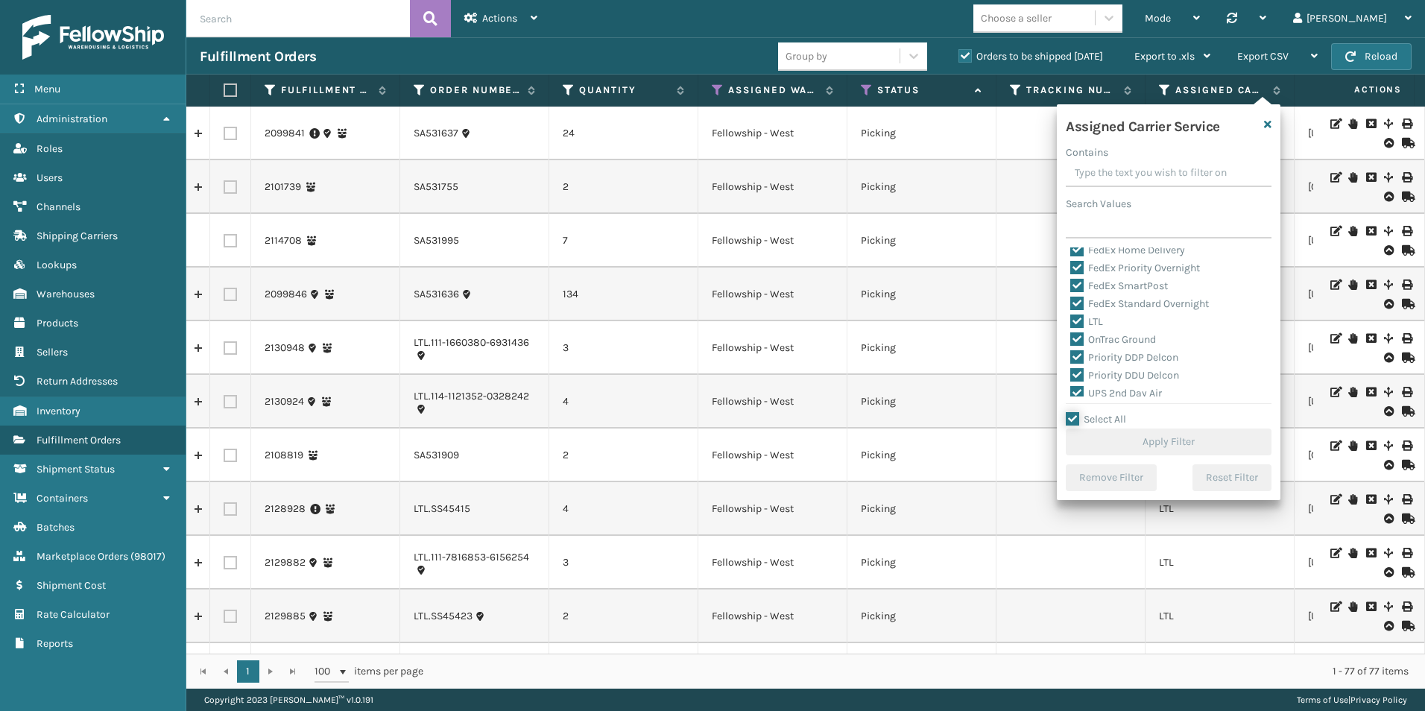
checkbox input "true"
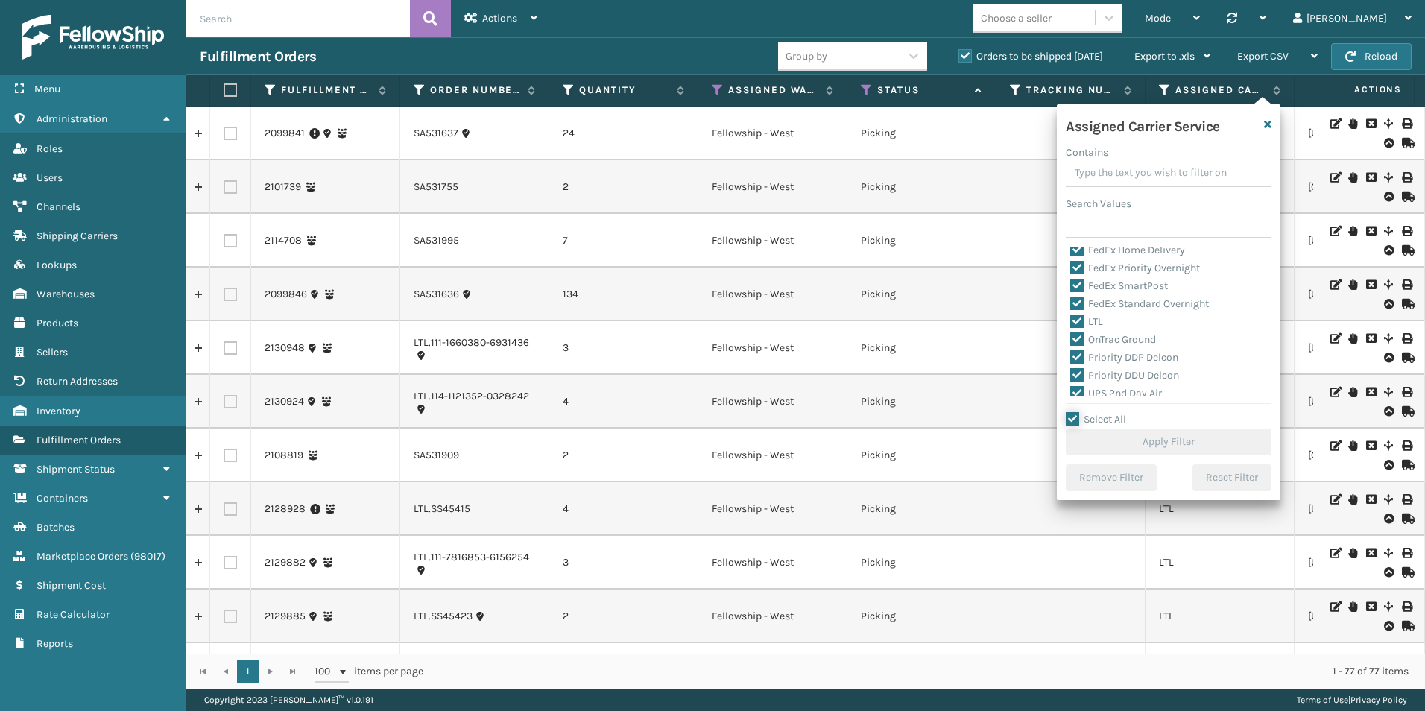
checkbox input "true"
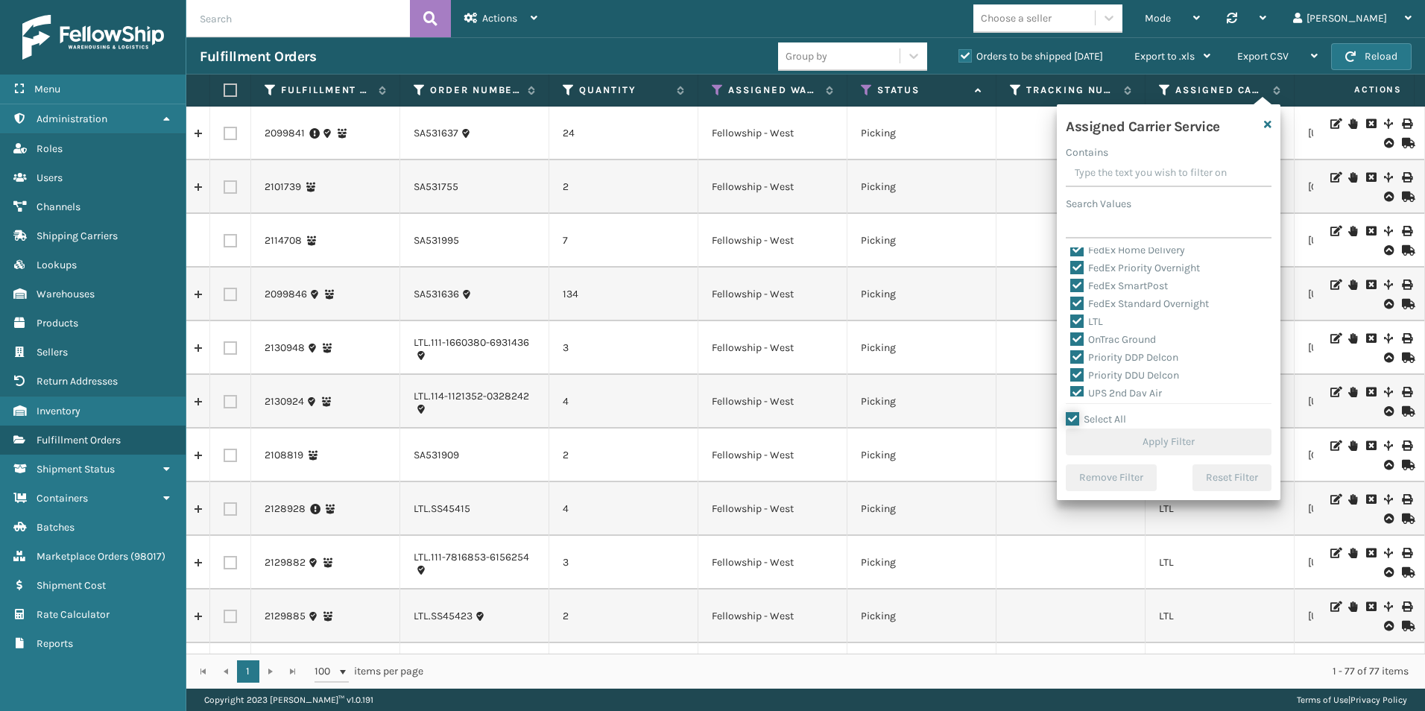
checkbox input "true"
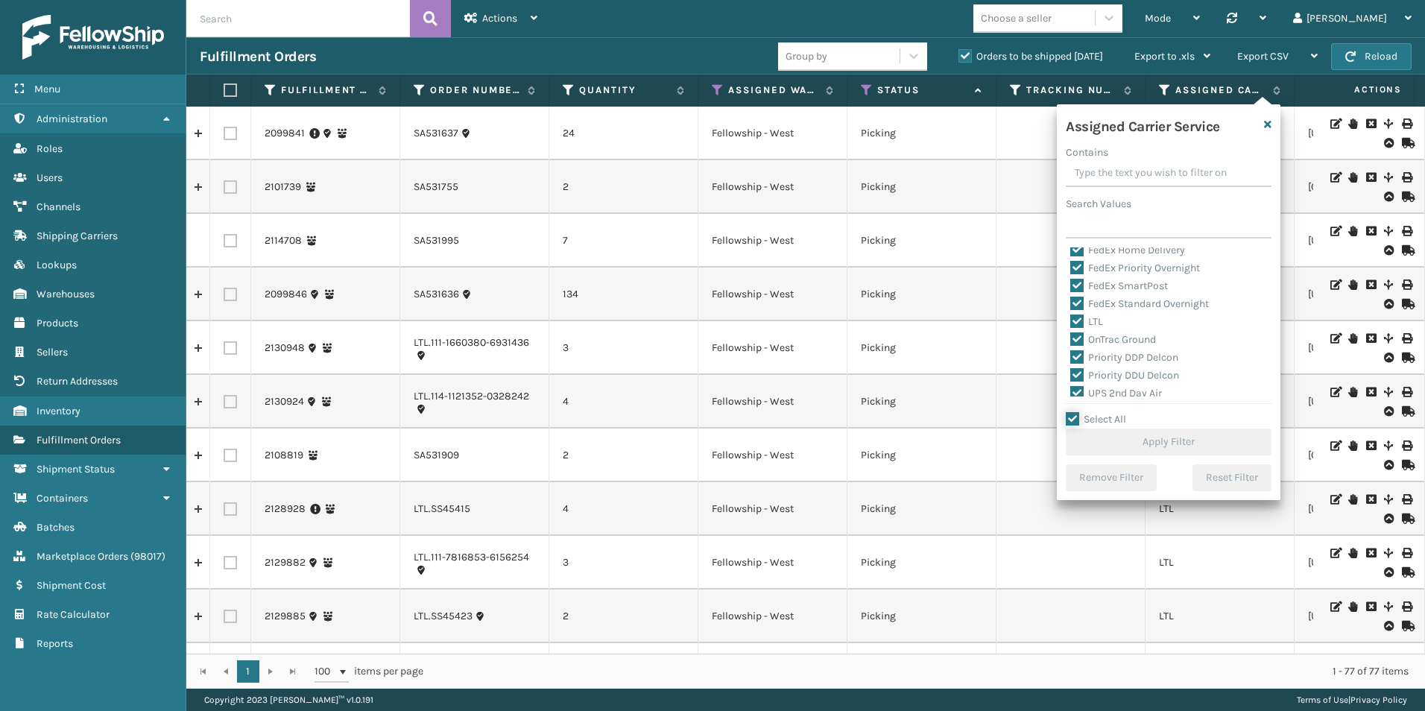
checkbox input "true"
drag, startPoint x: 1078, startPoint y: 317, endPoint x: 1095, endPoint y: 309, distance: 19.0
click at [1078, 316] on label "LTL" at bounding box center [1086, 321] width 33 height 13
drag, startPoint x: 1163, startPoint y: 328, endPoint x: 1096, endPoint y: 332, distance: 68.0
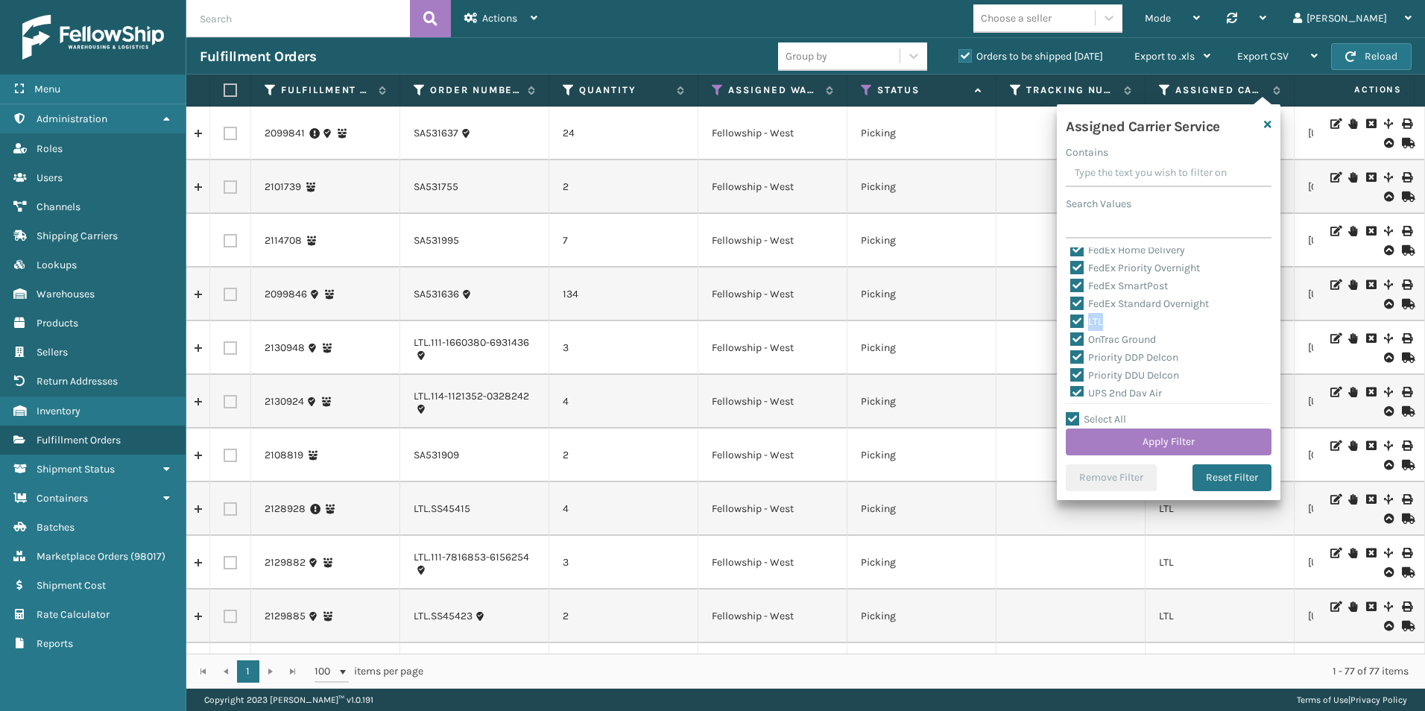
click at [1075, 321] on label "LTL" at bounding box center [1086, 321] width 33 height 13
click at [1071, 321] on input "LTL" at bounding box center [1070, 318] width 1 height 10
checkbox input "false"
click at [1151, 432] on button "Apply Filter" at bounding box center [1169, 442] width 206 height 27
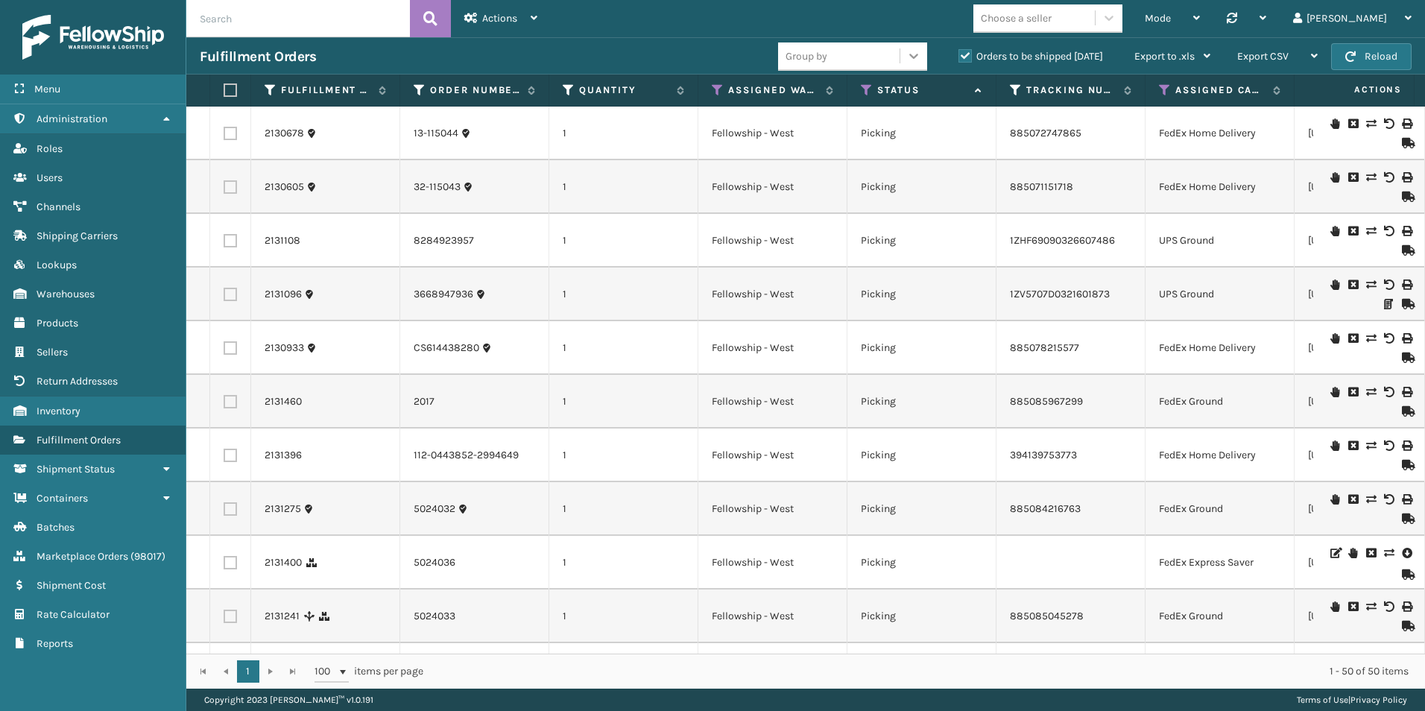
click at [911, 52] on icon at bounding box center [913, 55] width 15 height 15
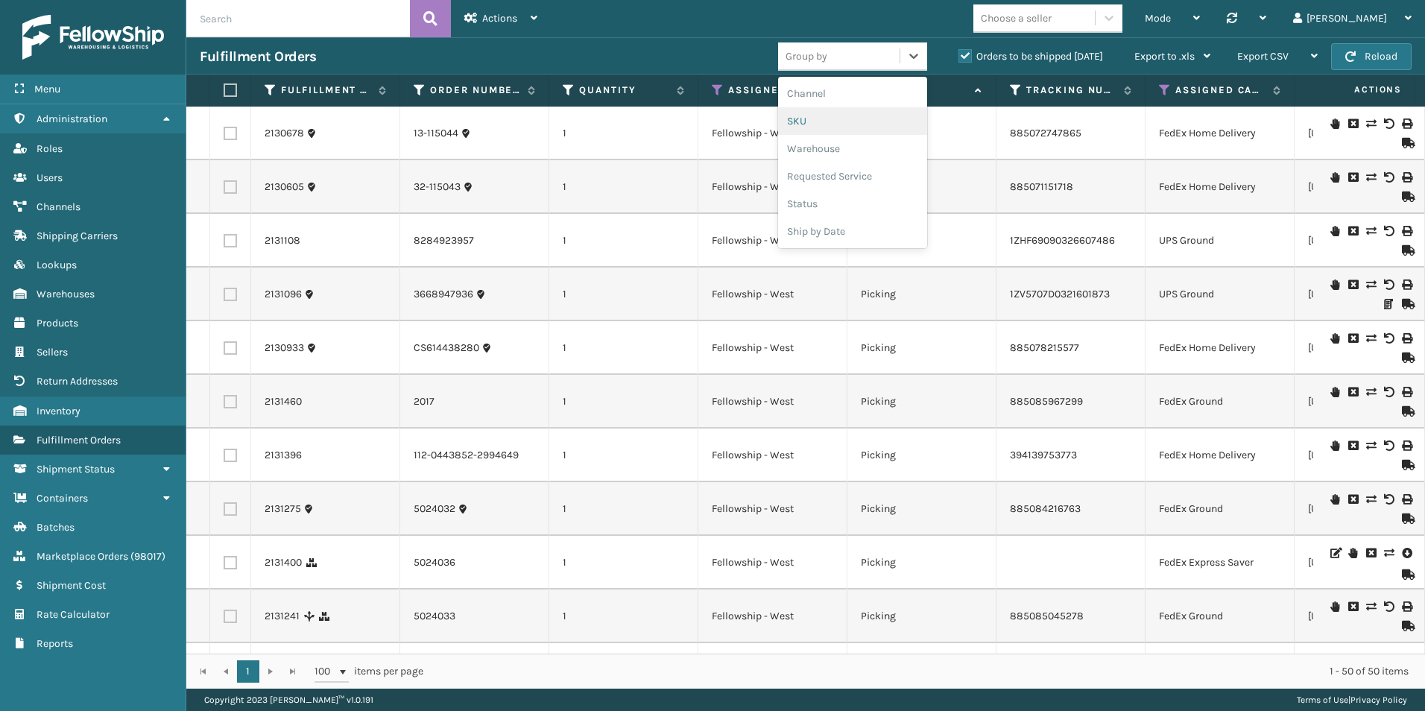
click at [810, 130] on div "SKU" at bounding box center [852, 121] width 149 height 28
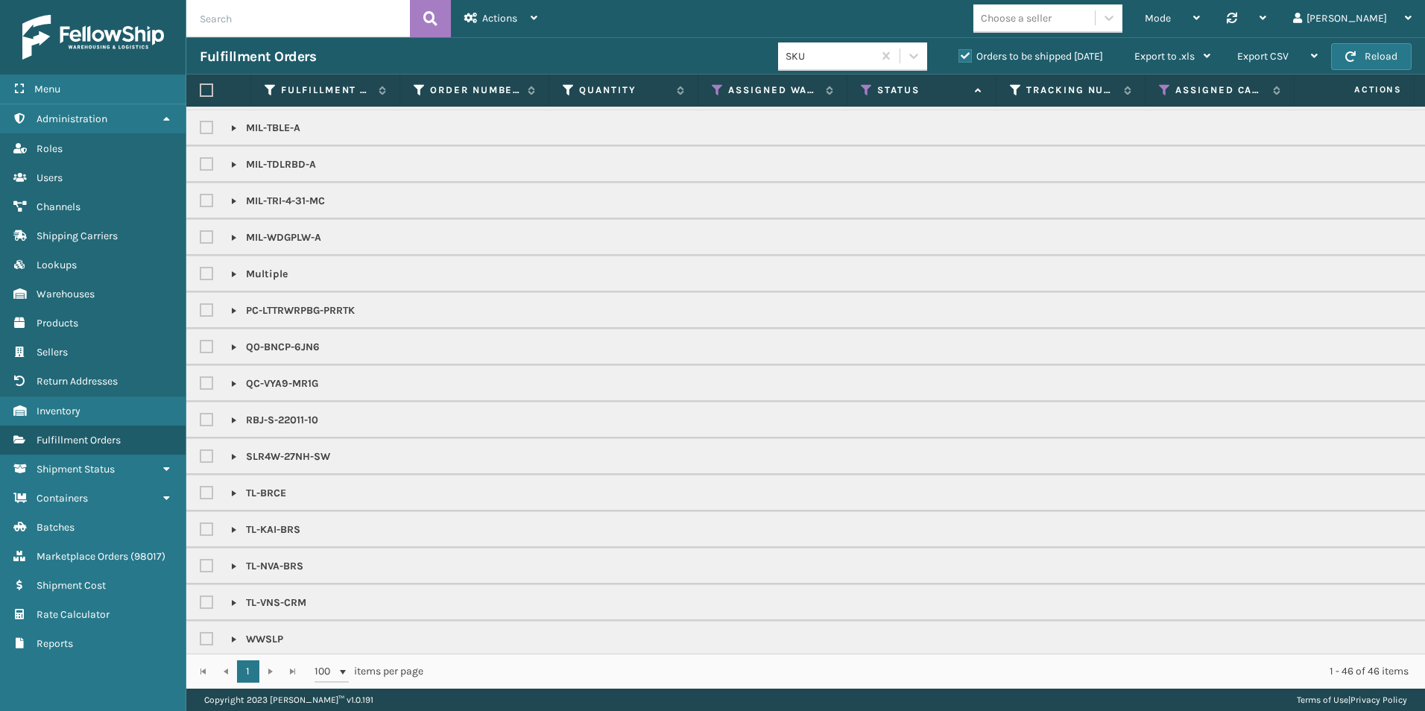
scroll to position [888, 0]
click at [1116, 13] on icon at bounding box center [1109, 17] width 15 height 15
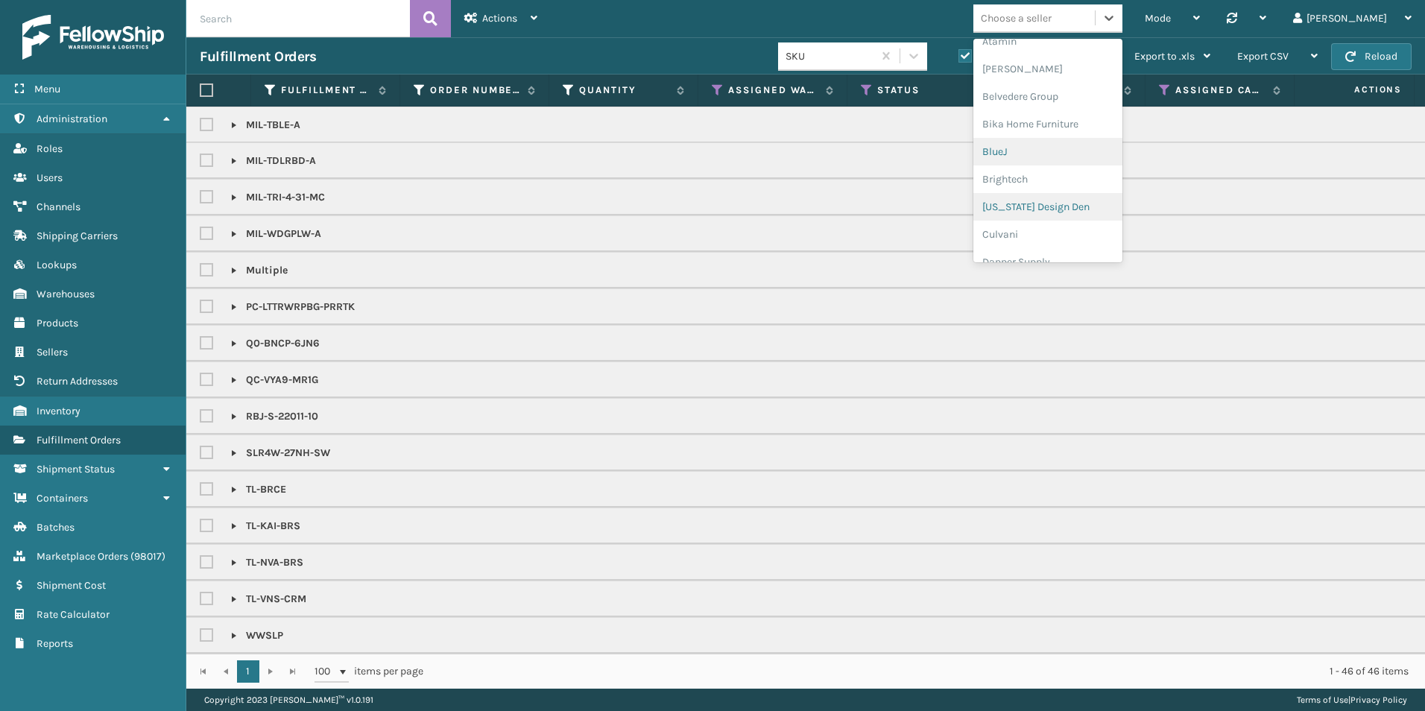
scroll to position [149, 0]
click at [1088, 180] on div "Dapper Supply" at bounding box center [1047, 182] width 149 height 28
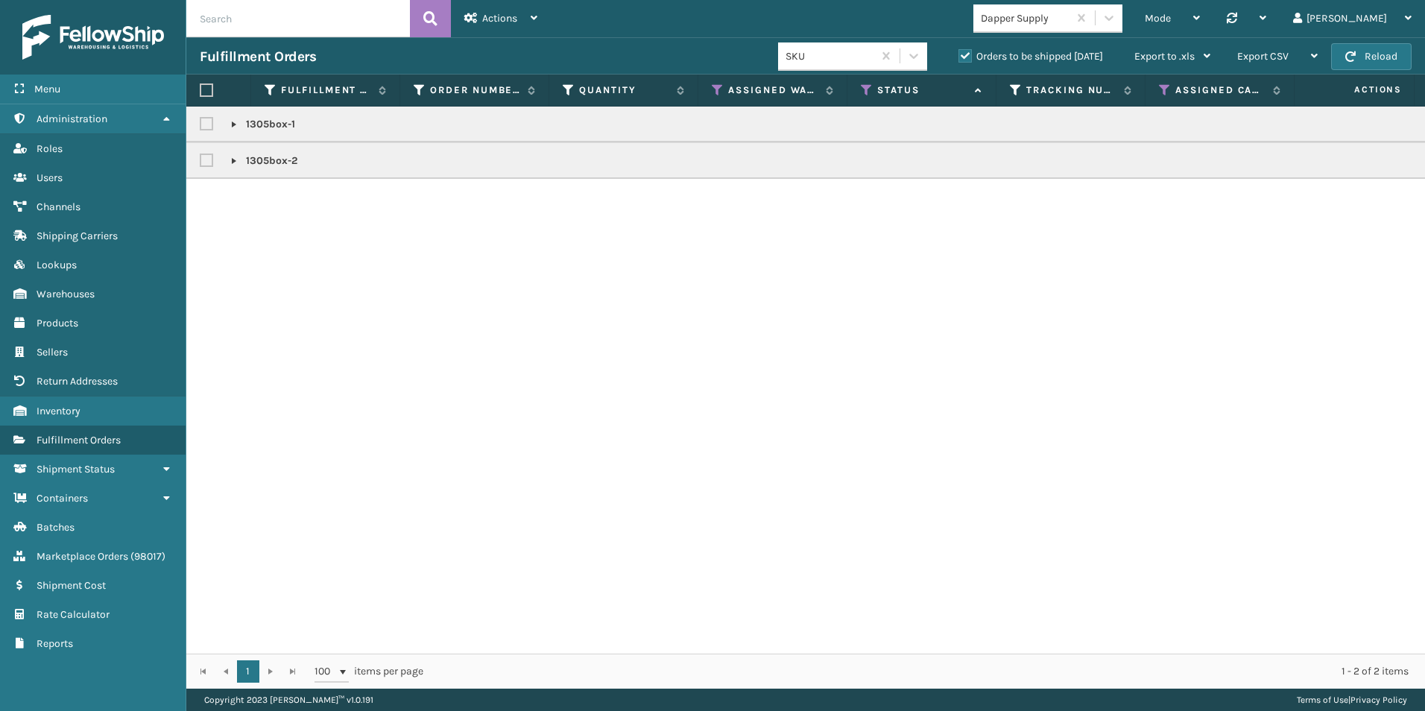
click at [235, 123] on link at bounding box center [234, 125] width 12 height 12
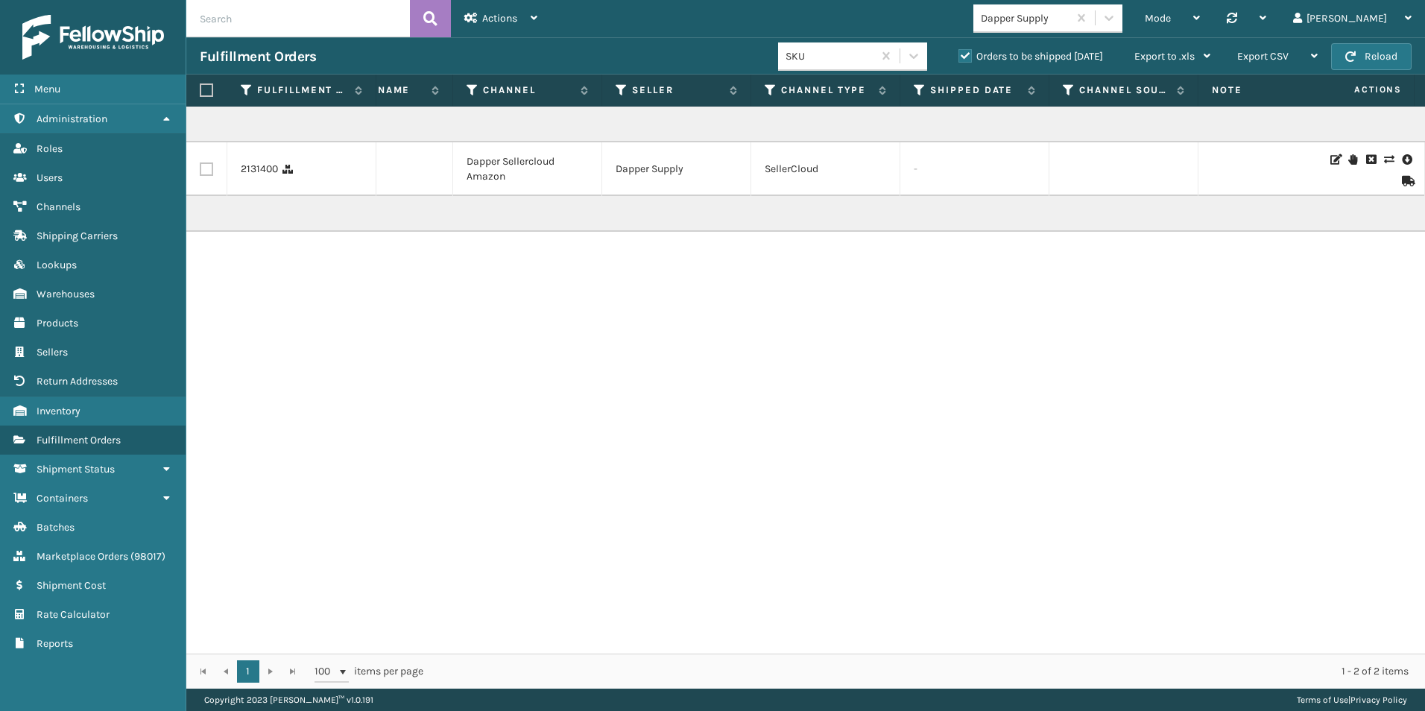
scroll to position [0, 1369]
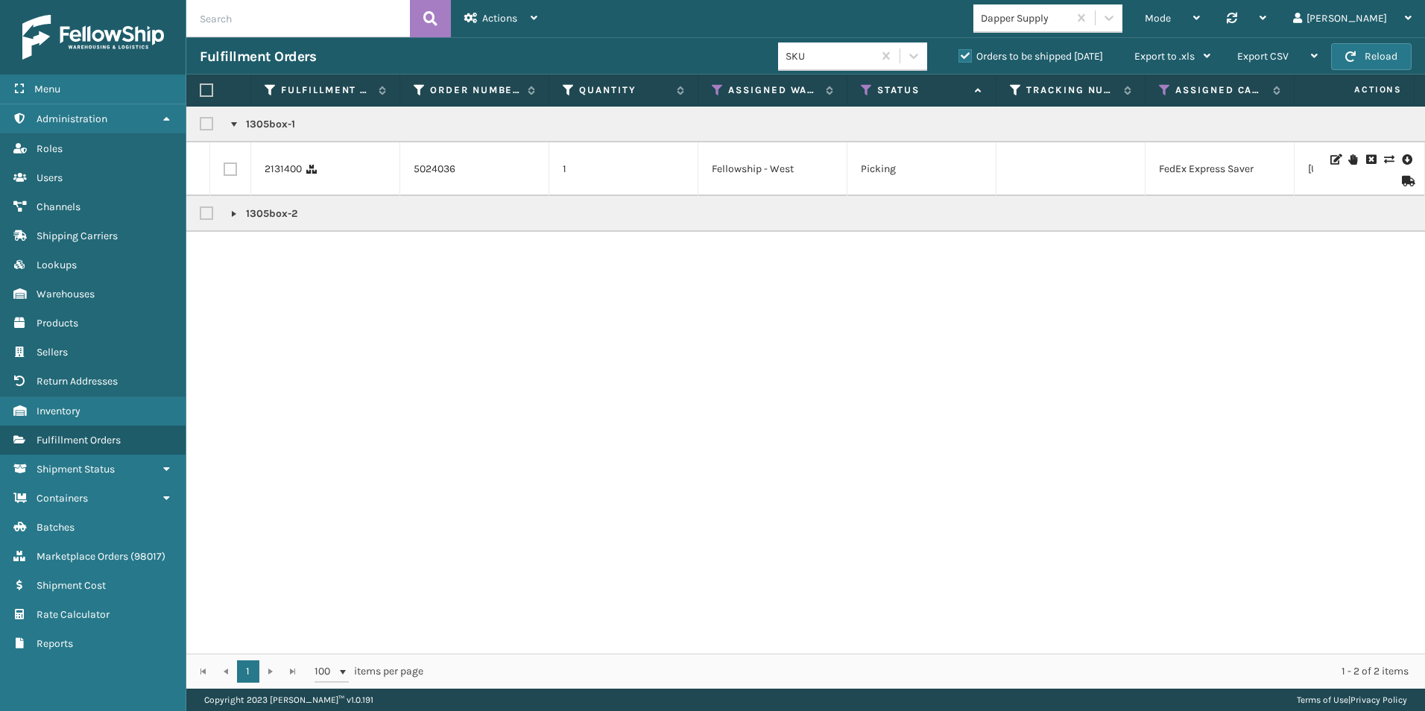
click at [231, 213] on link at bounding box center [234, 214] width 12 height 12
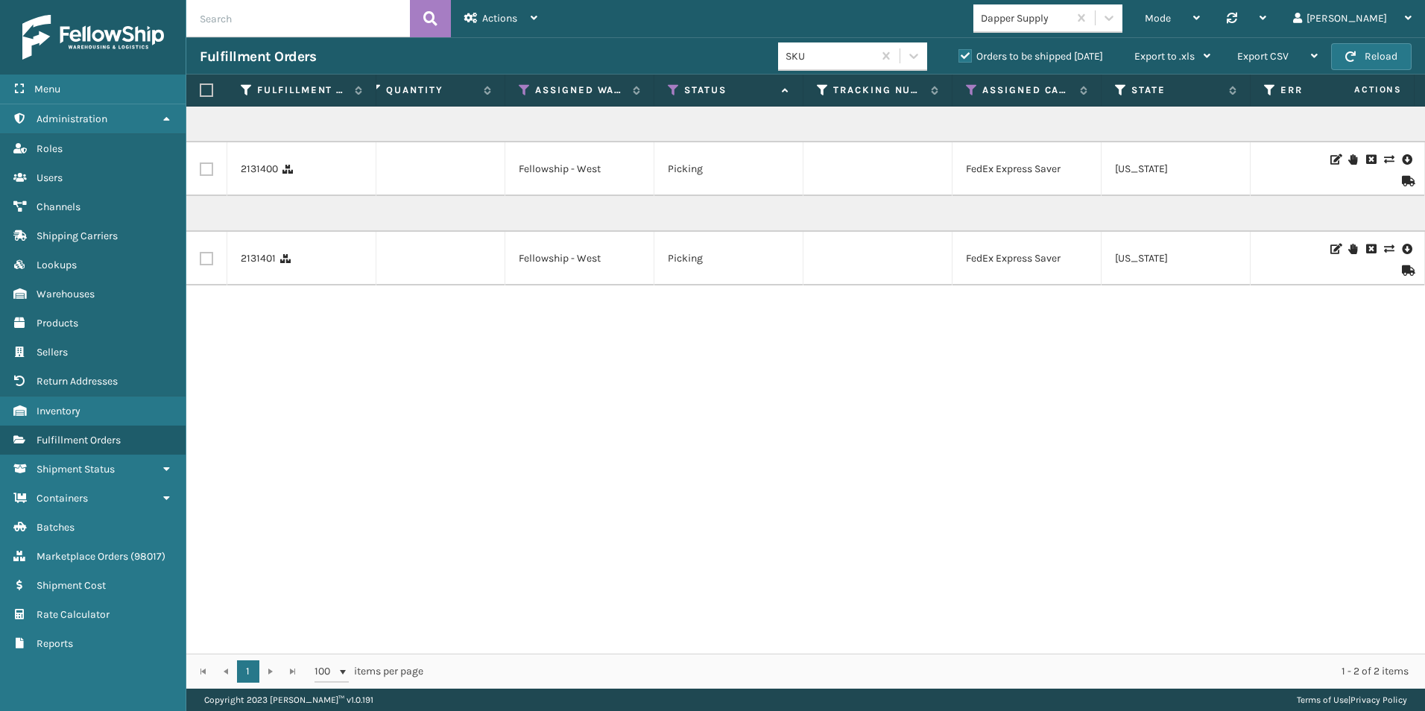
click at [1384, 157] on icon at bounding box center [1388, 159] width 9 height 10
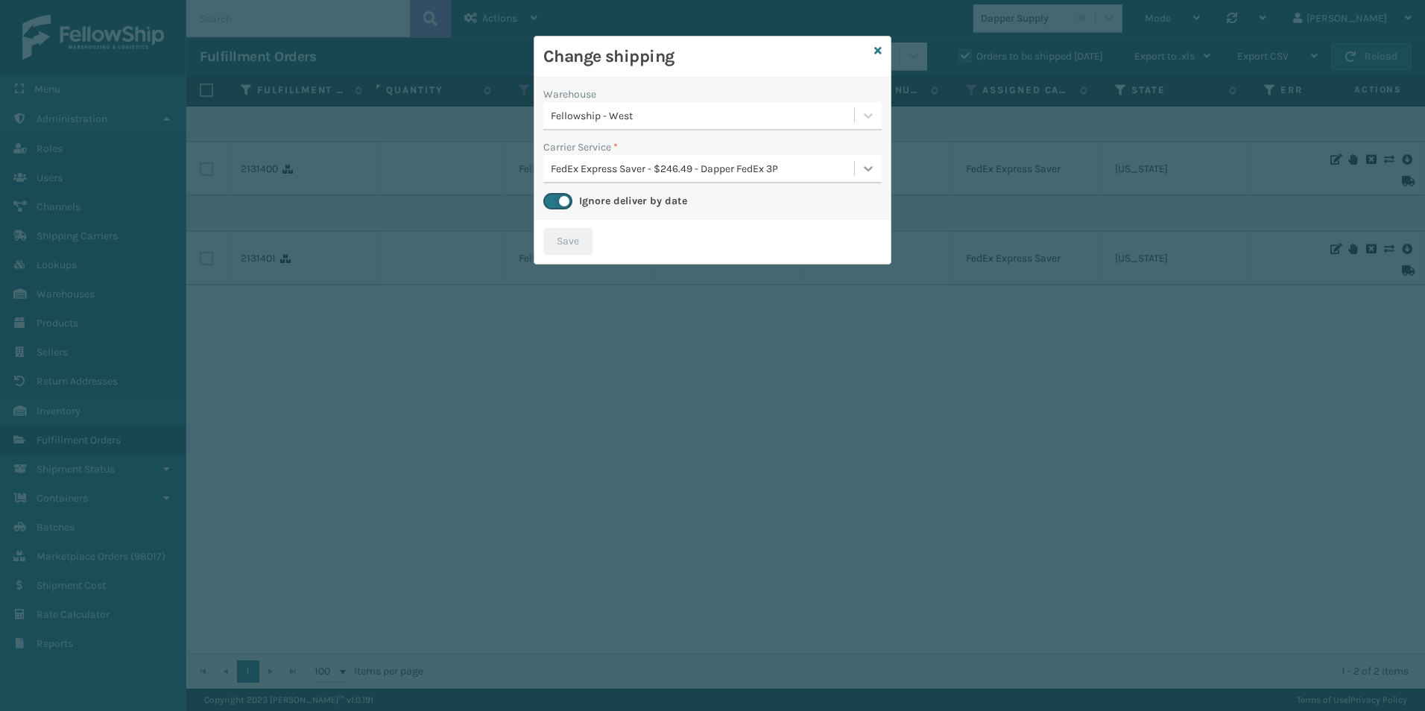
click at [868, 163] on icon at bounding box center [868, 168] width 15 height 15
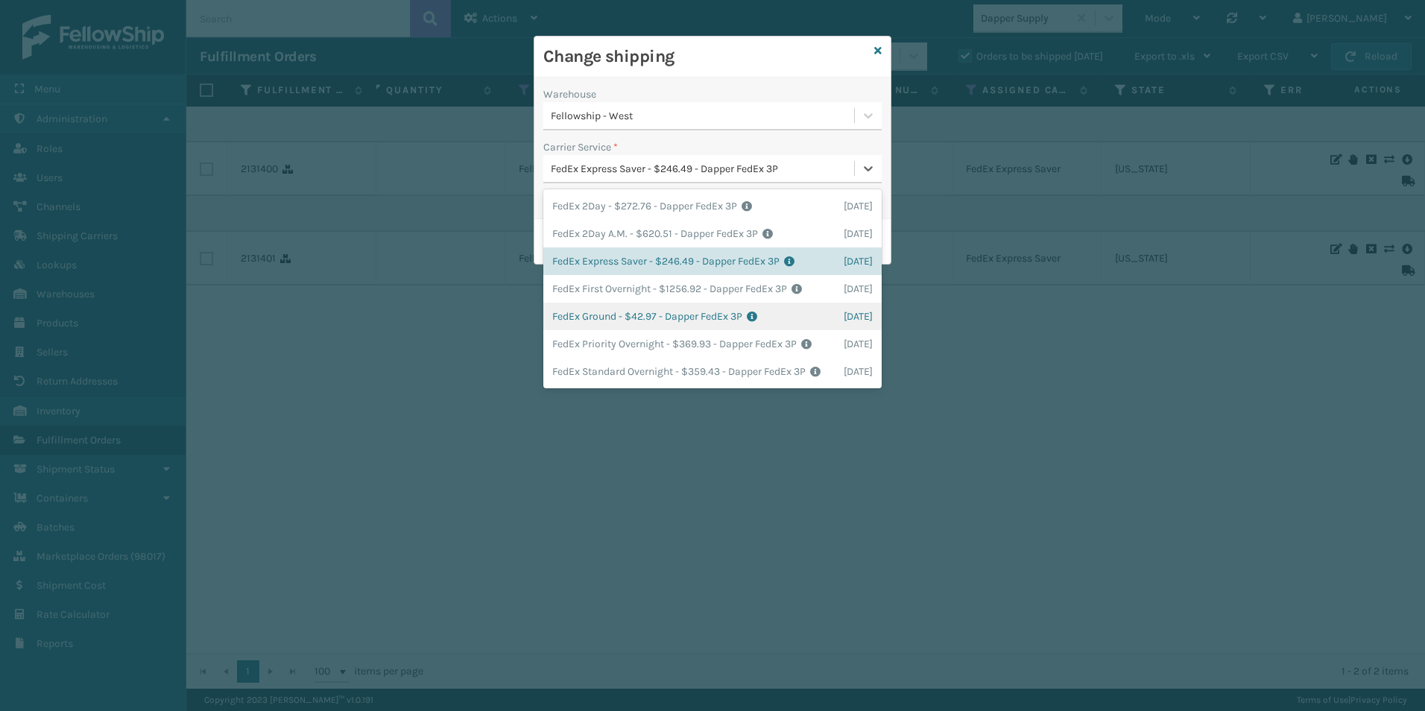
click at [663, 315] on div "FedEx Ground - $42.97 - Dapper FedEx 3P Shipping Cost $42.97 Surplus Cost $0 To…" at bounding box center [712, 317] width 338 height 28
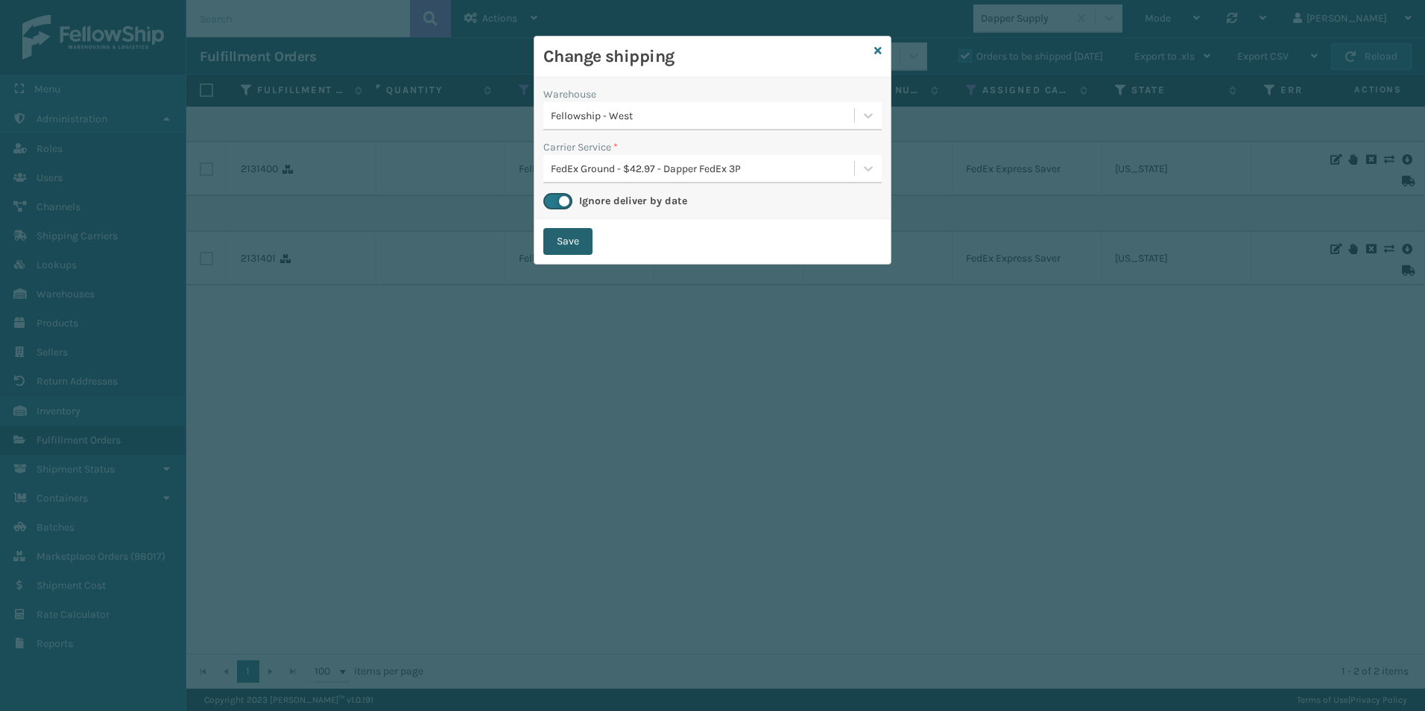
click at [570, 237] on button "Save" at bounding box center [567, 241] width 49 height 27
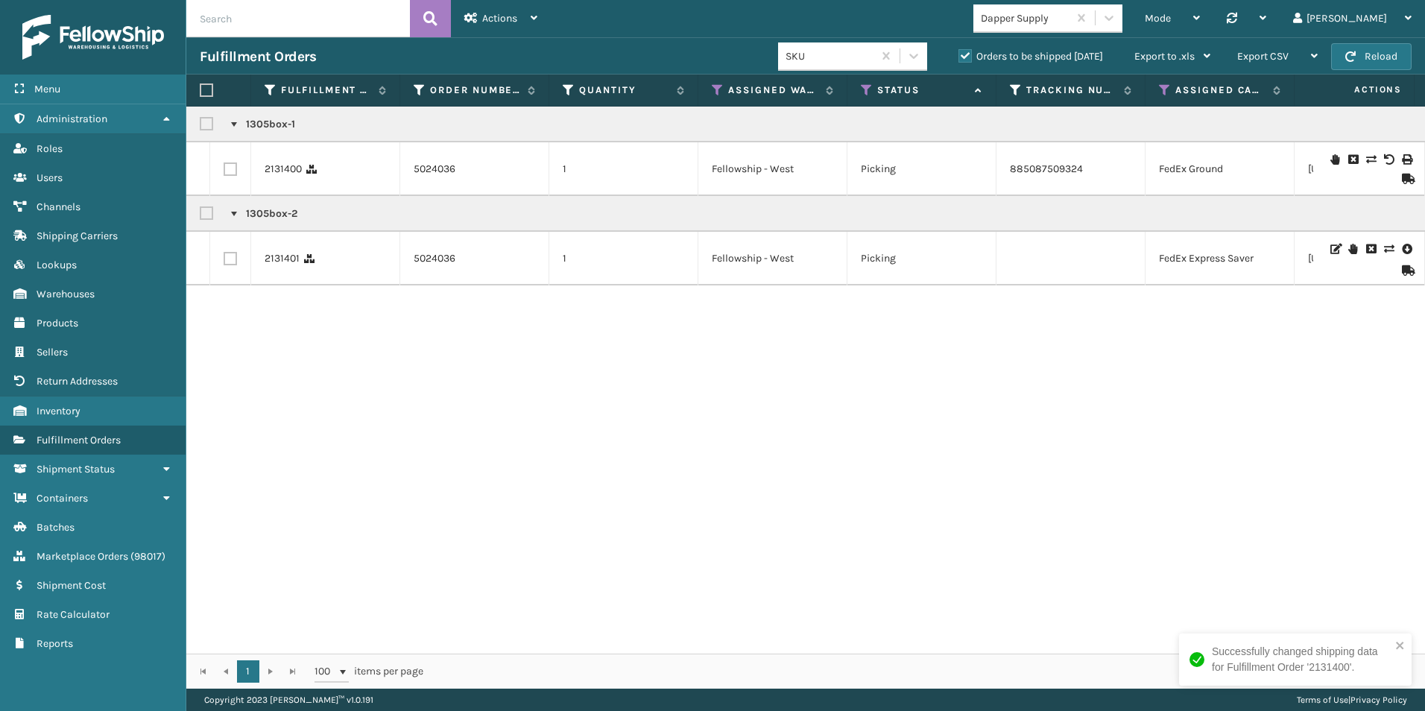
click at [1384, 245] on icon at bounding box center [1388, 249] width 9 height 10
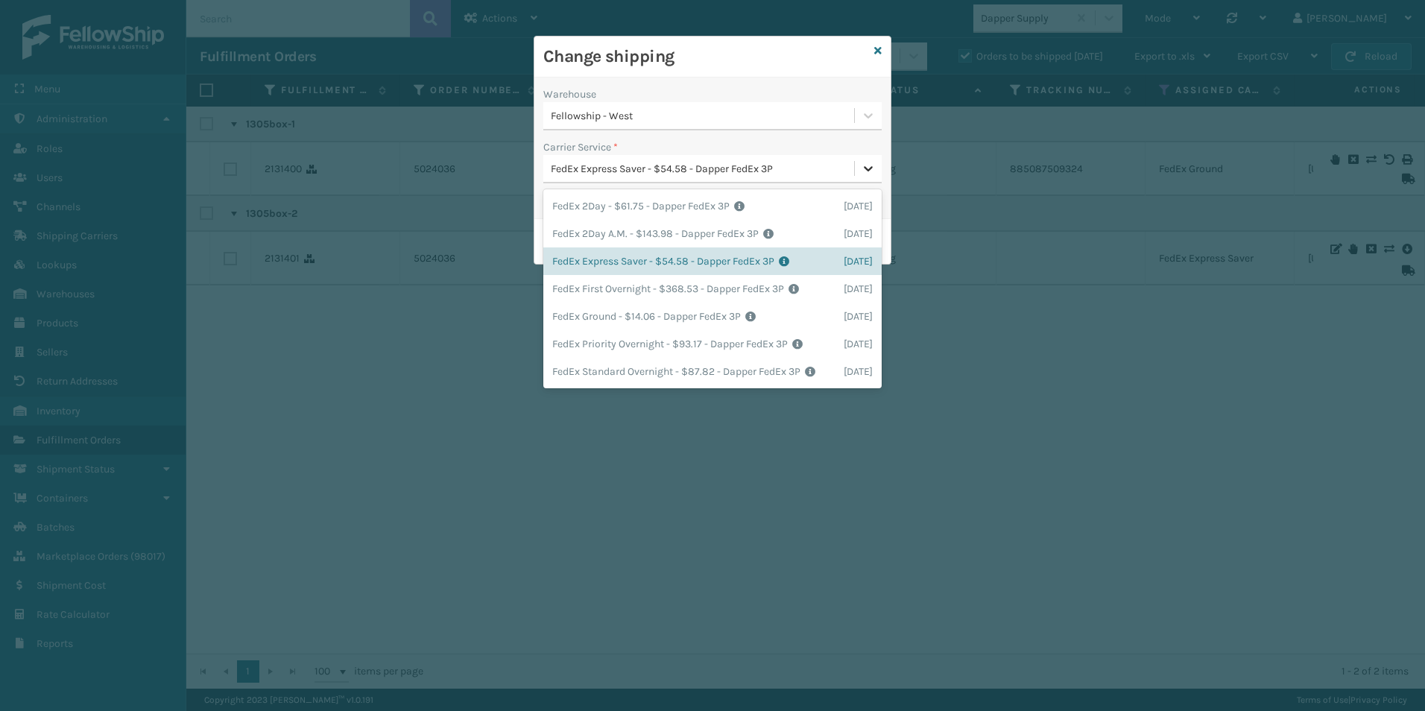
click at [875, 169] on icon at bounding box center [868, 168] width 15 height 15
click at [686, 313] on div "FedEx Ground - $14.06 - Dapper FedEx 3P Shipping Cost $14.06 Surplus Cost $0 To…" at bounding box center [712, 317] width 338 height 28
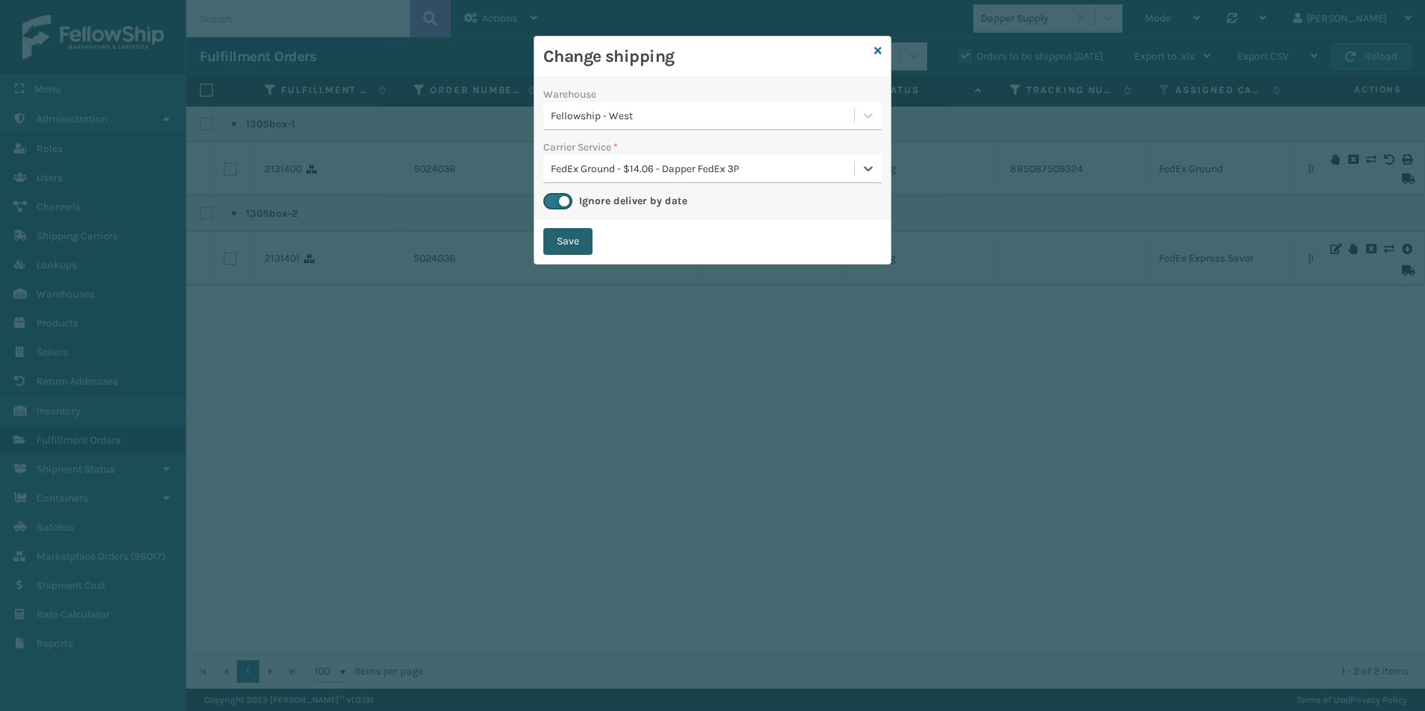
click at [578, 240] on button "Save" at bounding box center [567, 241] width 49 height 27
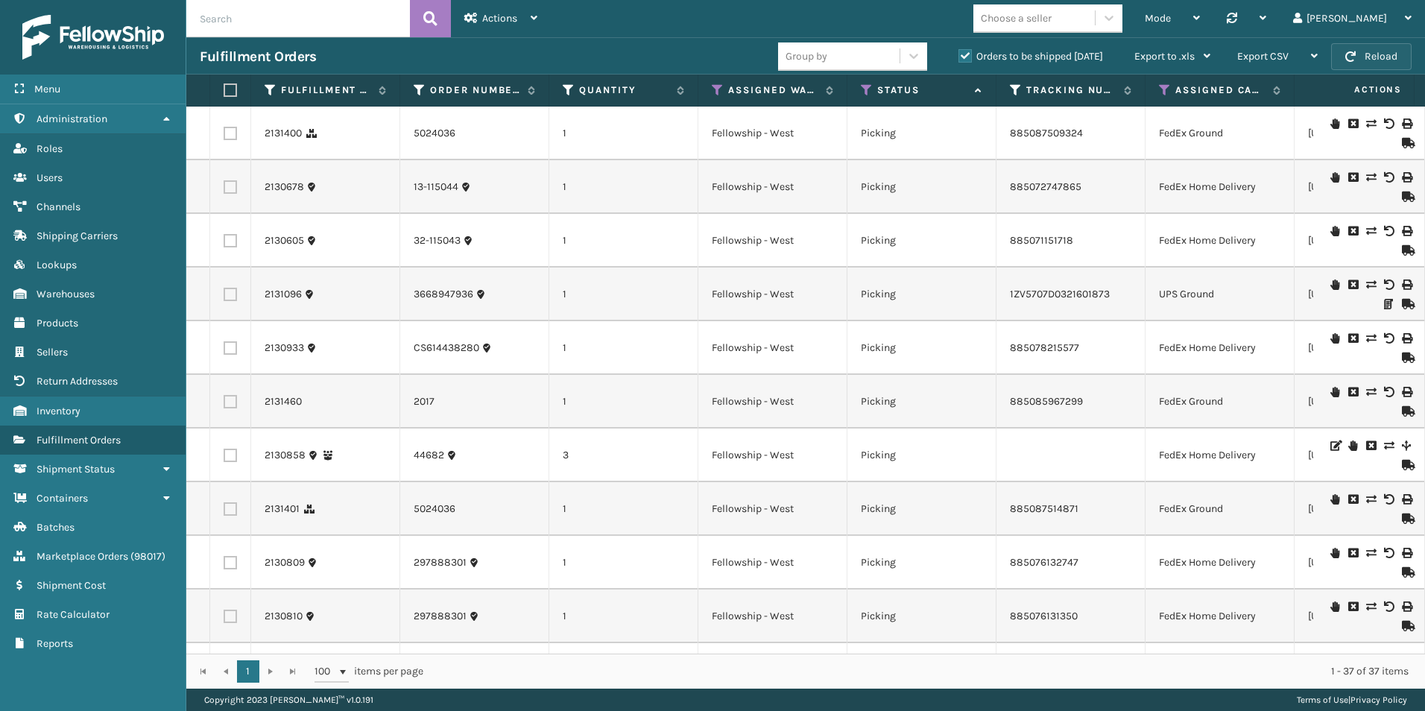
click at [1366, 54] on button "Reload" at bounding box center [1371, 56] width 80 height 27
